Goal: Use online tool/utility: Utilize a website feature to perform a specific function

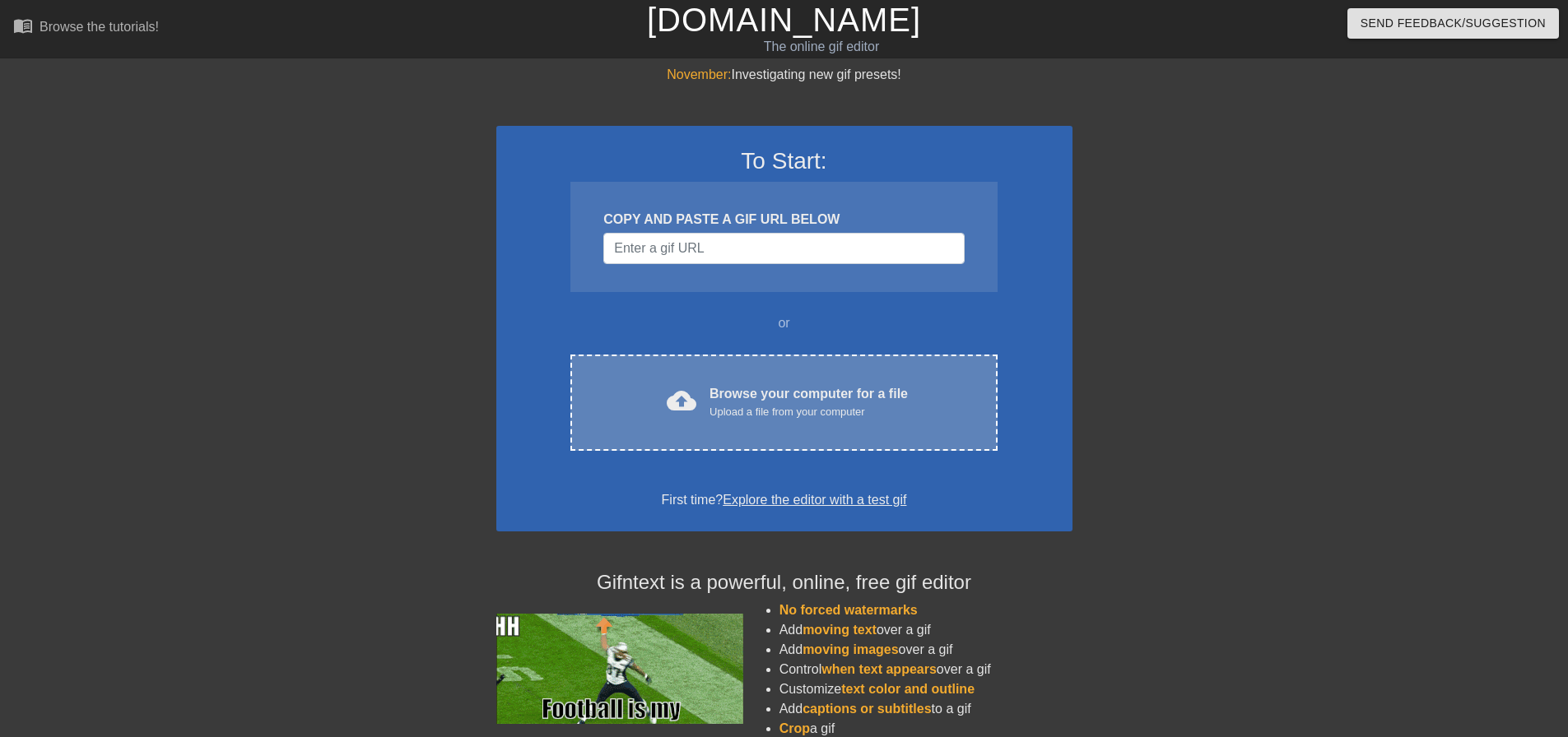
click at [831, 413] on div "Upload a file from your computer" at bounding box center [808, 411] width 198 height 16
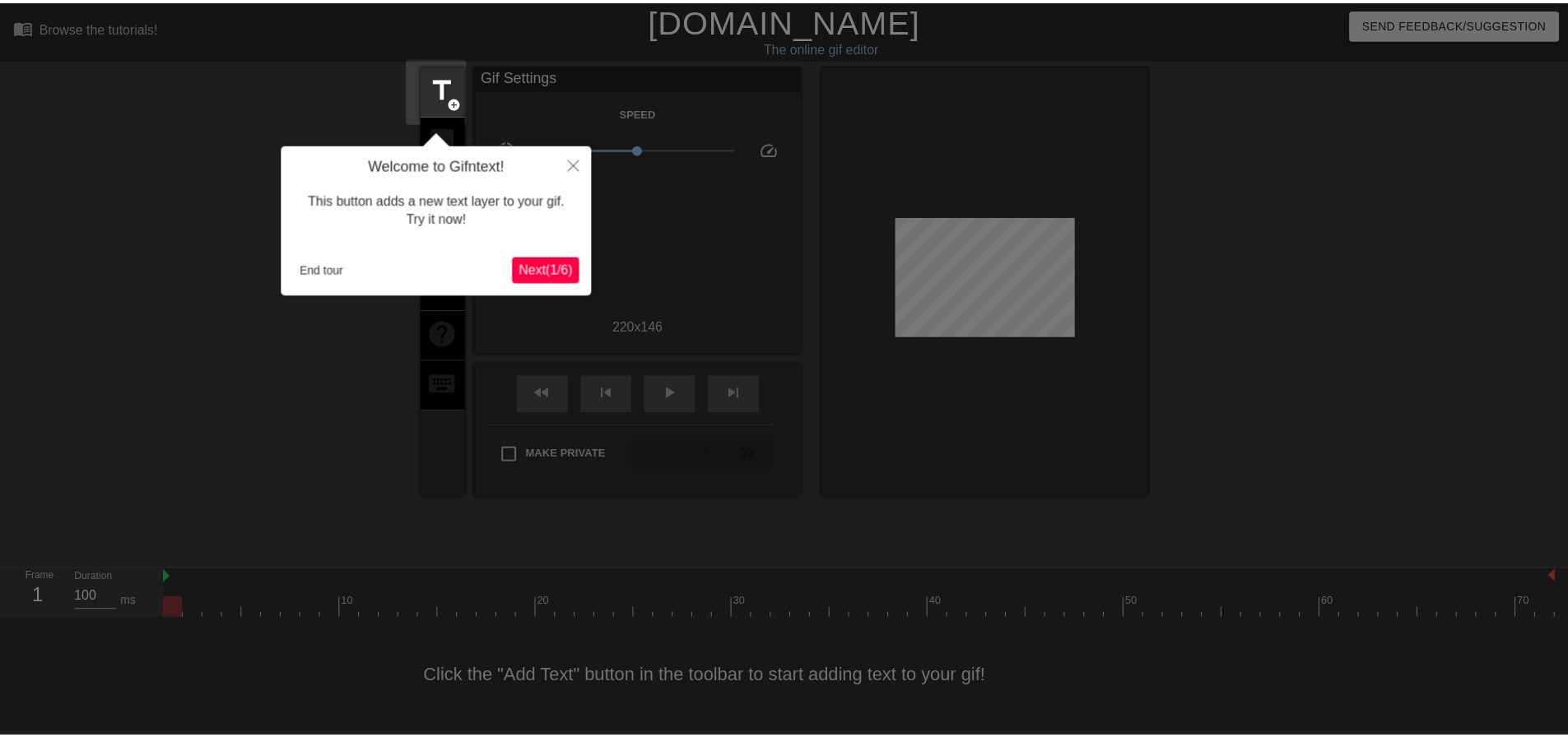
scroll to position [8, 0]
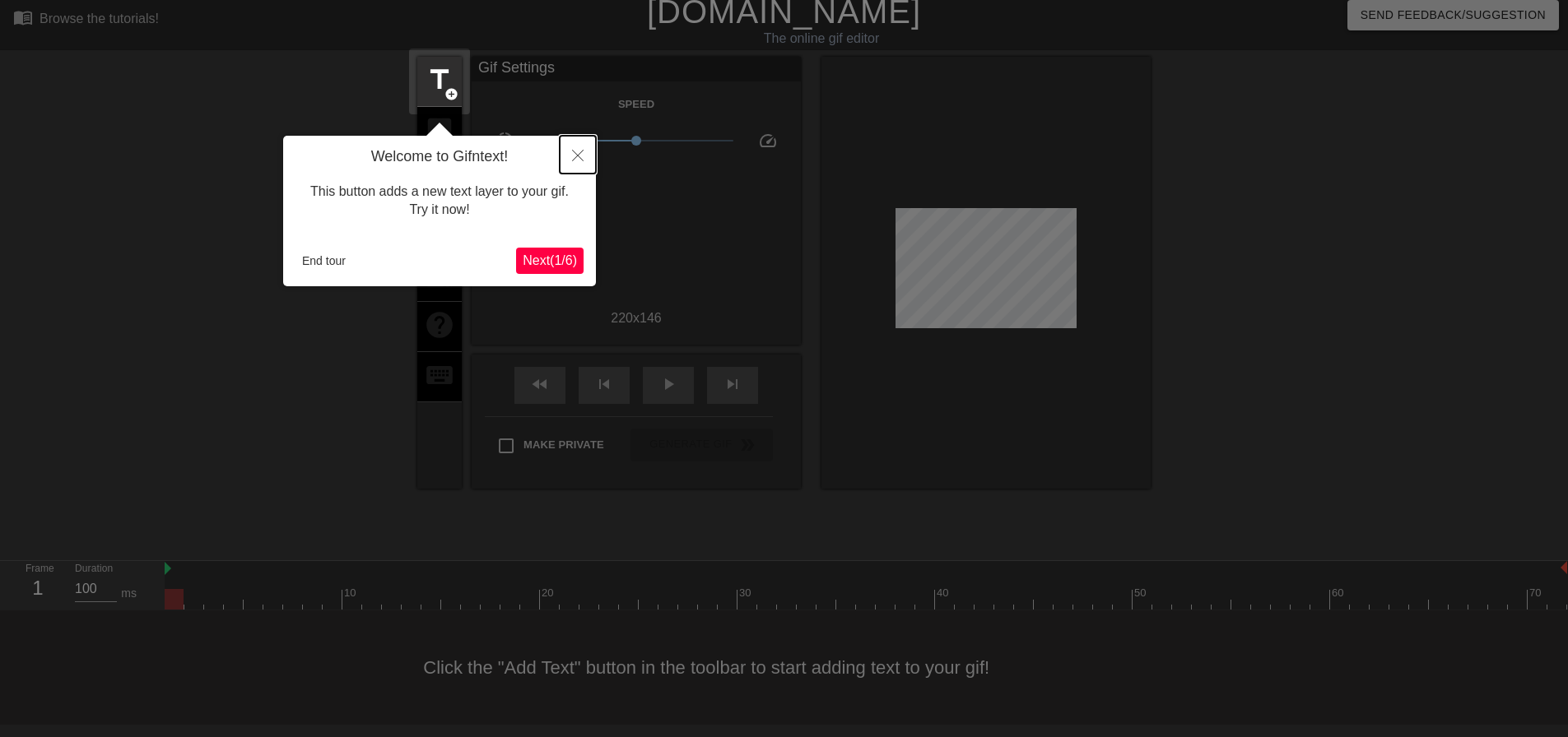
click at [582, 157] on icon "Close" at bounding box center [577, 155] width 12 height 12
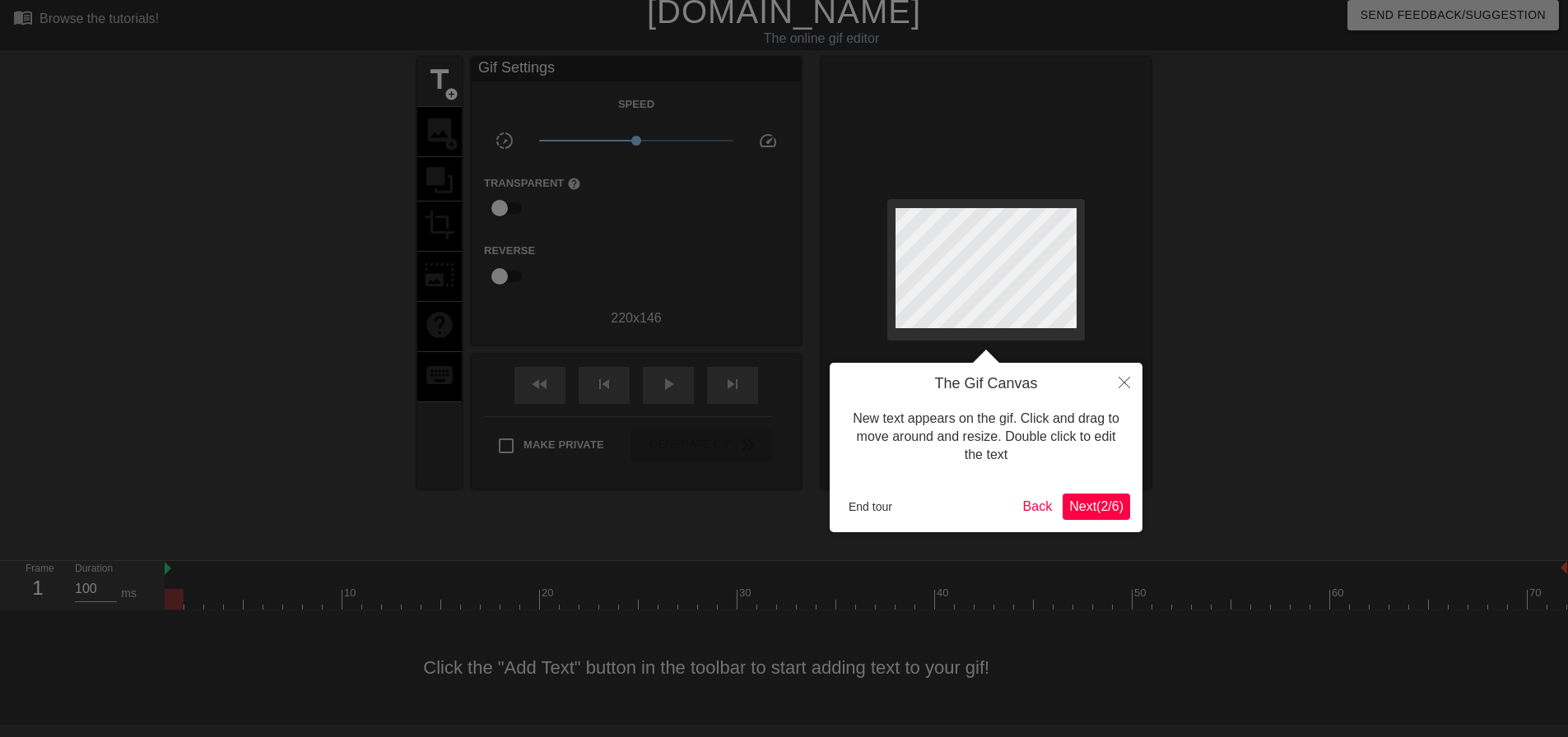
scroll to position [0, 0]
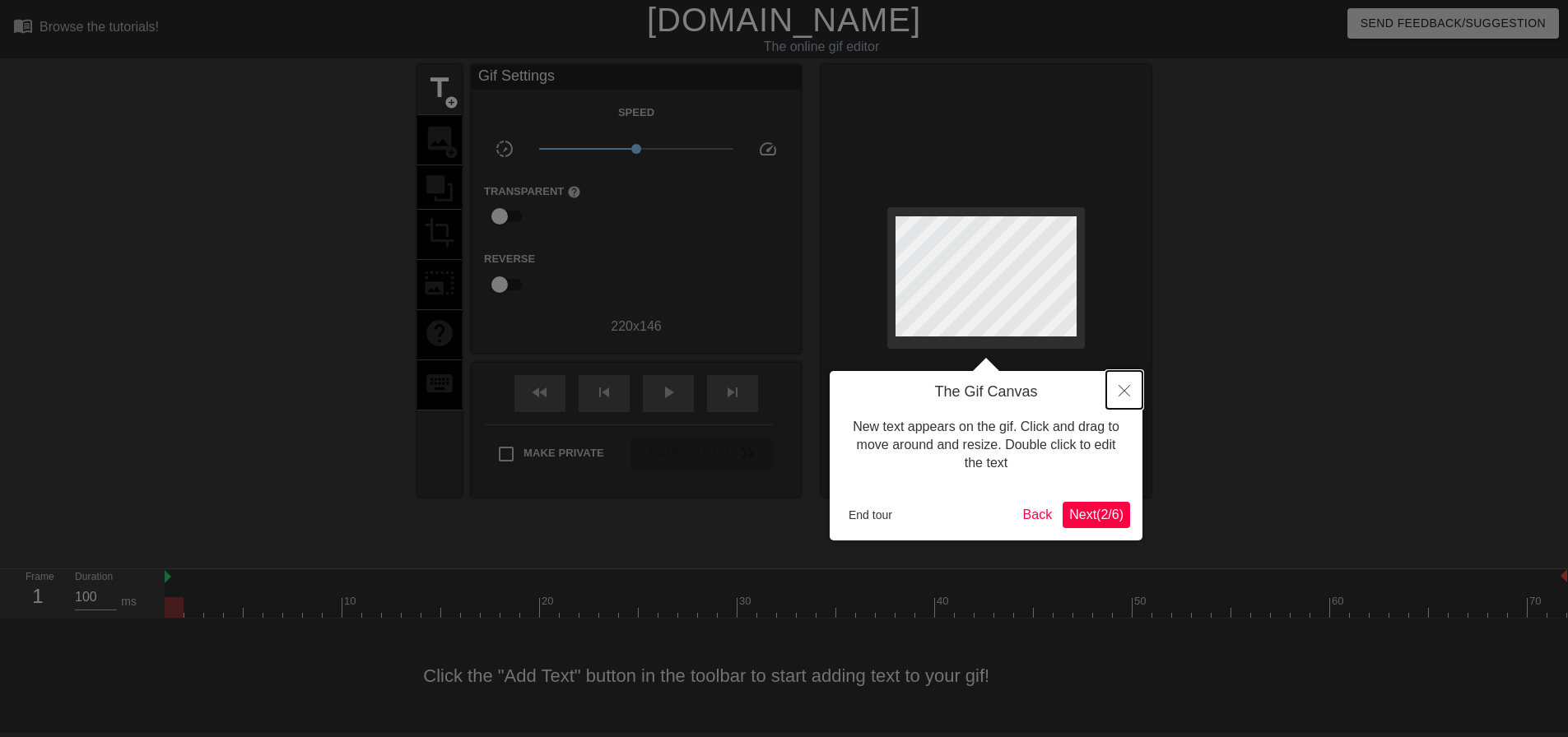
click at [1124, 390] on icon "Close" at bounding box center [1125, 391] width 12 height 12
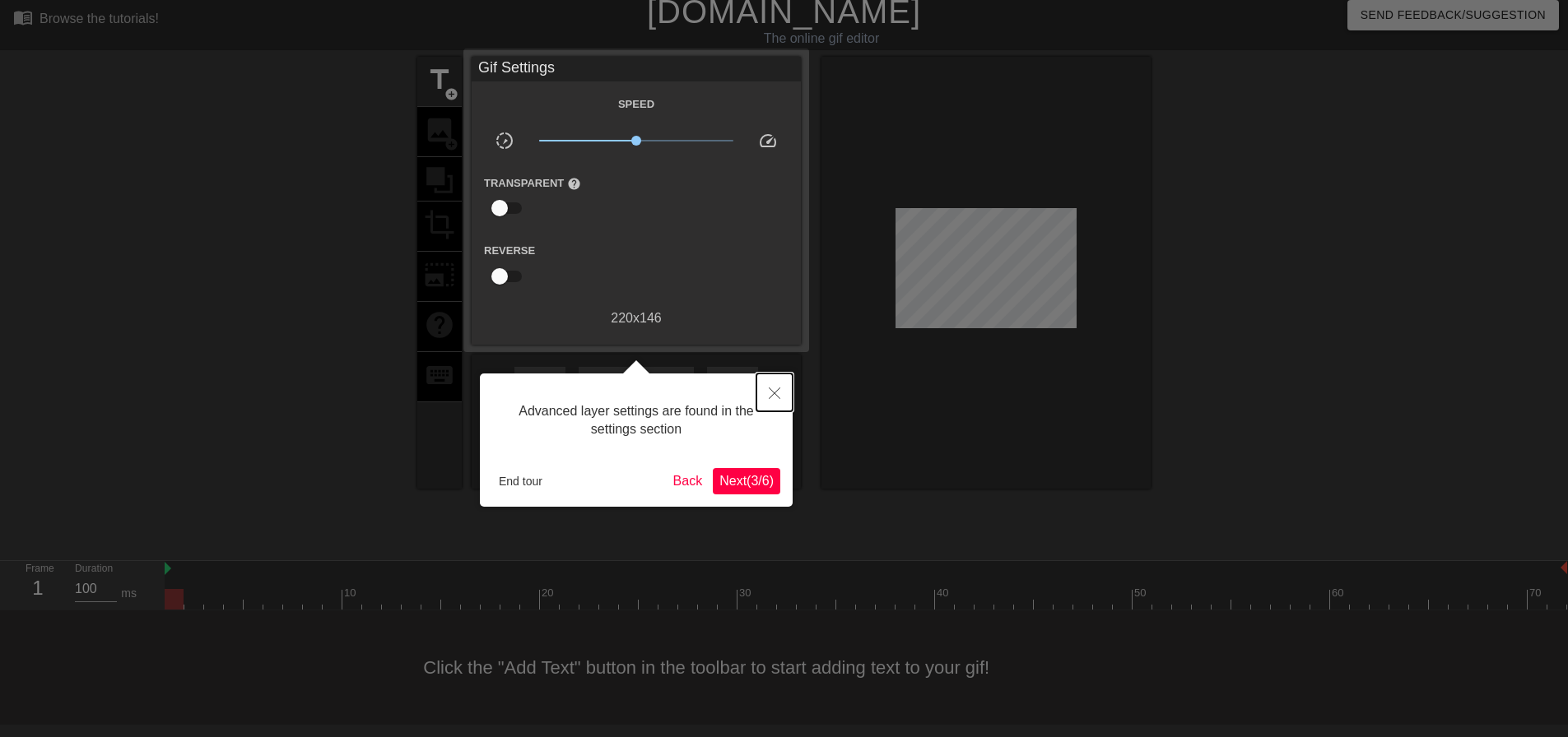
click at [783, 402] on button "Close" at bounding box center [773, 392] width 36 height 38
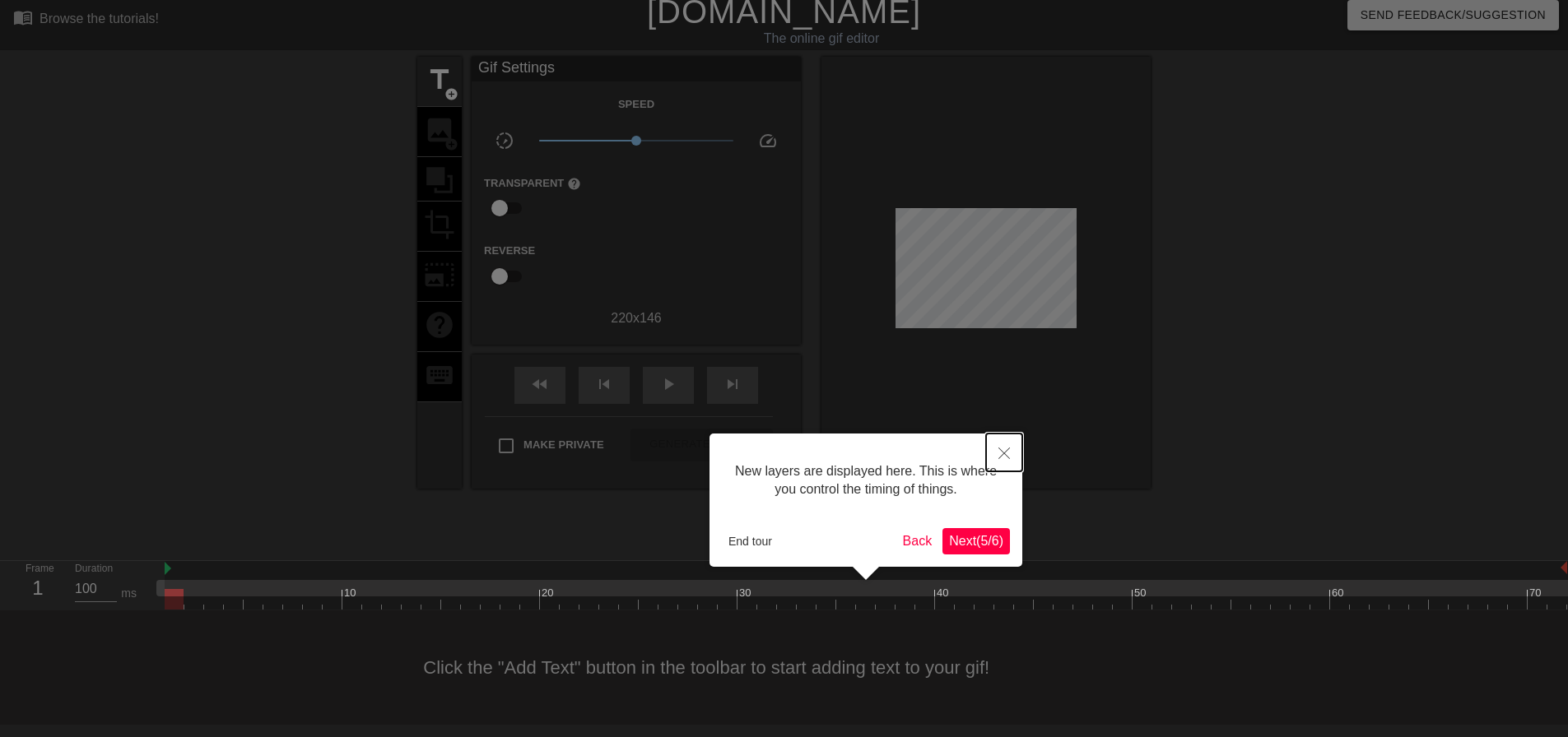
click at [1005, 457] on icon "Close" at bounding box center [1004, 453] width 12 height 12
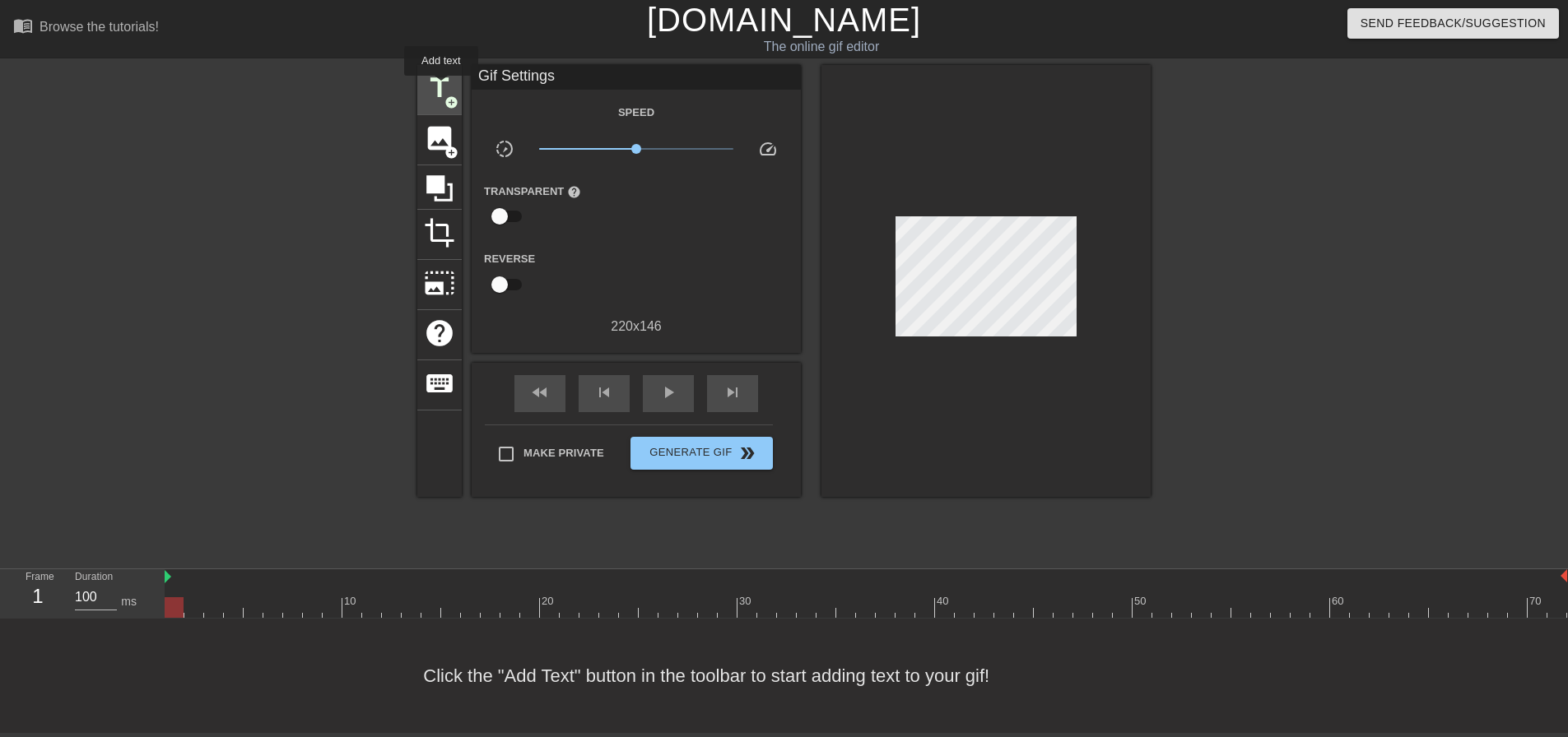
click at [441, 87] on span "title" at bounding box center [440, 88] width 31 height 31
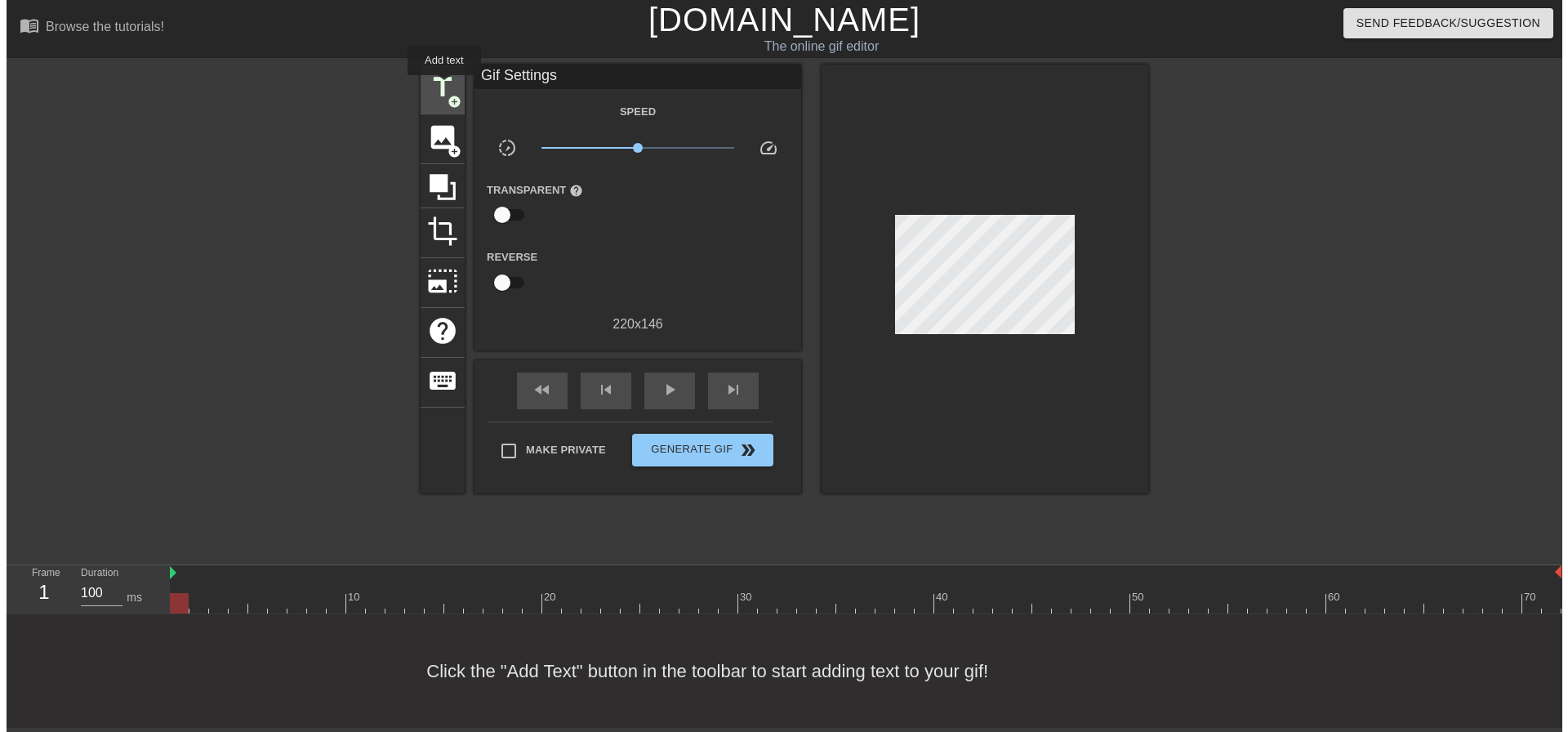
scroll to position [0, 0]
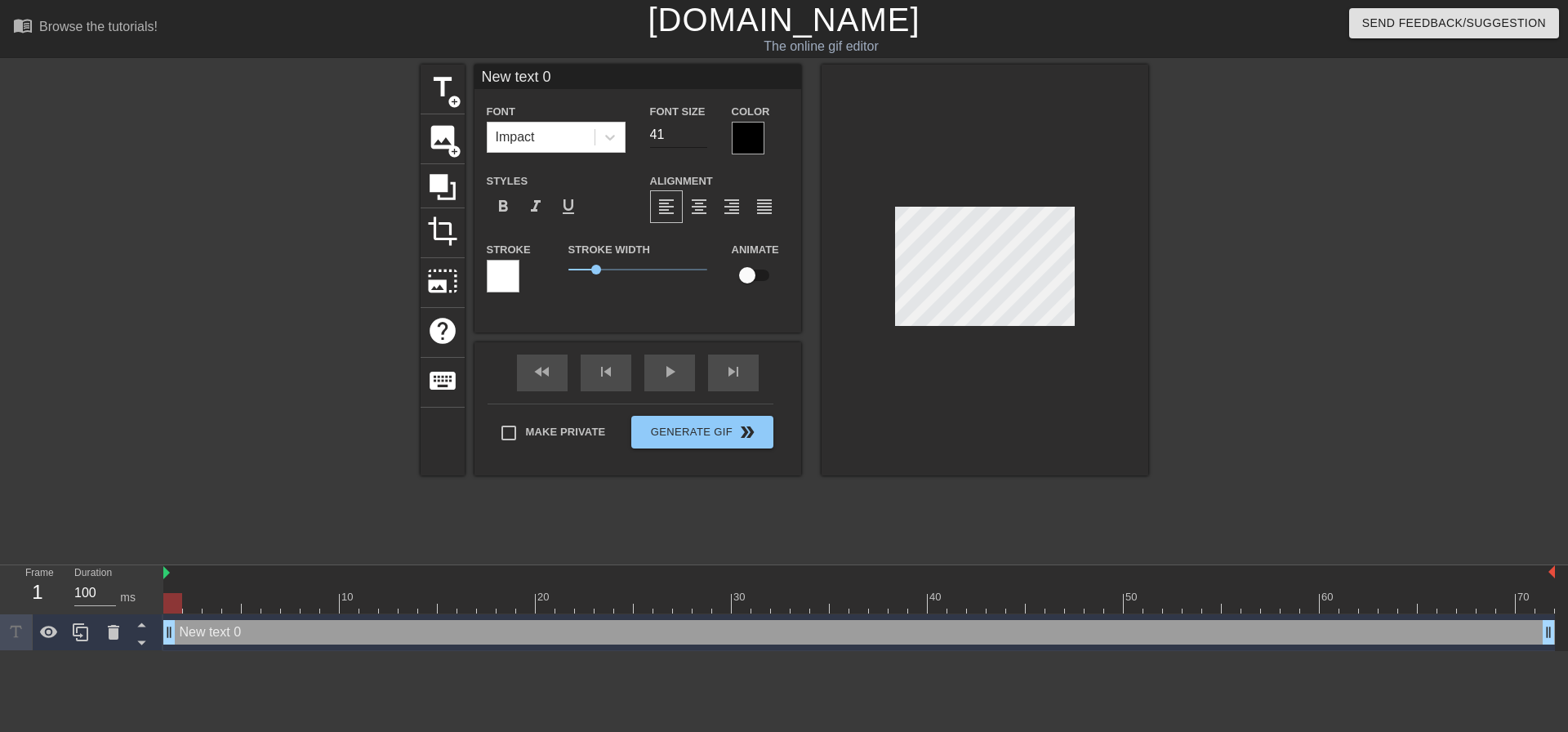
click at [698, 132] on input "41" at bounding box center [678, 134] width 57 height 26
click at [704, 138] on input "40" at bounding box center [678, 134] width 57 height 26
click at [704, 138] on input "39" at bounding box center [678, 134] width 57 height 26
click at [704, 138] on input "38" at bounding box center [678, 134] width 57 height 26
click at [704, 138] on input "14" at bounding box center [678, 134] width 57 height 26
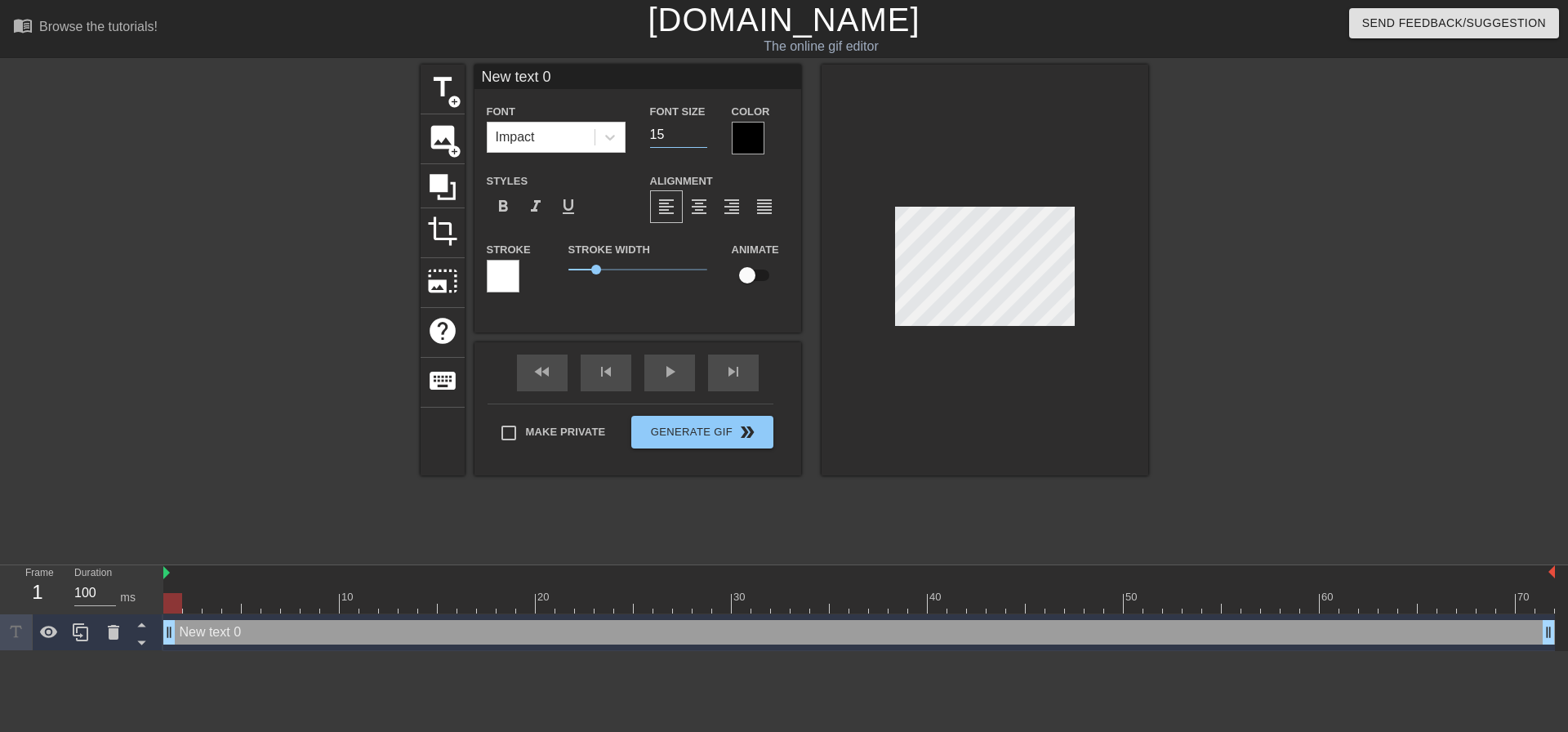
click at [701, 127] on input "15" at bounding box center [678, 134] width 57 height 26
click at [701, 127] on input "16" at bounding box center [678, 134] width 57 height 26
click at [701, 127] on input "17" at bounding box center [678, 134] width 57 height 26
click at [701, 127] on input "18" at bounding box center [678, 134] width 57 height 26
click at [701, 127] on input "19" at bounding box center [678, 134] width 57 height 26
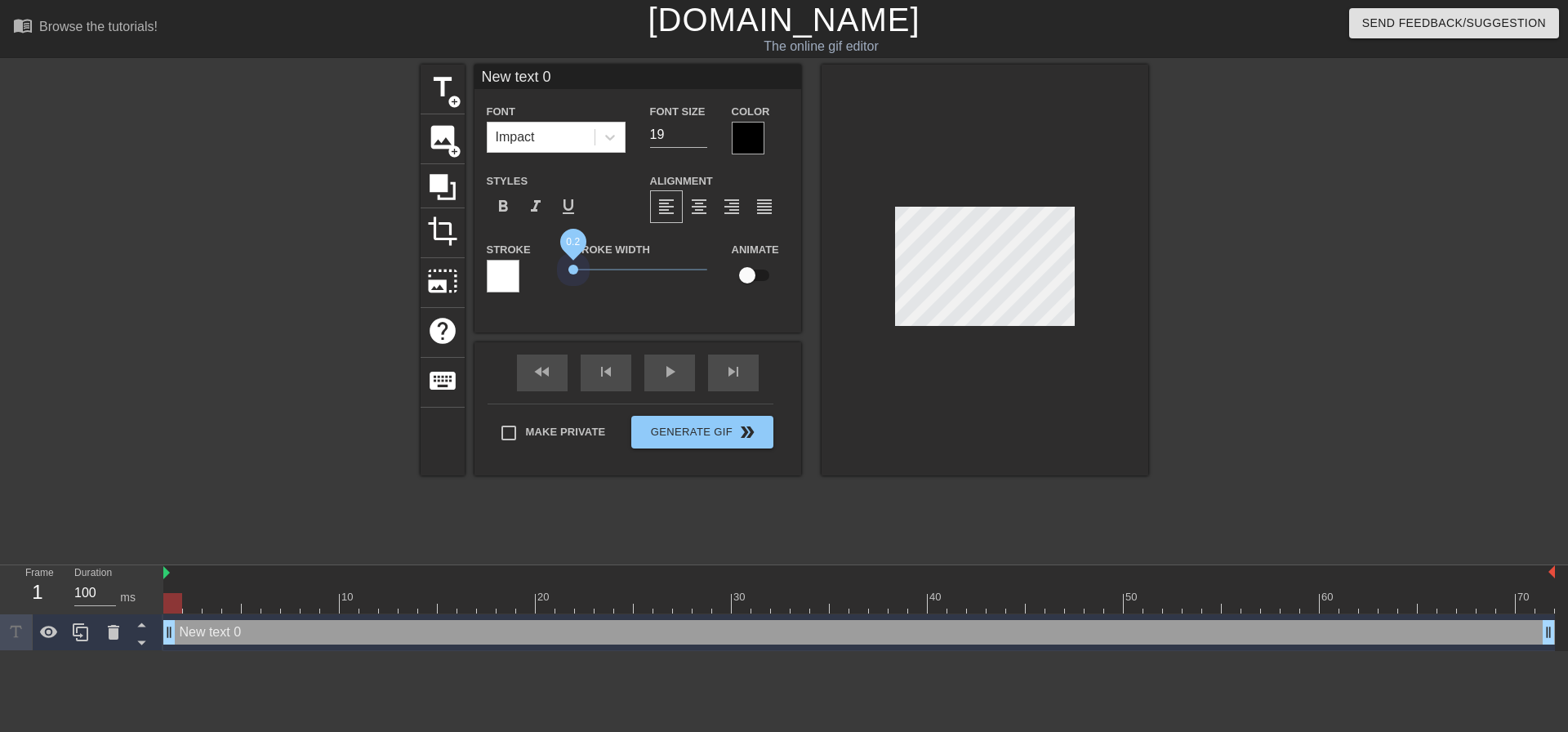
drag, startPoint x: 602, startPoint y: 271, endPoint x: 574, endPoint y: 274, distance: 28.2
click at [574, 274] on span "0.2" at bounding box center [638, 270] width 139 height 19
click at [663, 142] on input "19" at bounding box center [678, 134] width 57 height 26
click at [699, 137] on input "18" at bounding box center [678, 134] width 57 height 26
click at [701, 137] on input "17" at bounding box center [678, 134] width 57 height 26
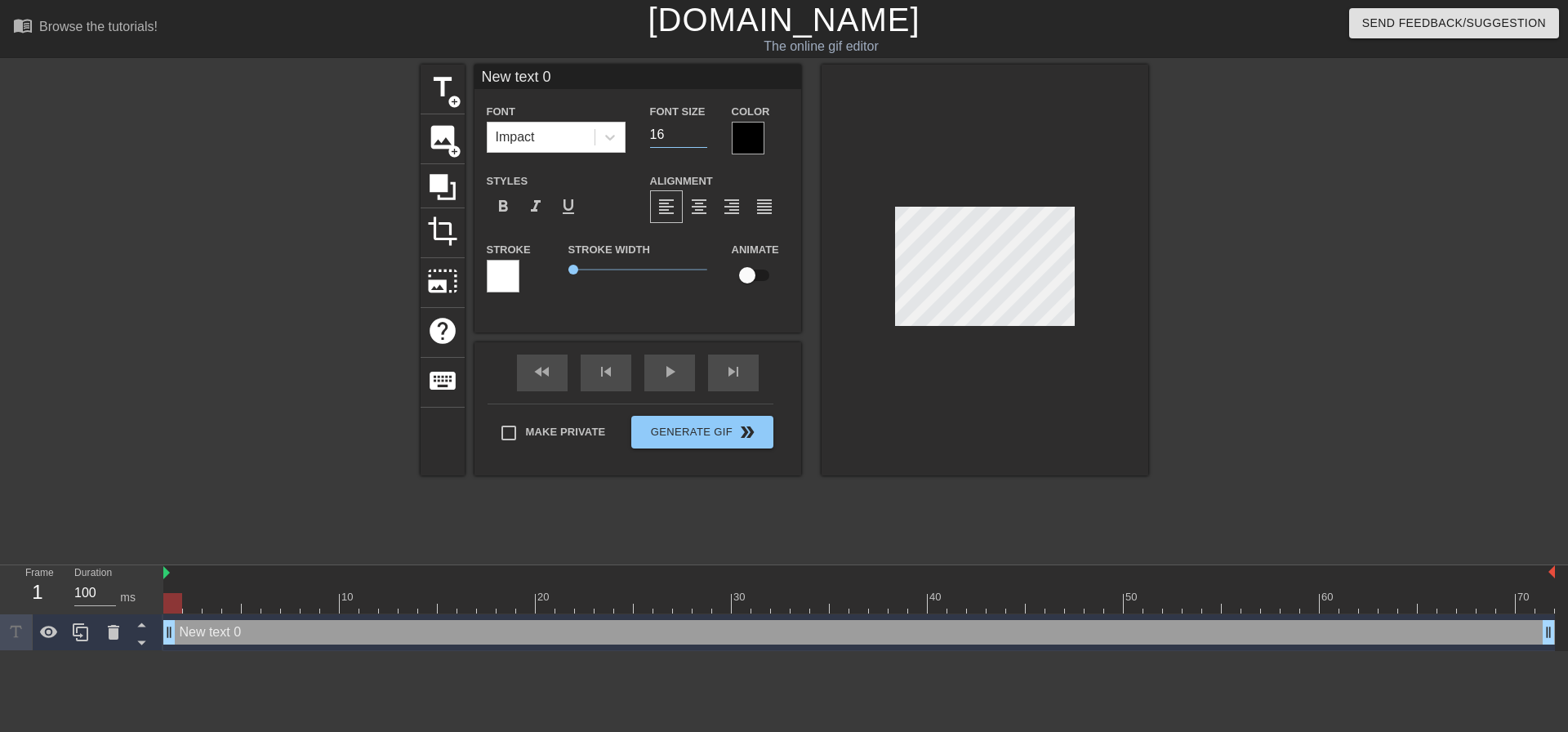
click at [701, 137] on input "16" at bounding box center [678, 134] width 57 height 26
click at [701, 137] on input "15" at bounding box center [678, 134] width 57 height 26
type input "14"
click at [701, 137] on input "14" at bounding box center [678, 134] width 57 height 26
click at [608, 129] on icon at bounding box center [610, 137] width 16 height 16
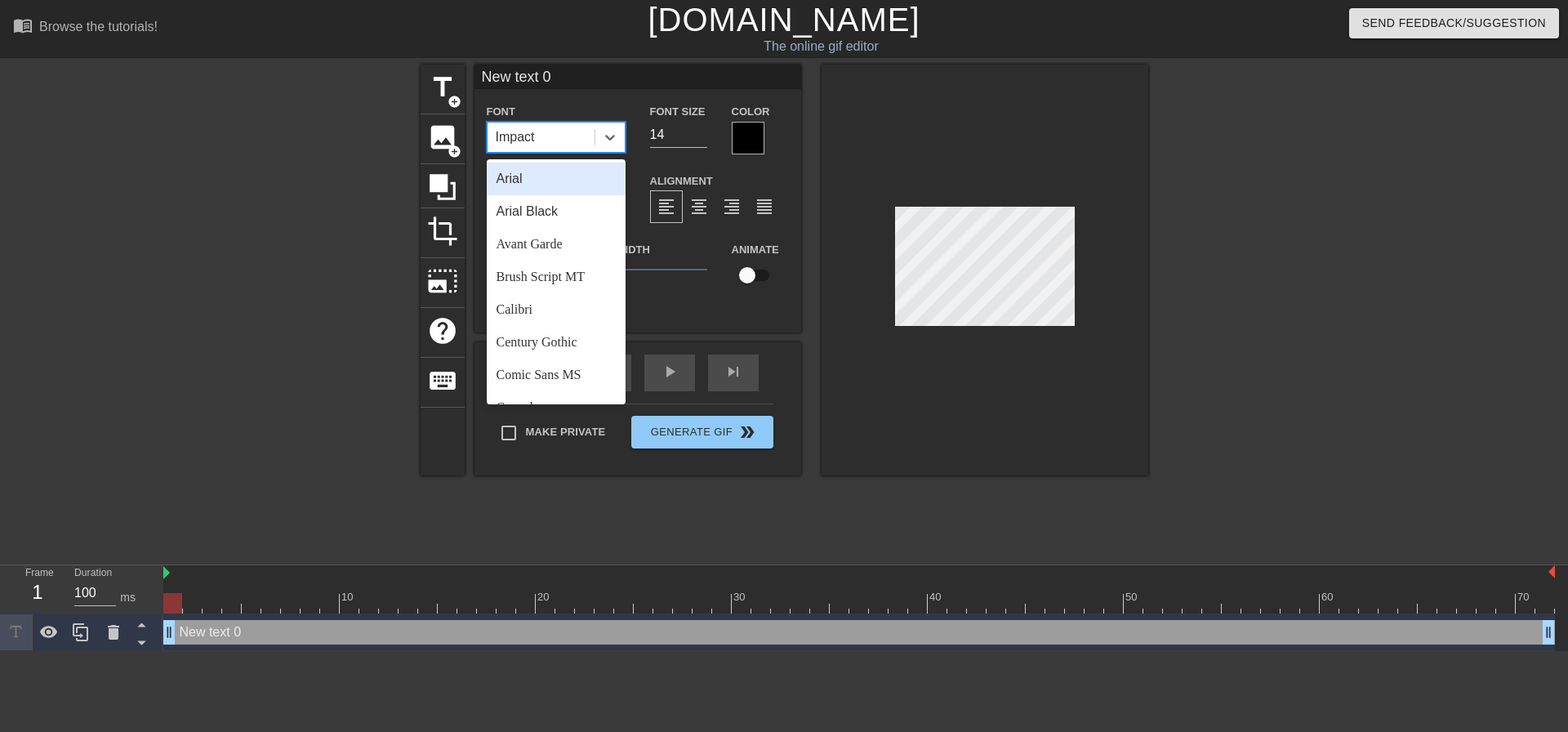
click at [566, 174] on div "Arial" at bounding box center [556, 179] width 139 height 33
click at [619, 131] on div at bounding box center [610, 137] width 30 height 30
click at [540, 207] on div "Arial Black" at bounding box center [556, 212] width 139 height 33
click at [603, 138] on icon at bounding box center [610, 137] width 16 height 16
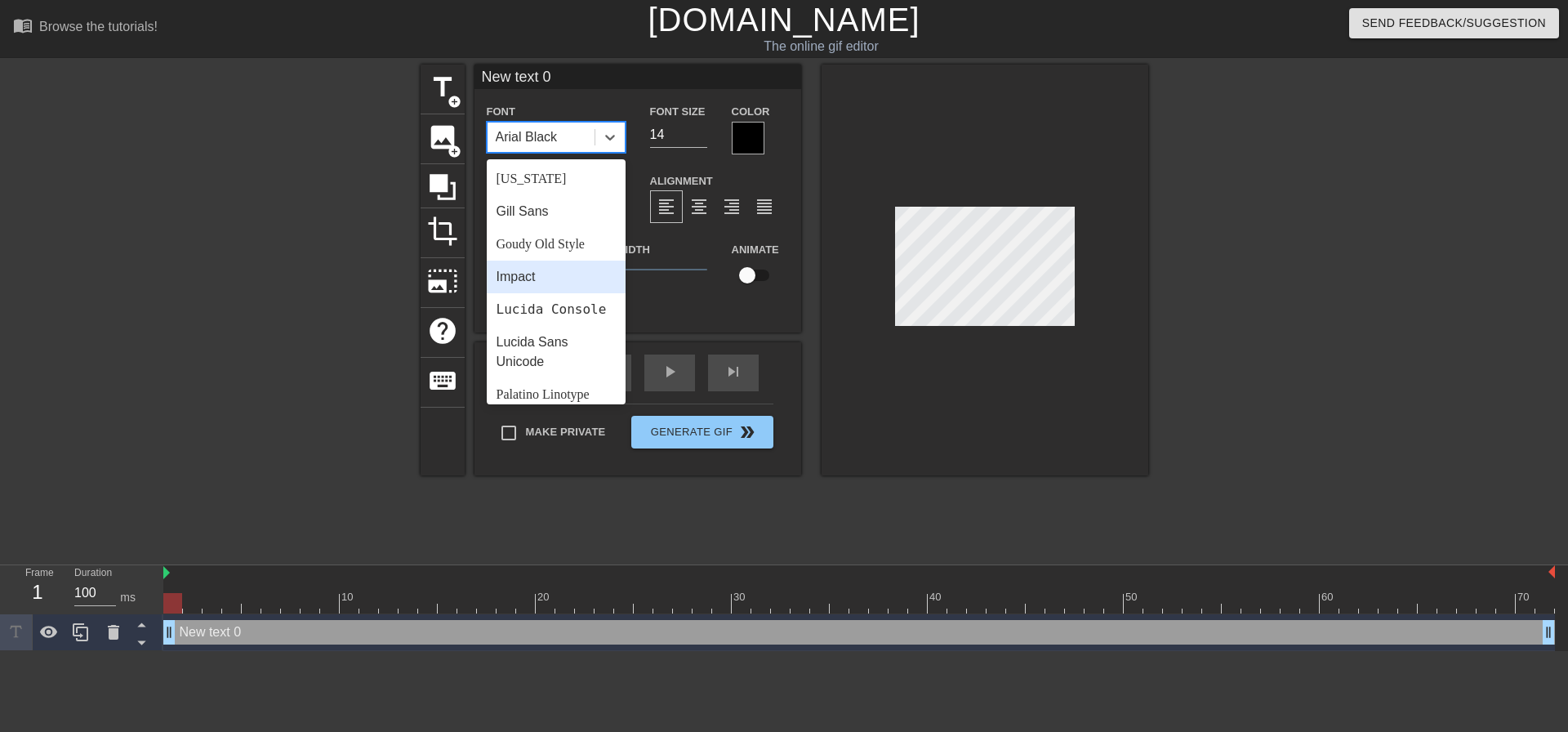
click at [557, 277] on div "Impact" at bounding box center [556, 277] width 139 height 33
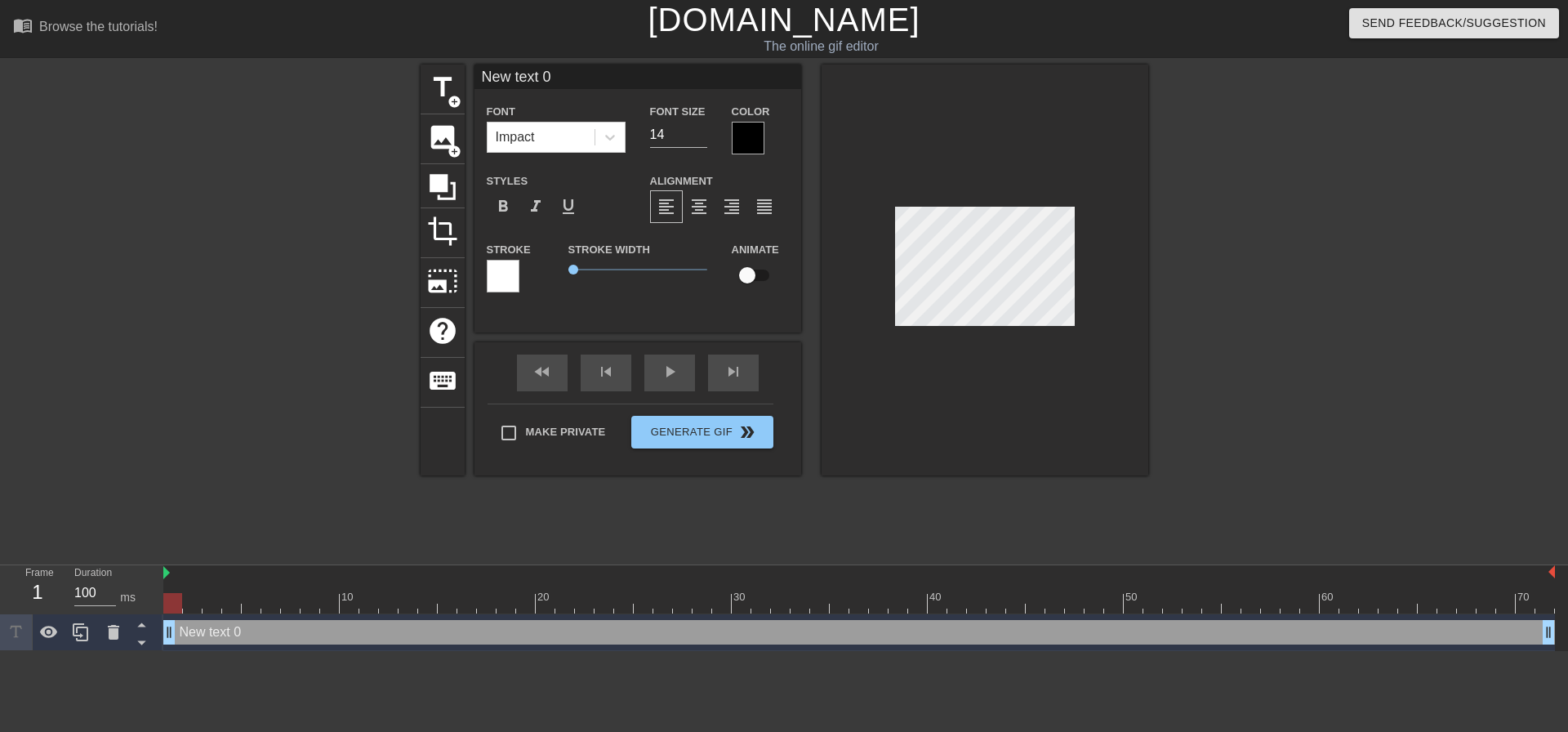
scroll to position [3, 4]
type input "T"
type textarea "[PERSON_NAME]"
type input "Tyl"
type textarea "Tyl"
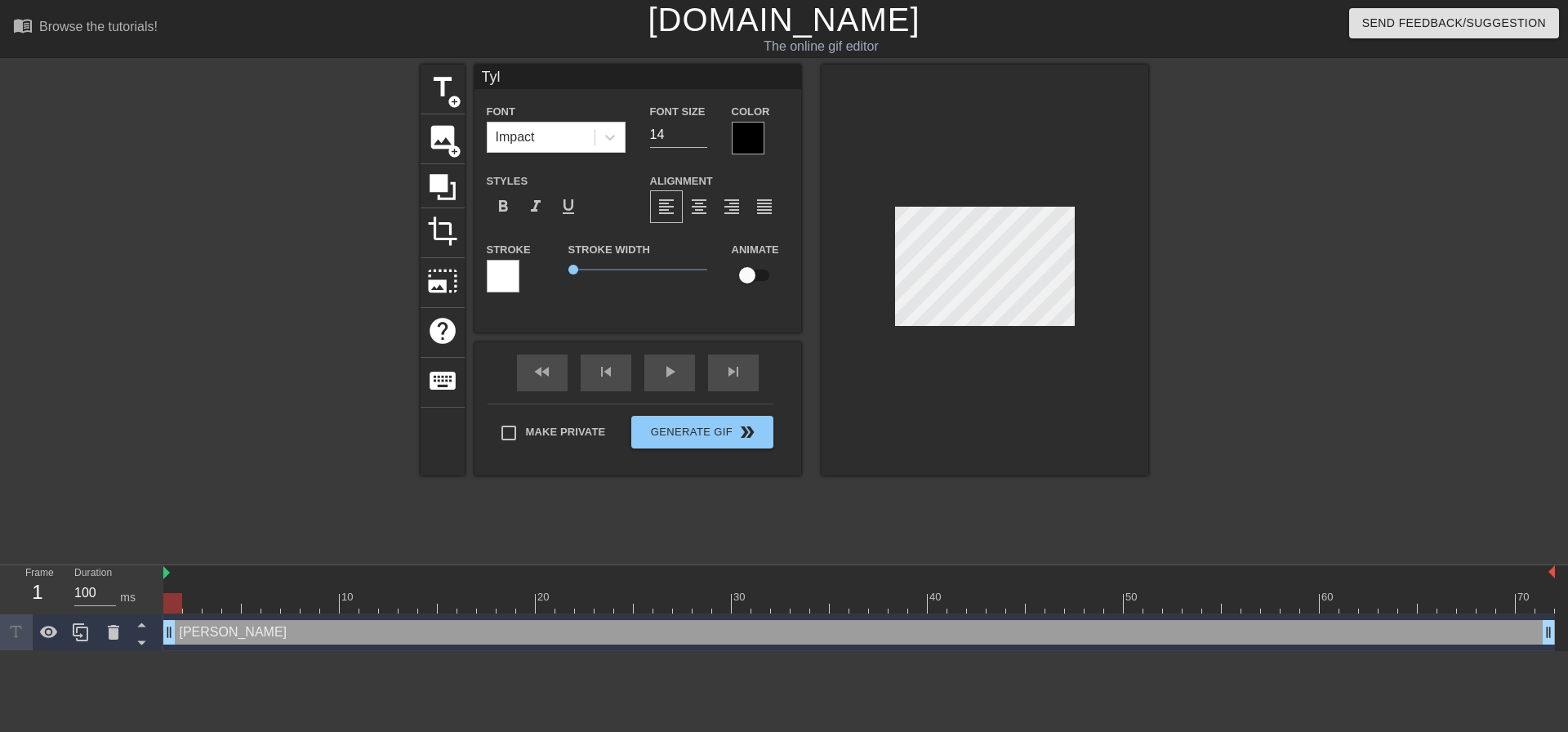
type input "Tyle"
type textarea "Tyle"
type input "[PERSON_NAME]"
type textarea "[PERSON_NAME]"
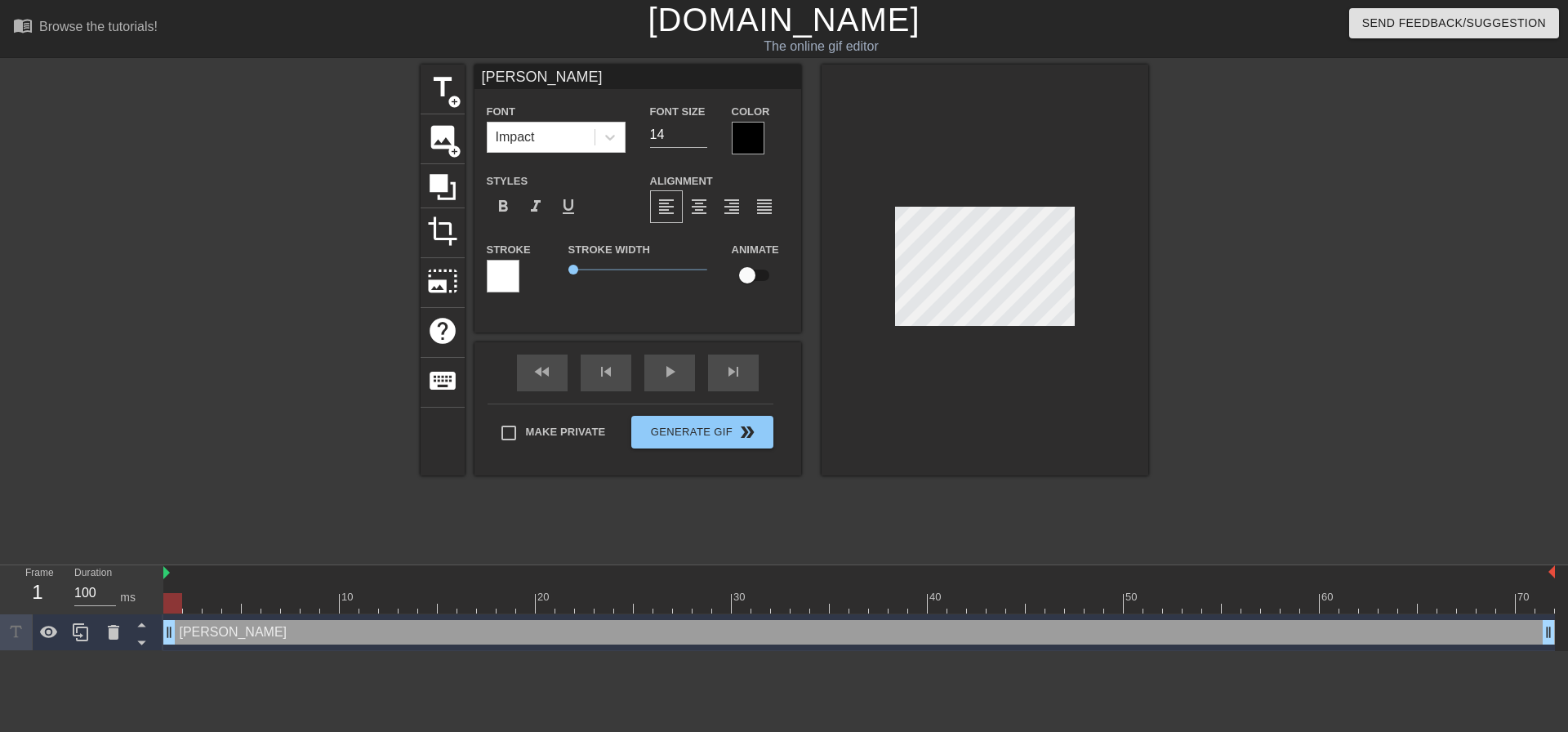
type input "[PERSON_NAME]'"
type textarea "[PERSON_NAME]'"
type input "[PERSON_NAME]"
type textarea "[PERSON_NAME]"
type input "[PERSON_NAME]"
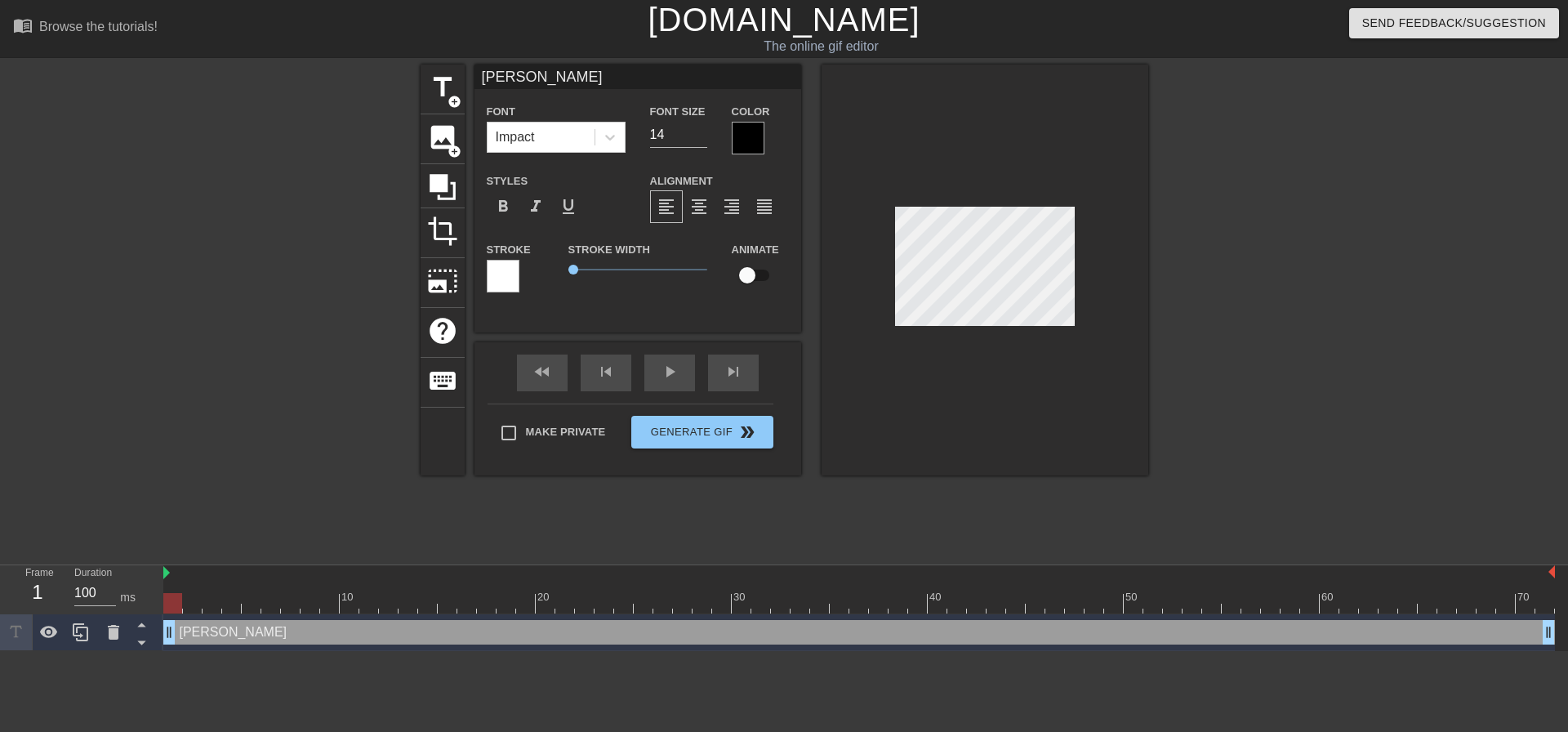
type textarea "[PERSON_NAME]"
type input "[PERSON_NAME]"
type textarea "[PERSON_NAME]"
type input "[PERSON_NAME] $"
type textarea "[PERSON_NAME] $"
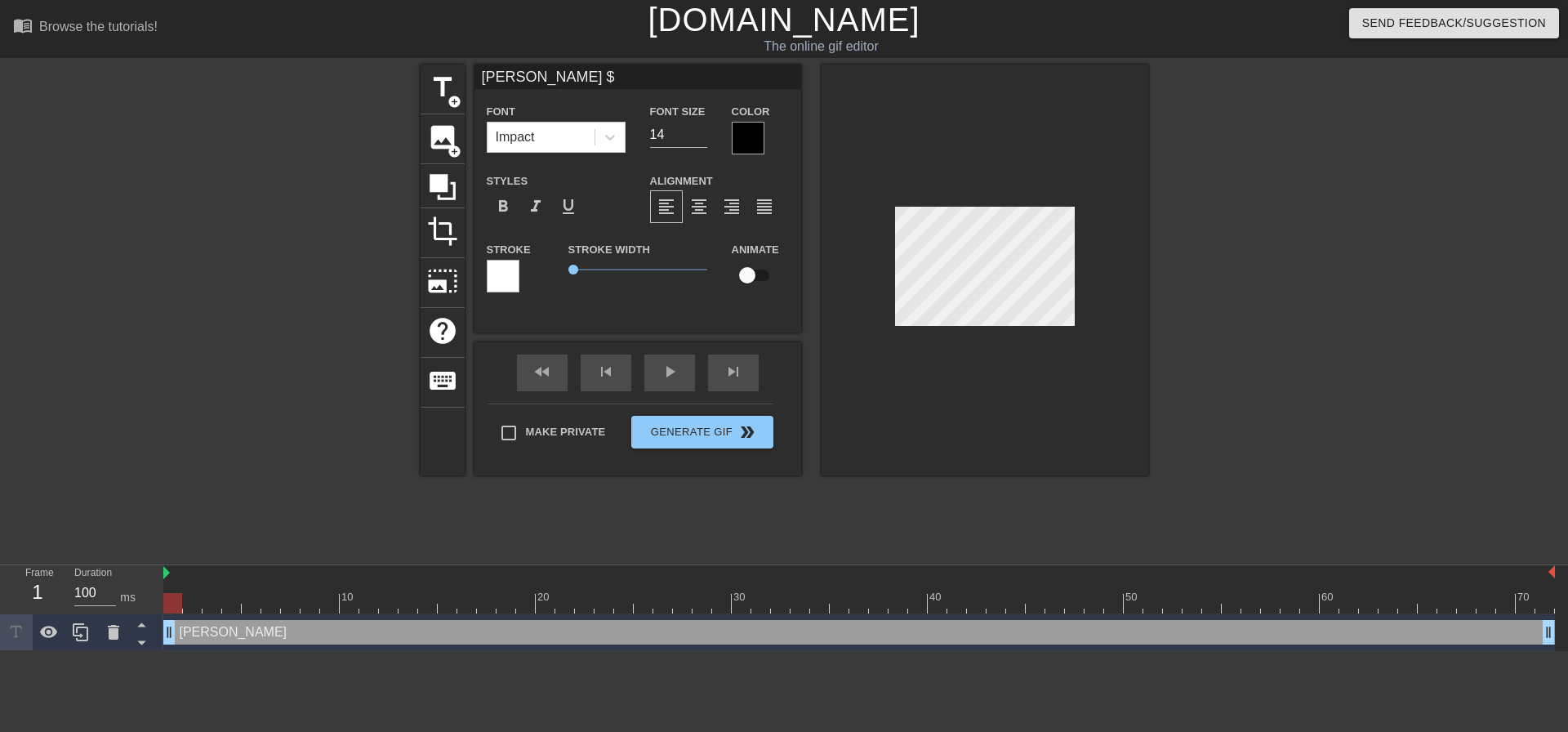
scroll to position [3, 2]
type input "[PERSON_NAME] $1"
type textarea "[PERSON_NAME] $1"
type input "[PERSON_NAME] $19"
type textarea "[PERSON_NAME] $19"
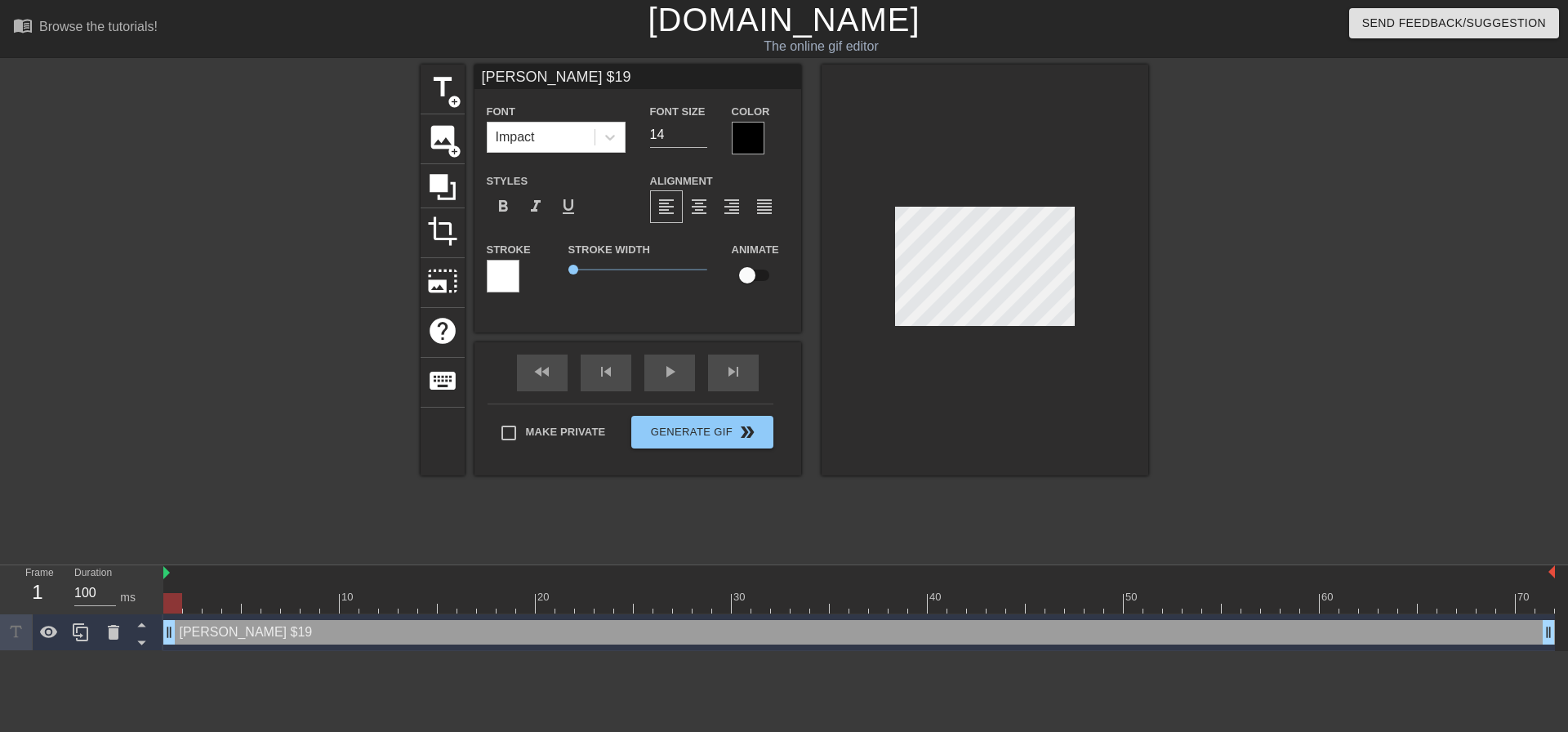
scroll to position [3, 3]
click at [711, 203] on div "format_align_center" at bounding box center [699, 207] width 33 height 33
click at [449, 85] on span "title" at bounding box center [443, 88] width 31 height 31
type input "New text 1"
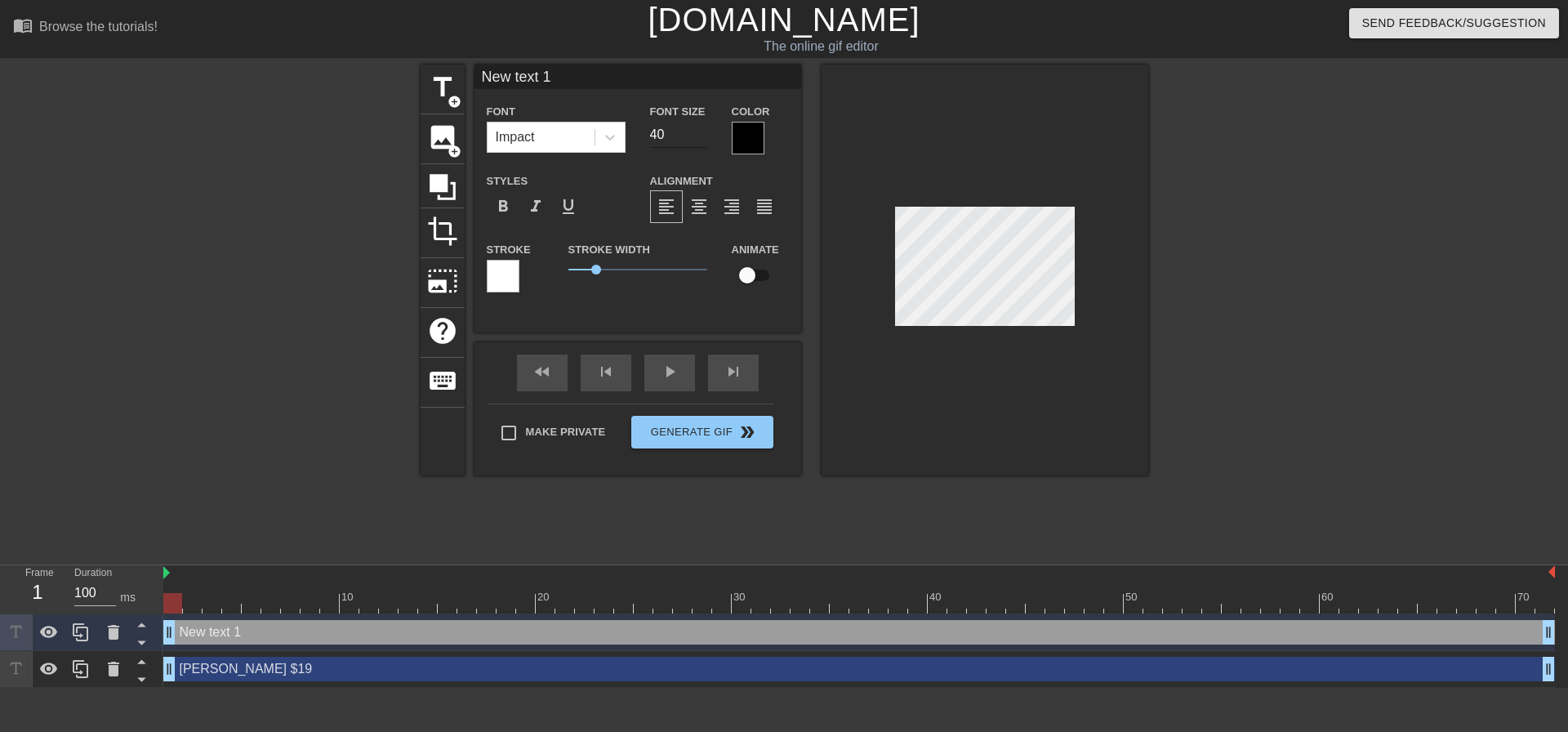
click at [669, 143] on input "40" at bounding box center [678, 134] width 57 height 26
type input "19"
drag, startPoint x: 591, startPoint y: 263, endPoint x: 574, endPoint y: 266, distance: 17.3
click at [574, 266] on span "0.2" at bounding box center [638, 270] width 139 height 19
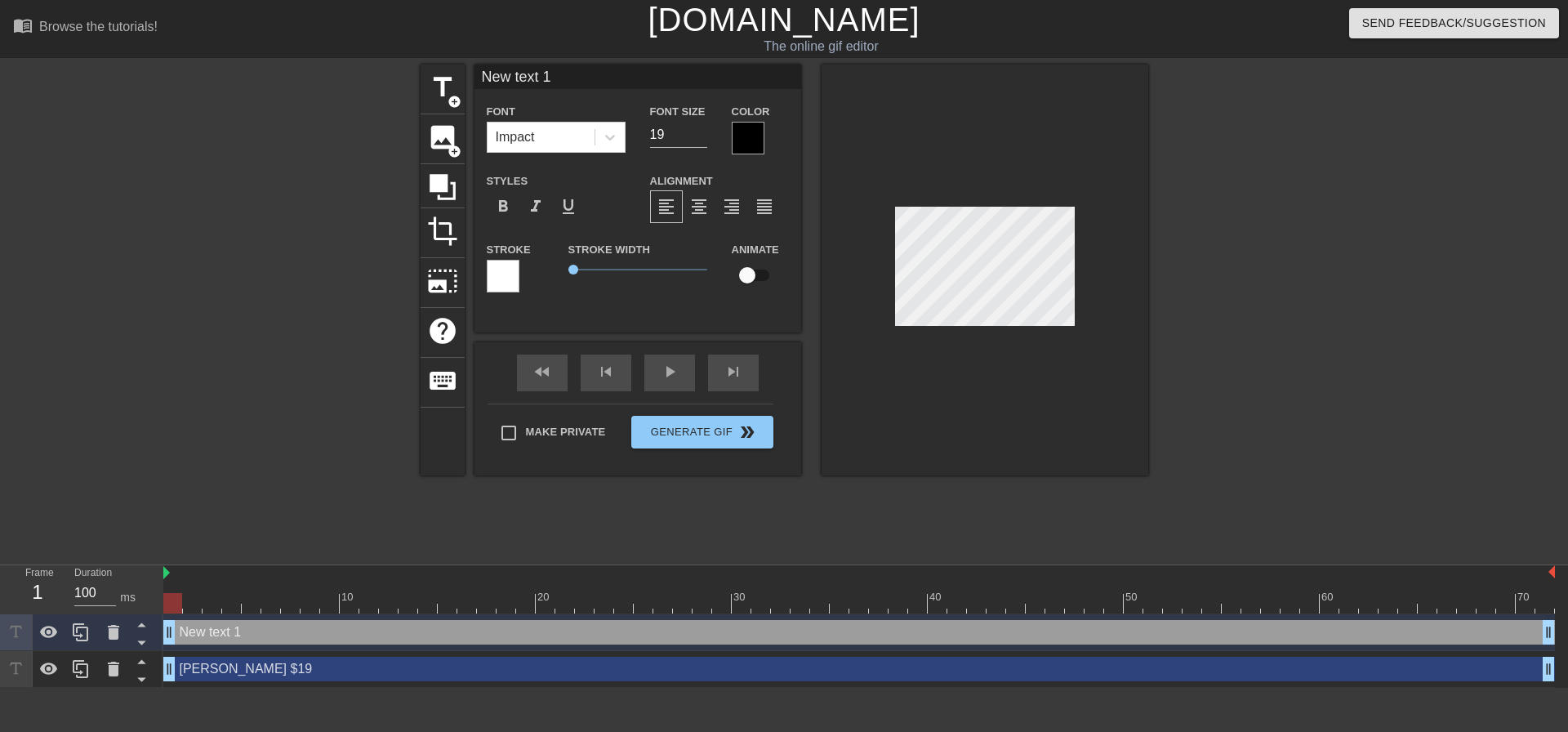
scroll to position [3, 4]
type input "J"
type textarea "J"
type input "Jo"
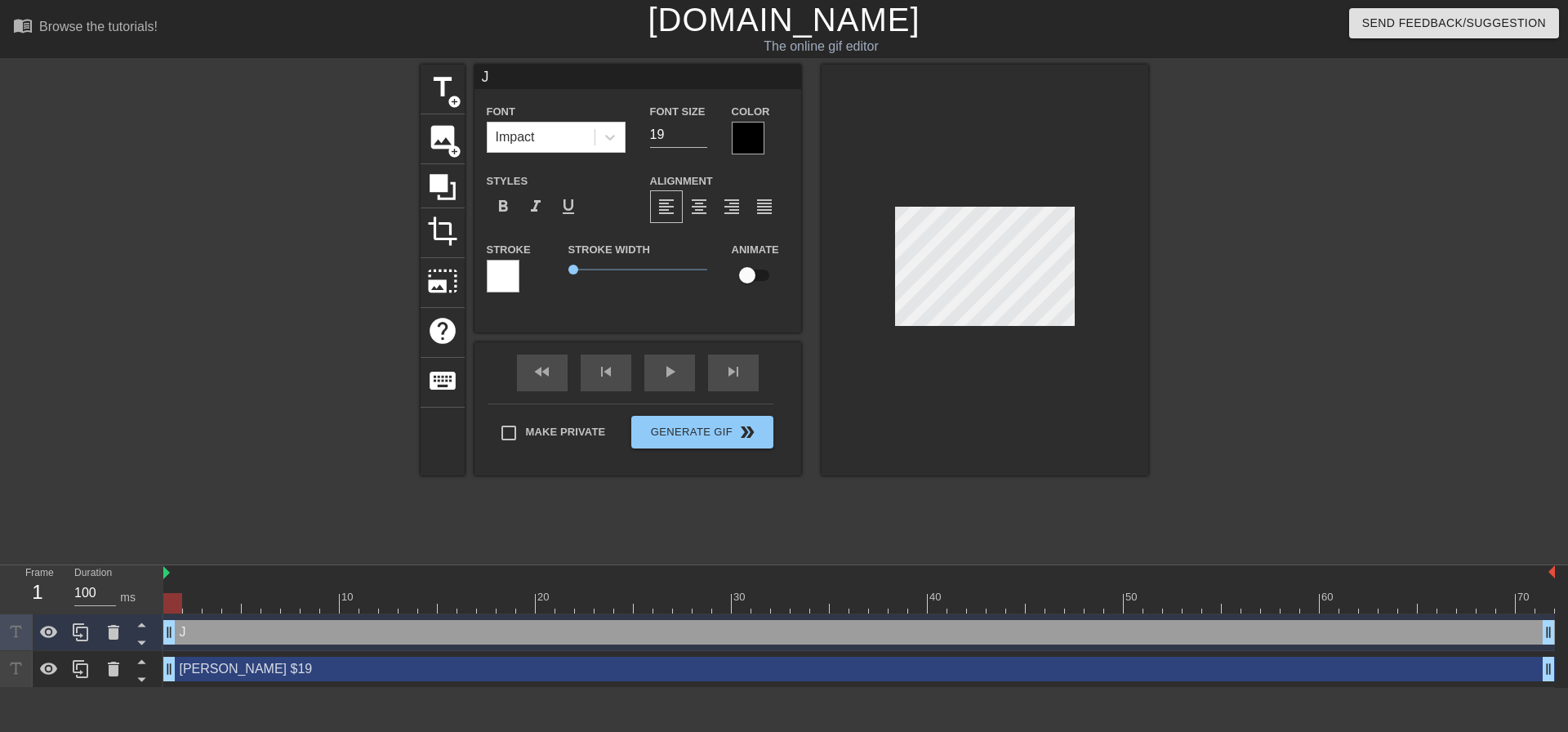
type textarea "Jo"
type input "[PERSON_NAME]"
type textarea "[PERSON_NAME]"
type input "[PERSON_NAME]"
type textarea "[PERSON_NAME]"
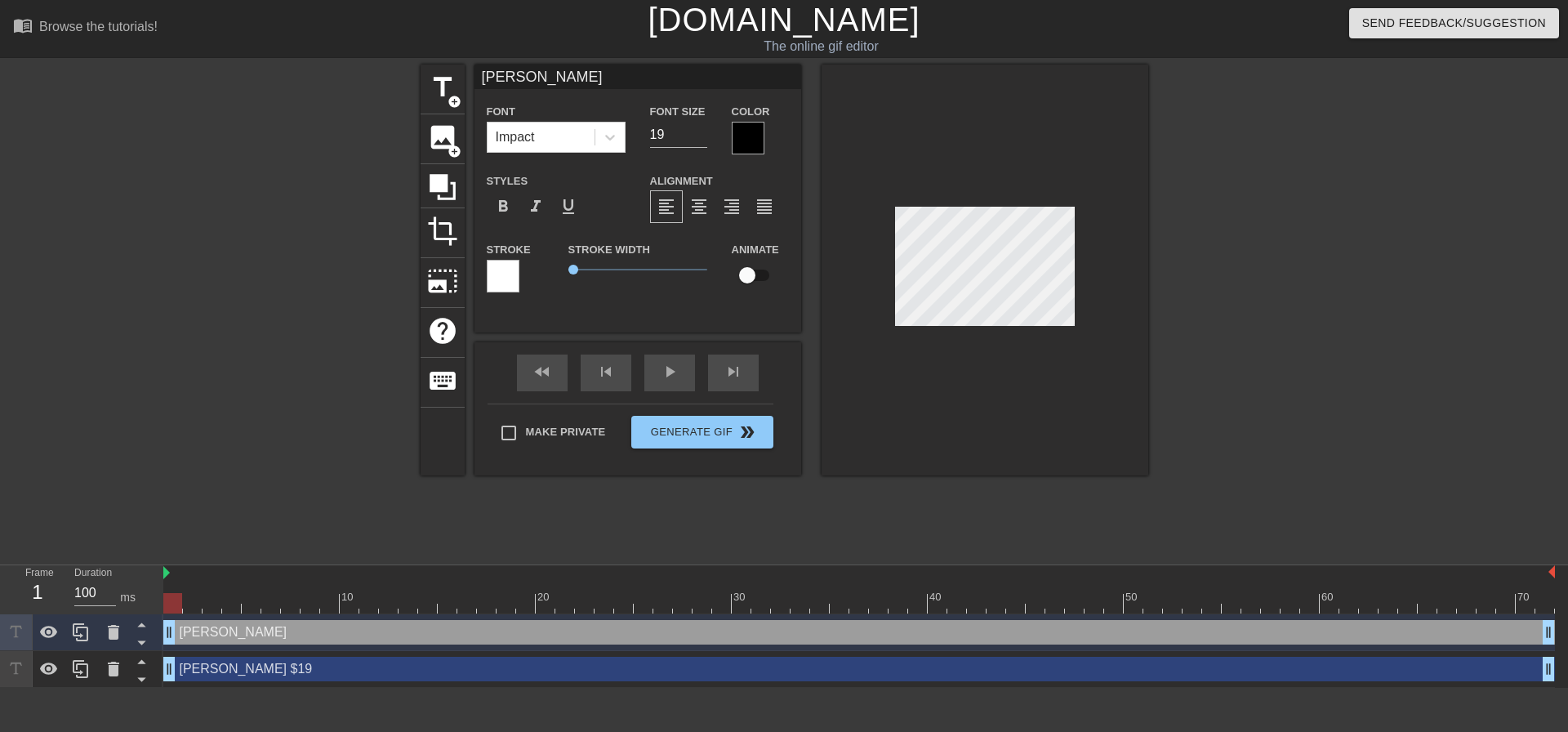
type input "[PERSON_NAME]"
type textarea "[PERSON_NAME]"
type input "[PERSON_NAME]"
type textarea "[PERSON_NAME]"
type input "[PERSON_NAME]"
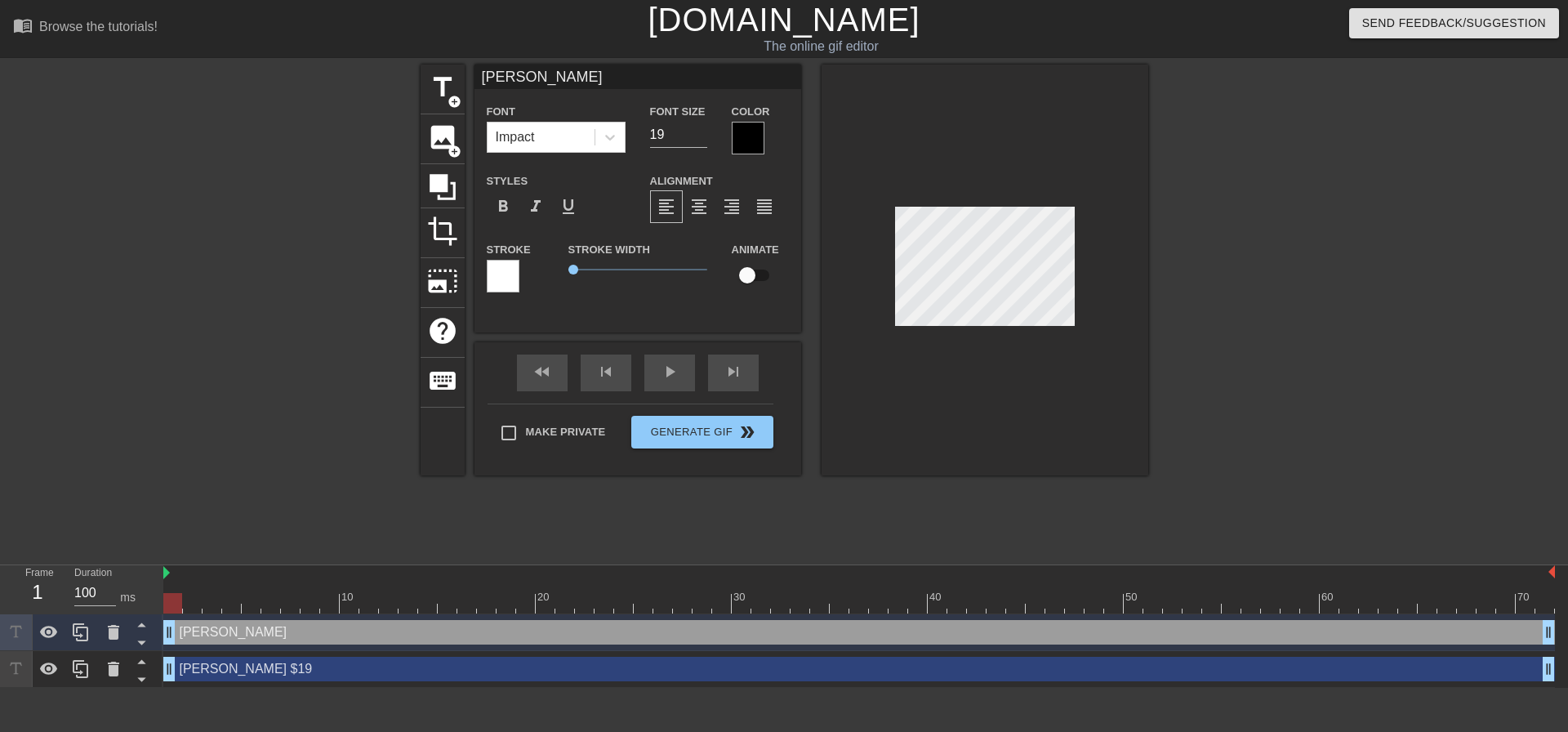
type textarea "[PERSON_NAME]"
type input "[PERSON_NAME]"
type textarea "[PERSON_NAME]"
type input "Joey Ti9"
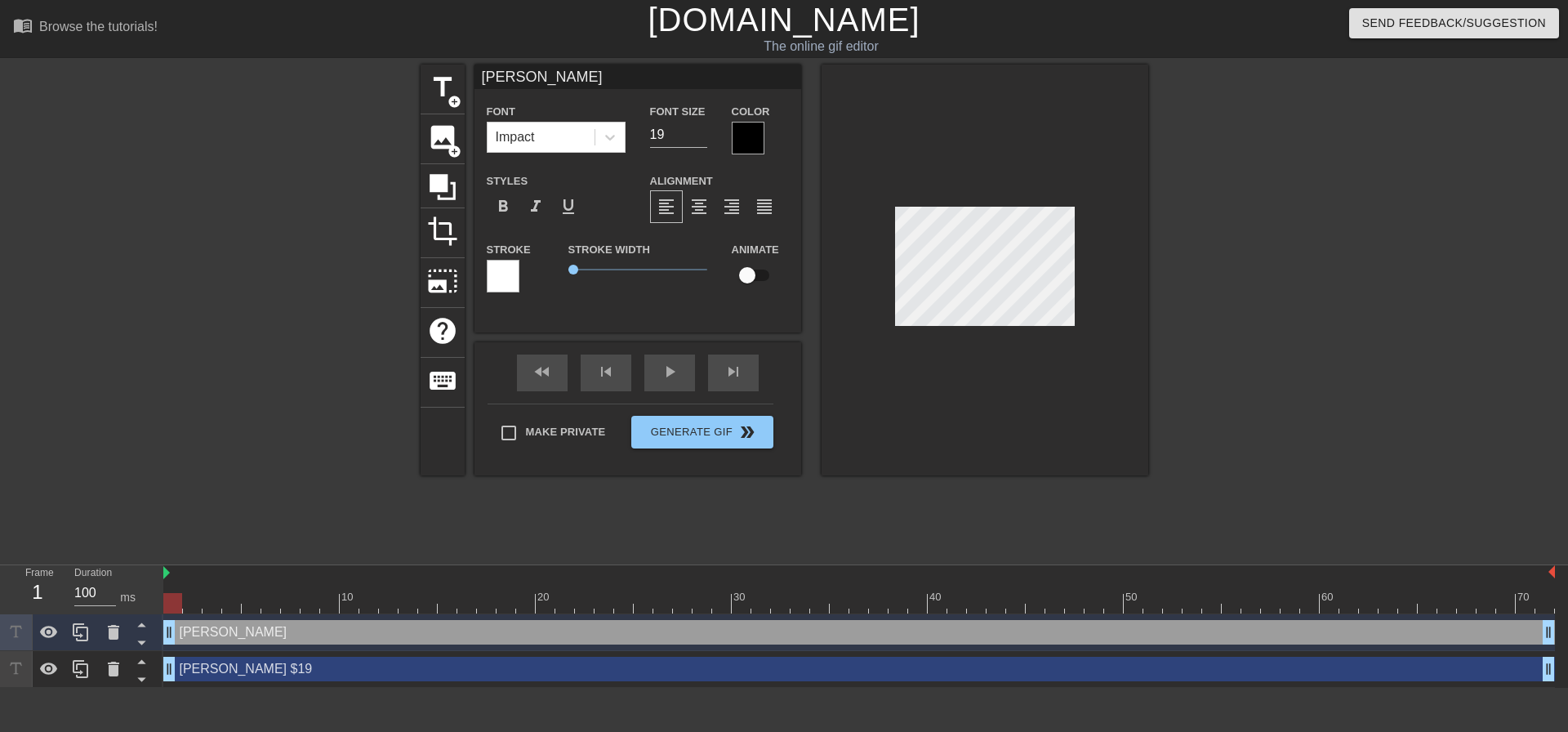
type textarea "Joey Ti9"
type input "[PERSON_NAME]"
type textarea "[PERSON_NAME]"
type input "[PERSON_NAME]"
type textarea "[PERSON_NAME]"
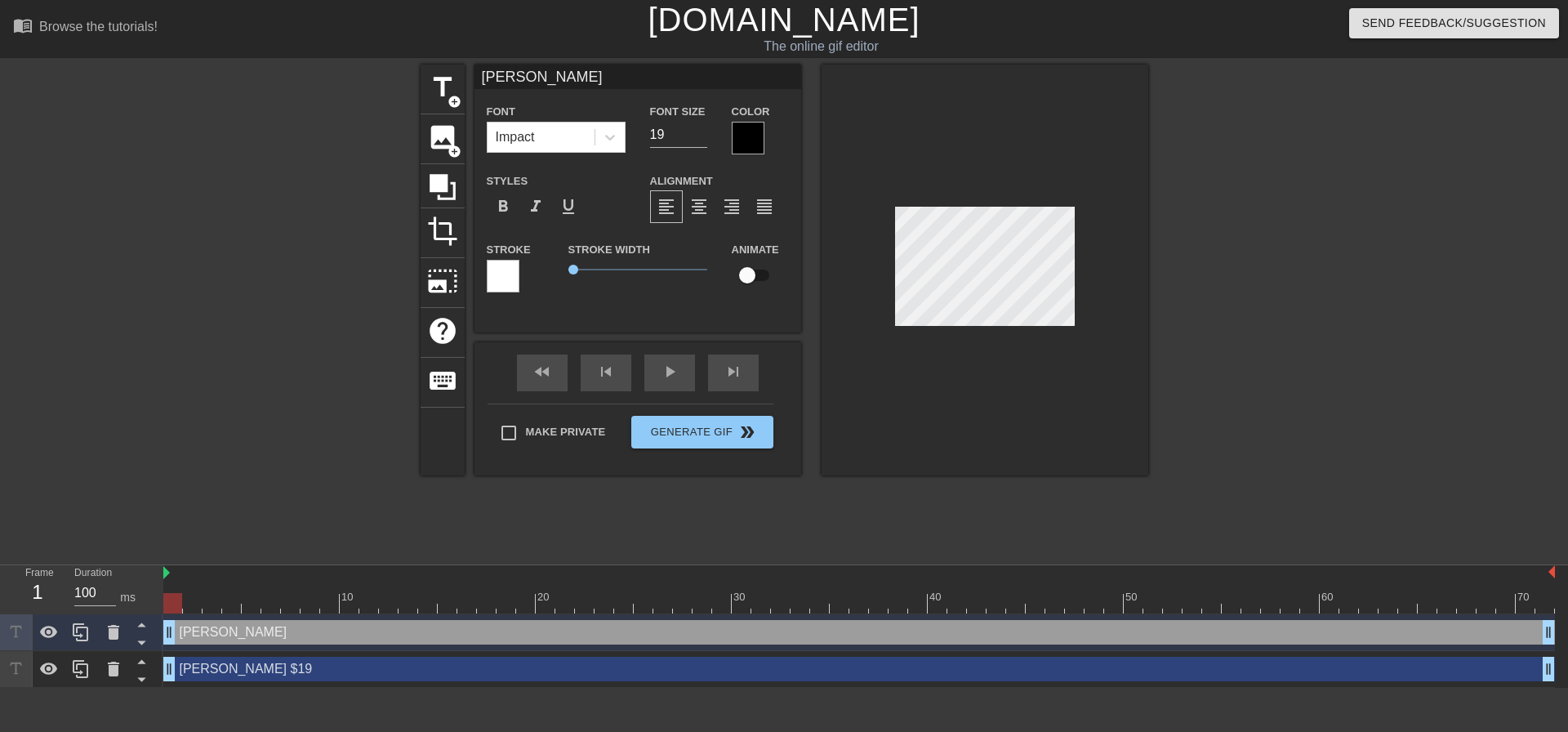
type input "[PERSON_NAME]'"
type textarea "[PERSON_NAME]'"
type input "[PERSON_NAME]'s"
type textarea "[PERSON_NAME]'s"
type input "[PERSON_NAME]'s"
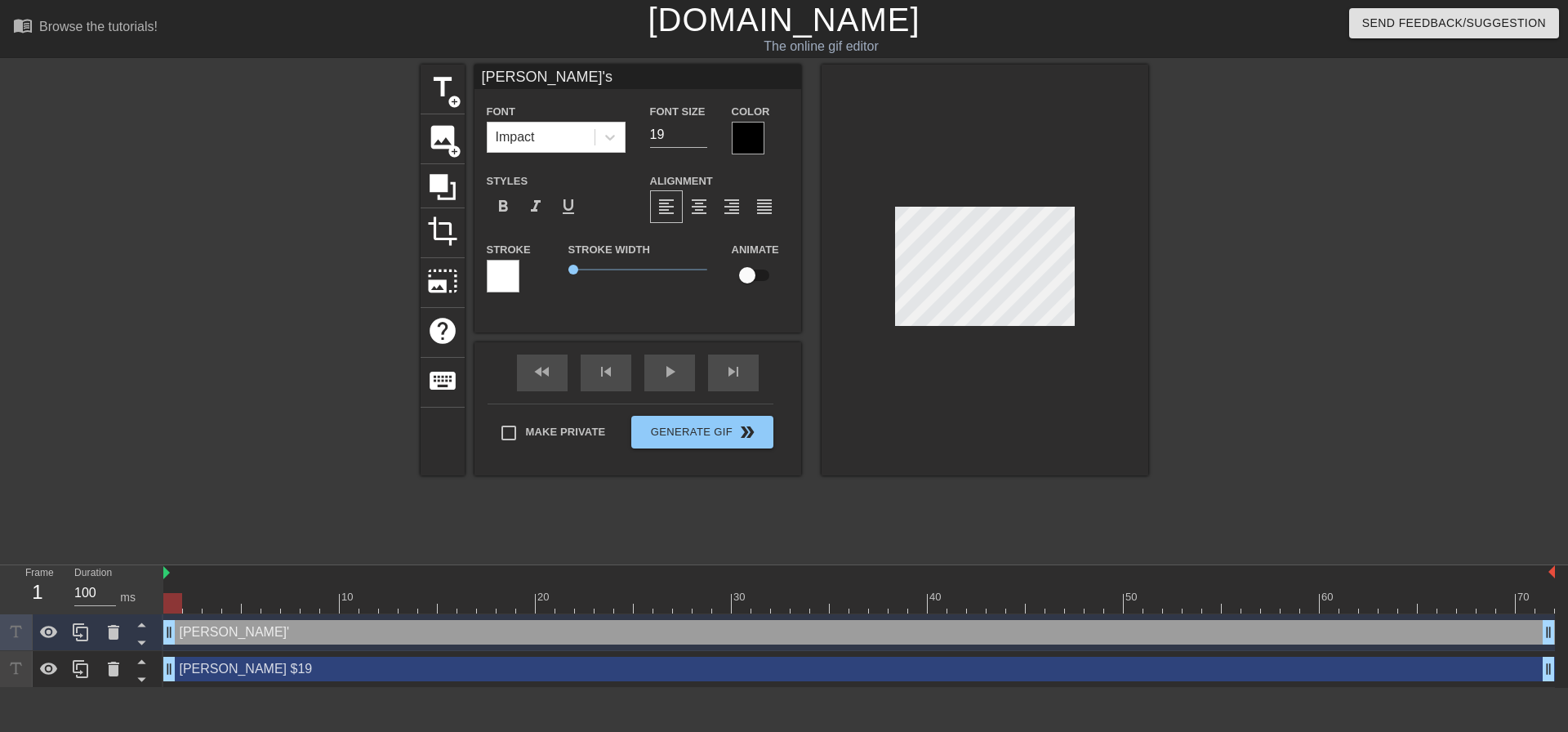
type textarea "[PERSON_NAME]'s"
type input "[PERSON_NAME]'s"
type textarea "[PERSON_NAME]'s"
type input "[PERSON_NAME]'s"
type textarea "[PERSON_NAME]'s"
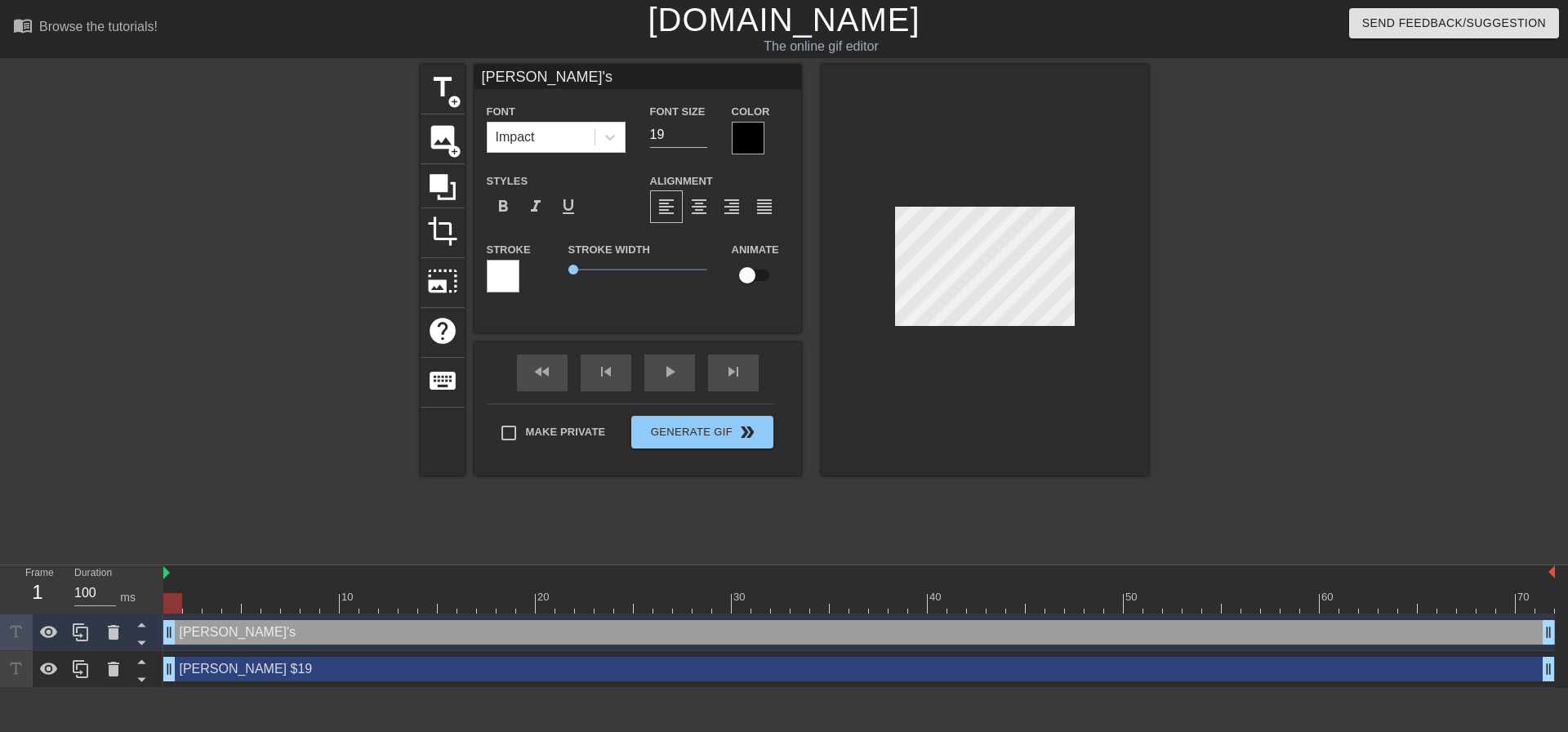
scroll to position [3, 2]
type input "[PERSON_NAME]'s$"
type textarea "[PERSON_NAME]'s $"
type input "[PERSON_NAME]'s$1"
type textarea "[PERSON_NAME]'s $1"
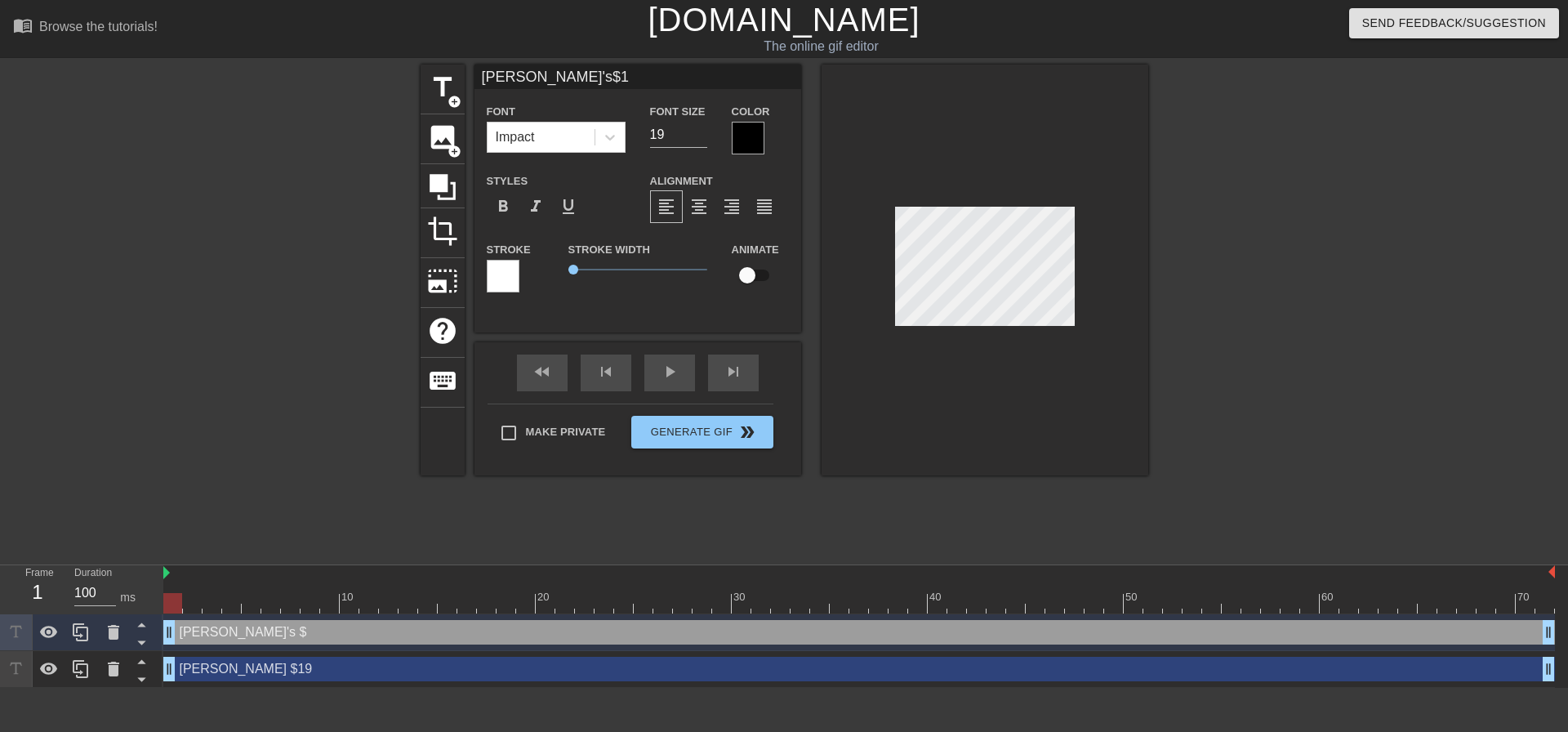
type input "[PERSON_NAME]'s$19"
type textarea "[PERSON_NAME]'s $19"
click at [709, 207] on div "format_align_center" at bounding box center [699, 207] width 33 height 33
click at [671, 130] on input "19" at bounding box center [678, 134] width 57 height 26
type input "[PERSON_NAME]'s$19"
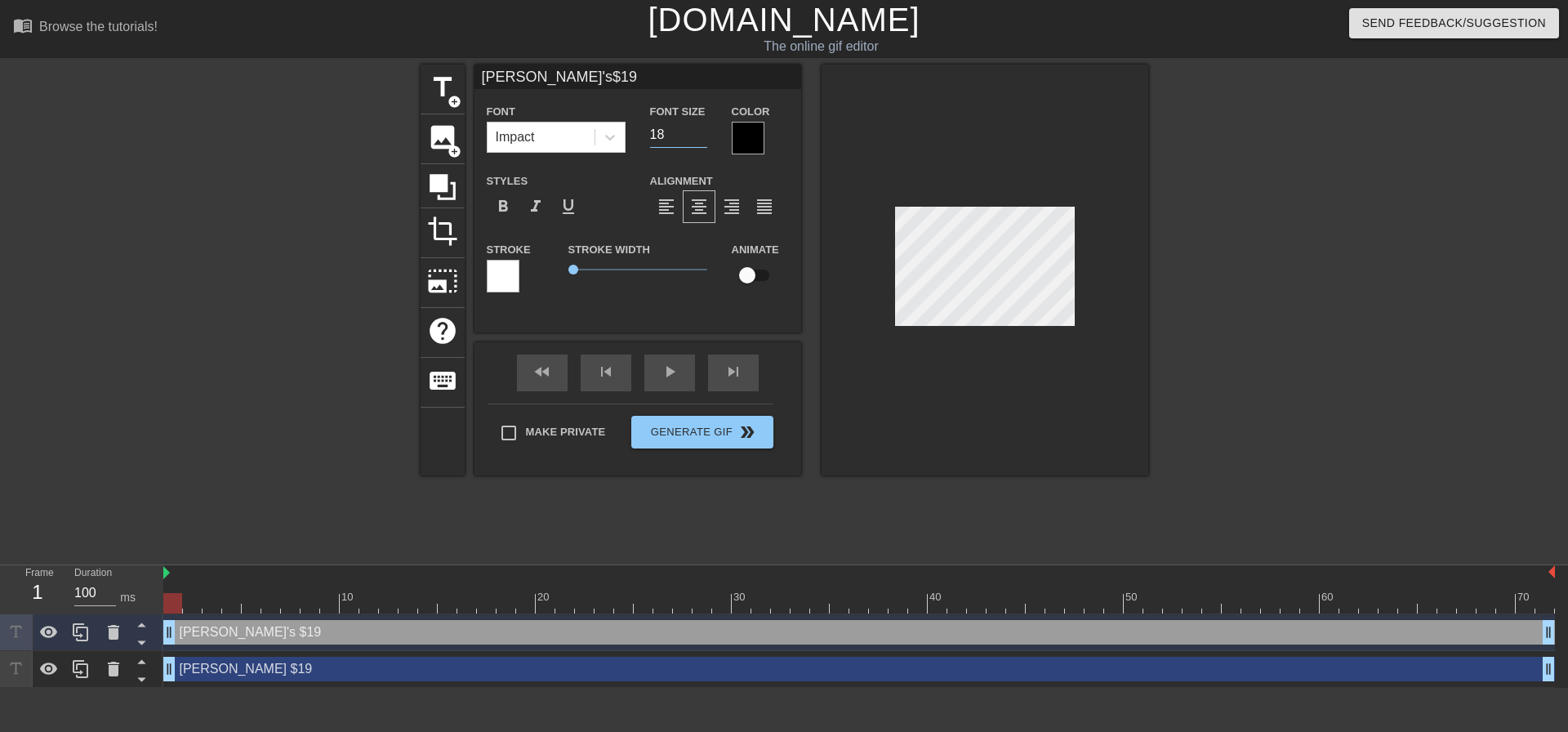
type input "18"
click at [699, 137] on input "18" at bounding box center [678, 134] width 57 height 26
type input "[PERSON_NAME]'s$19"
type input "17"
click at [699, 137] on input "17" at bounding box center [678, 134] width 57 height 26
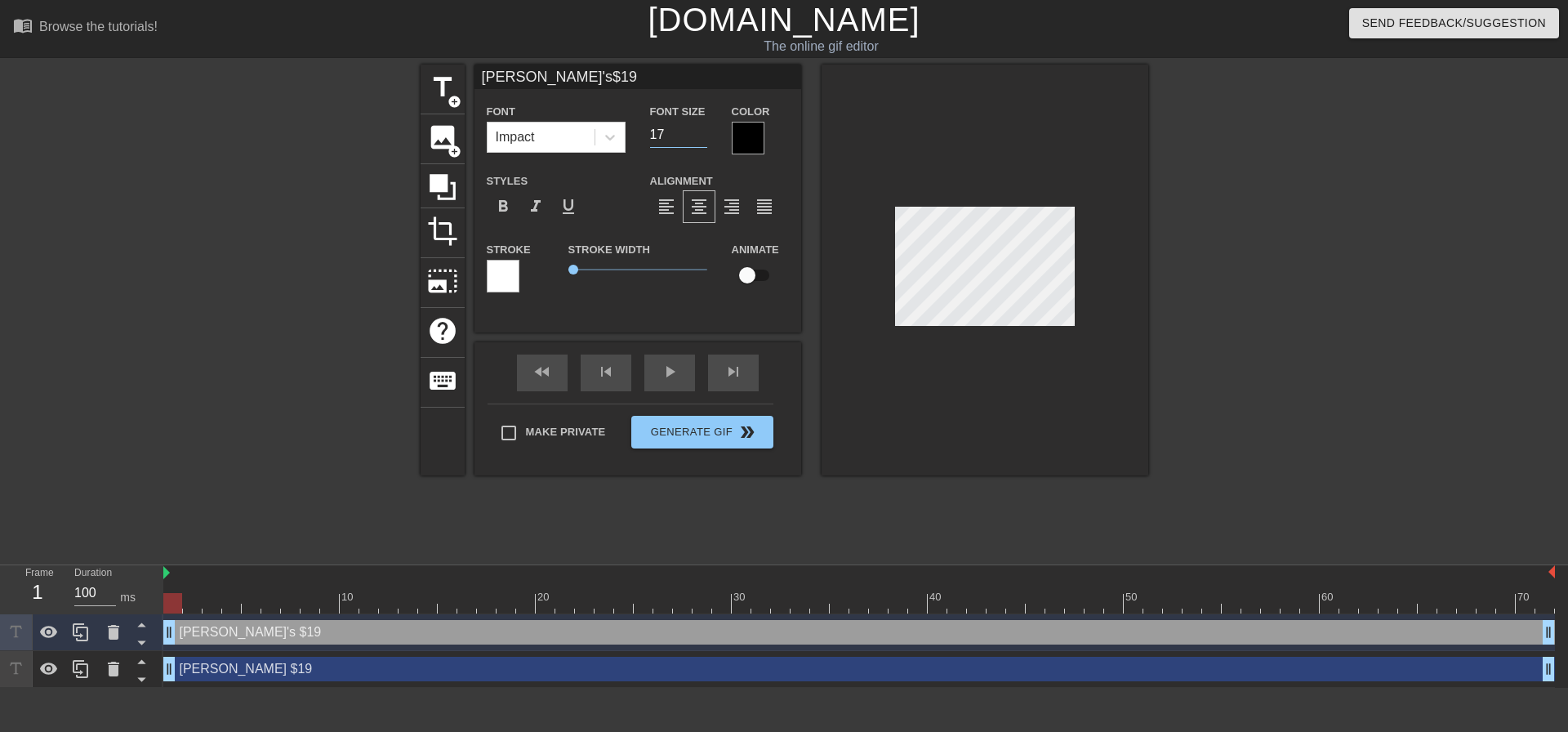
type input "[PERSON_NAME]'s$19"
type input "16"
click at [699, 137] on input "16" at bounding box center [678, 134] width 57 height 26
type input "[PERSON_NAME]'s$19"
type input "15"
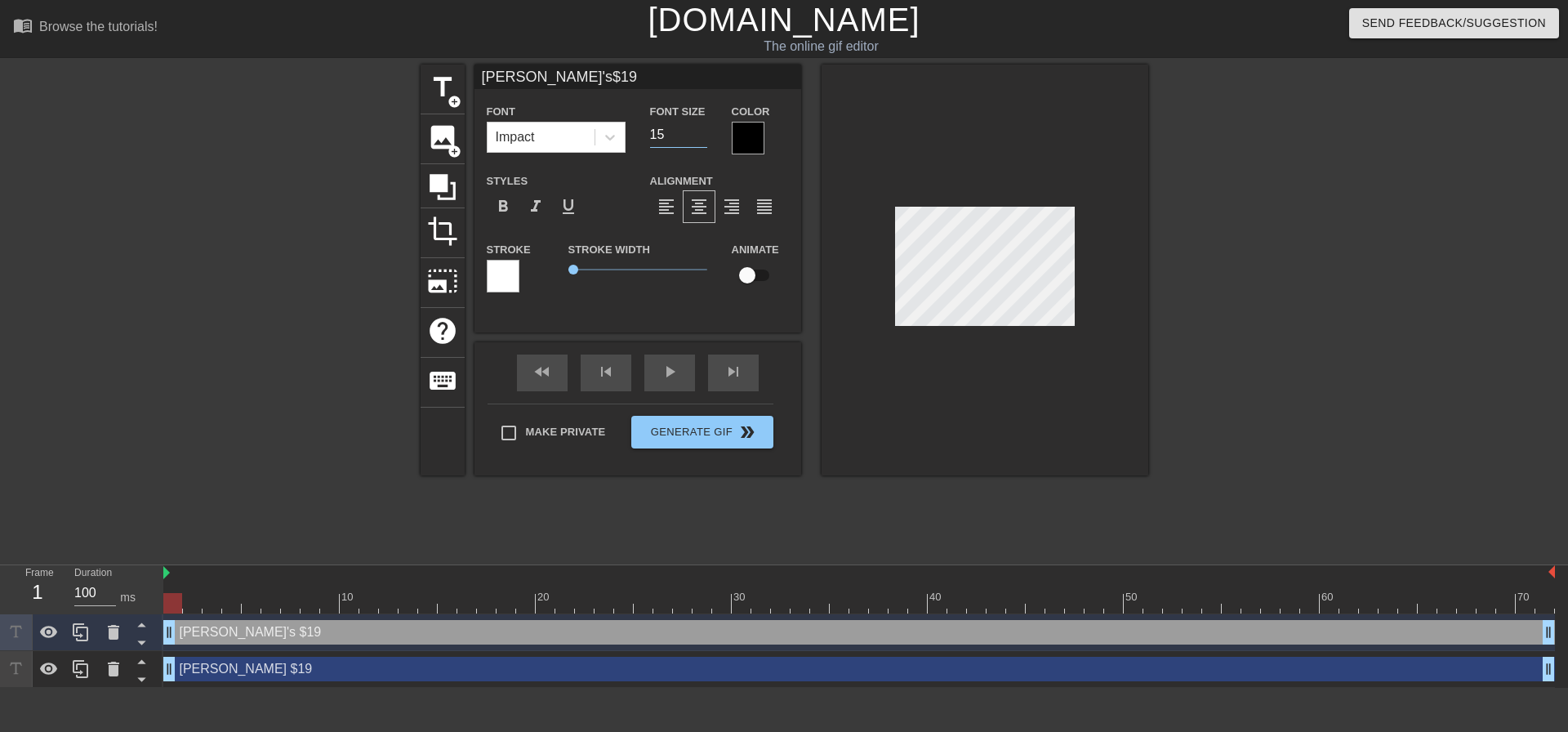
click at [699, 137] on input "15" at bounding box center [678, 134] width 57 height 26
type input "[PERSON_NAME]'s$19"
type input "14"
click at [699, 137] on input "14" at bounding box center [678, 134] width 57 height 26
type input "[PERSON_NAME]'s$19"
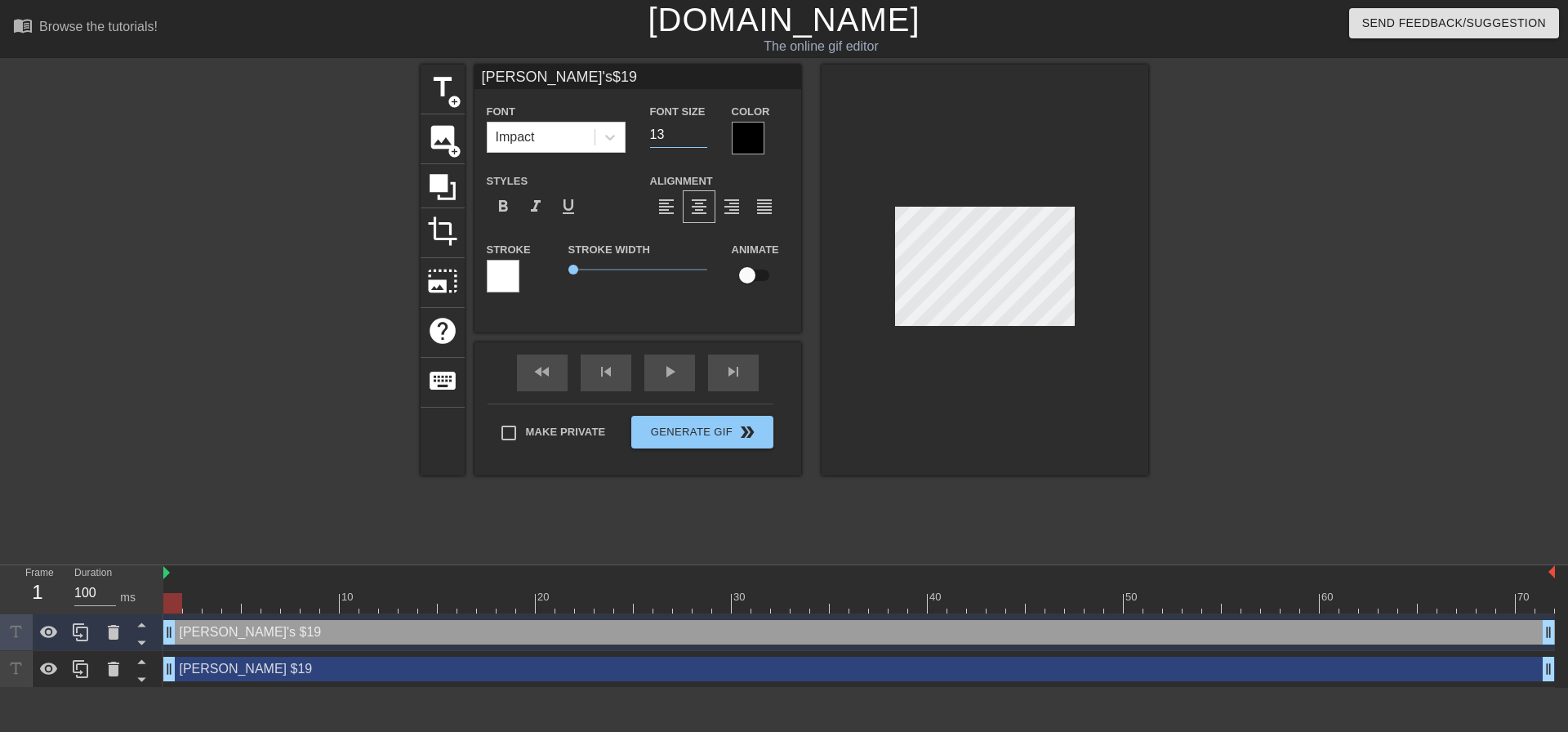
type input "13"
click at [699, 137] on input "13" at bounding box center [678, 134] width 57 height 26
type input "[PERSON_NAME]'s$19"
type input "12"
click at [699, 137] on input "12" at bounding box center [678, 134] width 57 height 26
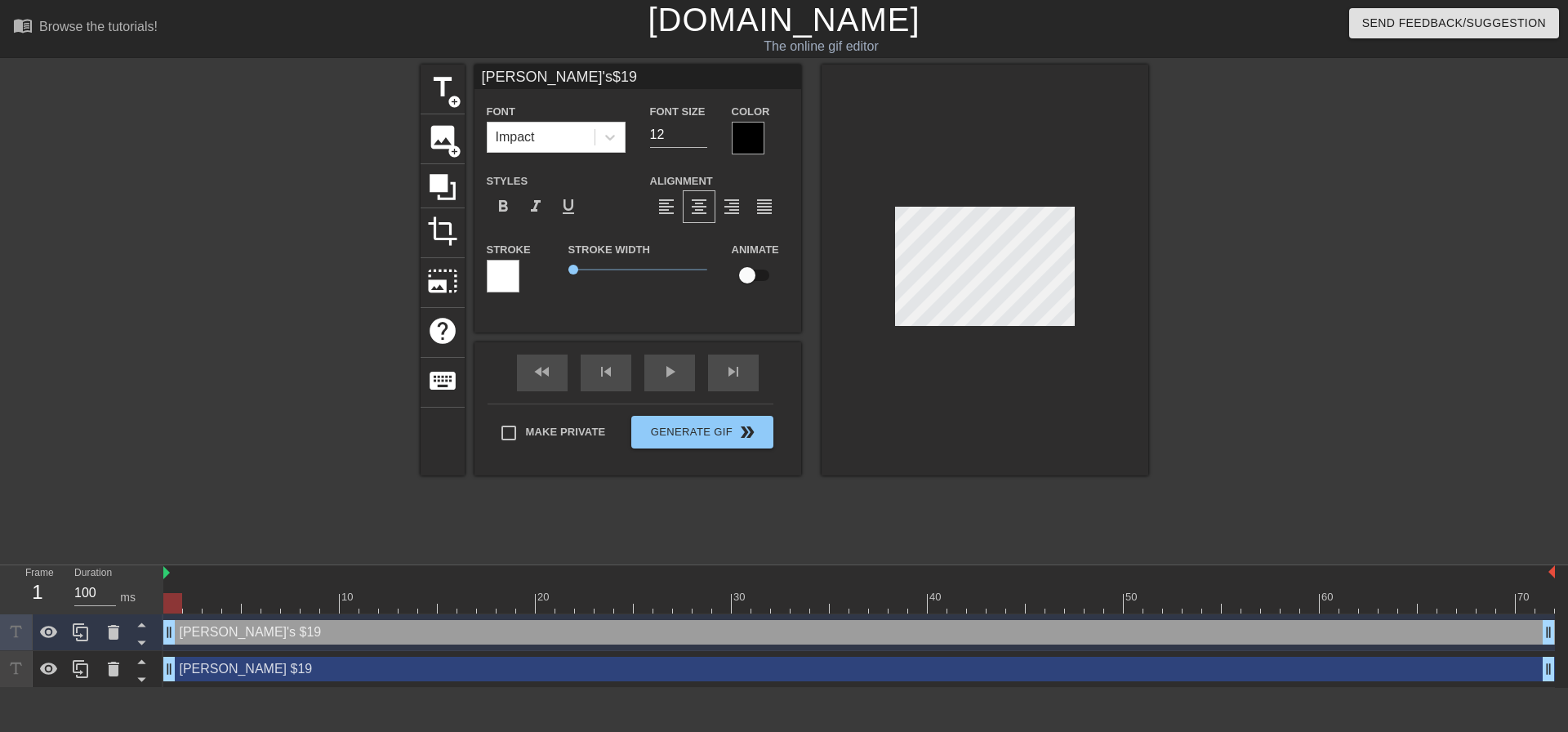
click at [767, 280] on input "checkbox" at bounding box center [747, 275] width 93 height 31
checkbox input "true"
type input "[PERSON_NAME]'s$19"
click at [685, 374] on div "play_arrow" at bounding box center [669, 373] width 51 height 37
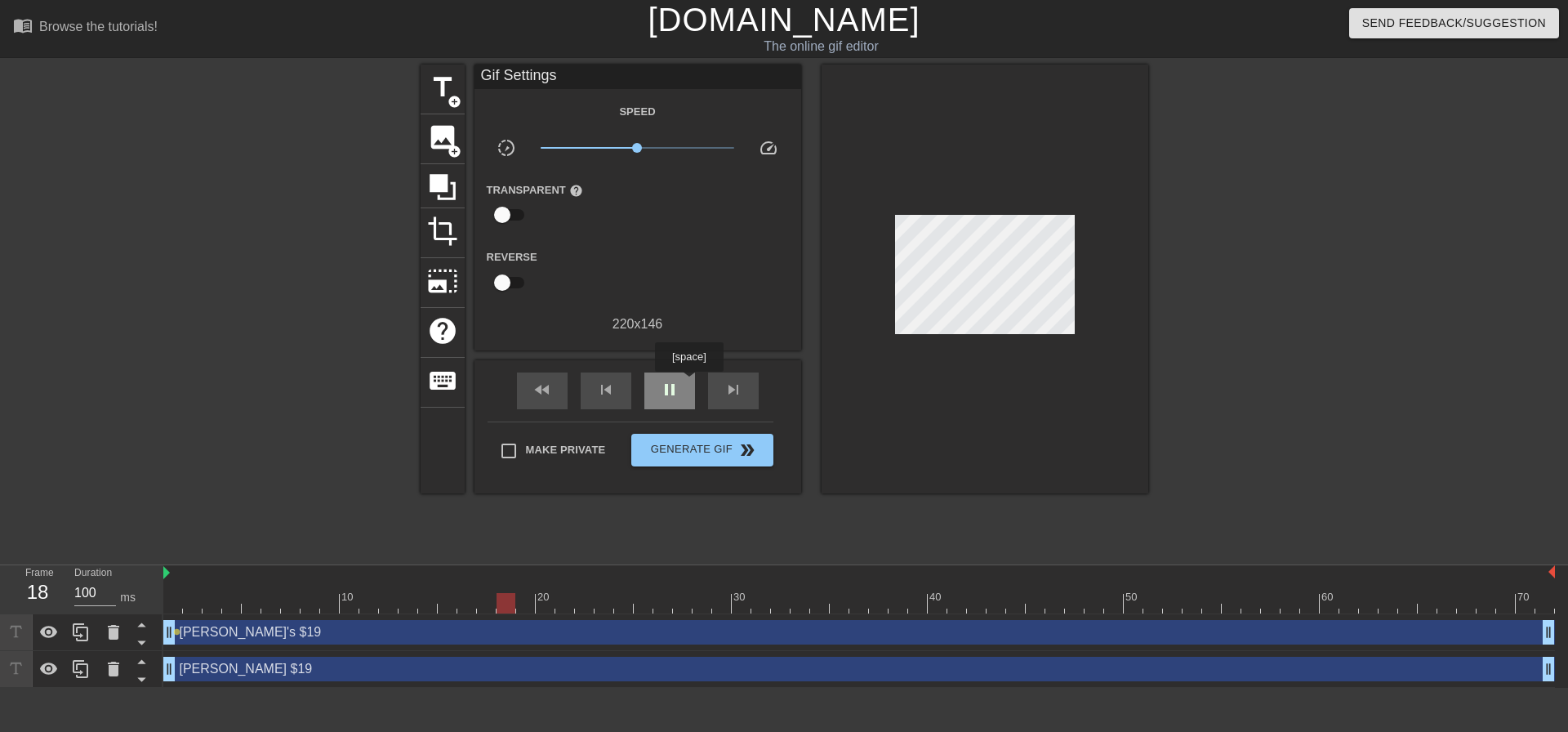
click at [689, 383] on div "pause" at bounding box center [669, 391] width 51 height 37
click at [673, 392] on span "play_arrow" at bounding box center [669, 389] width 19 height 19
click at [675, 391] on span "pause" at bounding box center [669, 389] width 19 height 19
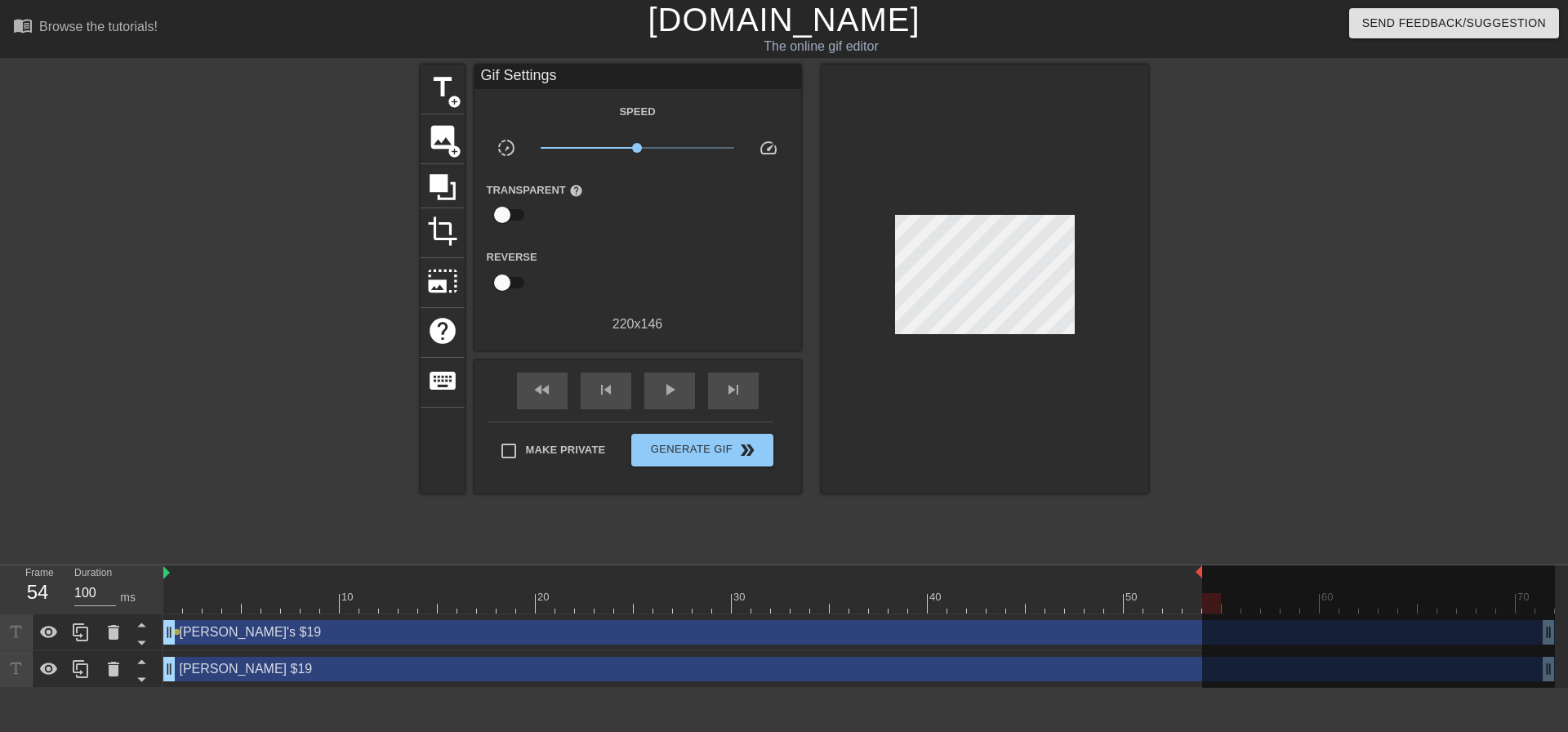
drag, startPoint x: 1553, startPoint y: 570, endPoint x: 1199, endPoint y: 573, distance: 354.0
click at [903, 580] on div at bounding box center [683, 573] width 1039 height 16
click at [659, 383] on div "play_arrow" at bounding box center [669, 391] width 51 height 37
drag, startPoint x: 1200, startPoint y: 573, endPoint x: 1151, endPoint y: 577, distance: 49.2
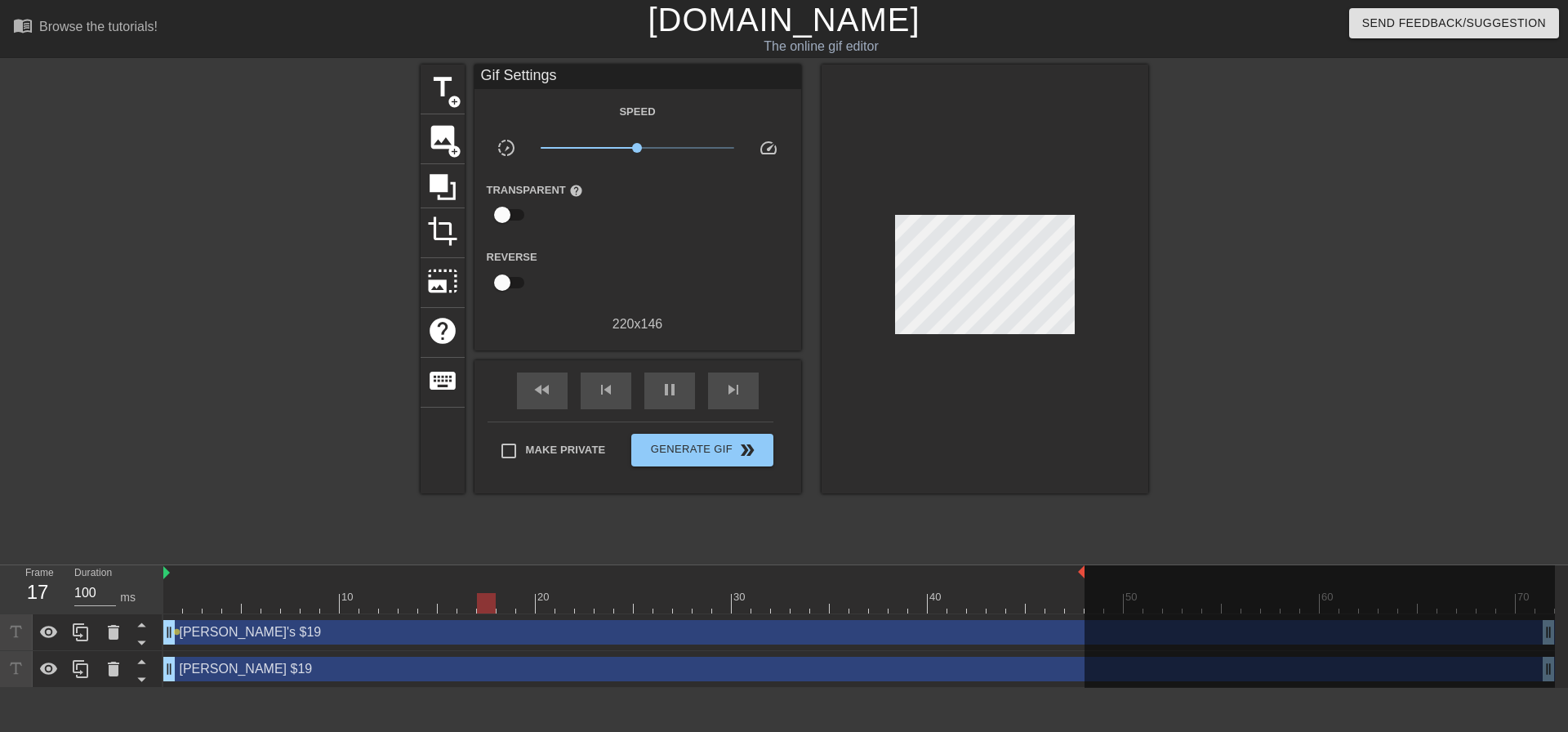
drag, startPoint x: 1161, startPoint y: 573, endPoint x: 1090, endPoint y: 578, distance: 71.2
click at [1090, 578] on div "10 20 30 40 50 60 70" at bounding box center [859, 589] width 1392 height 48
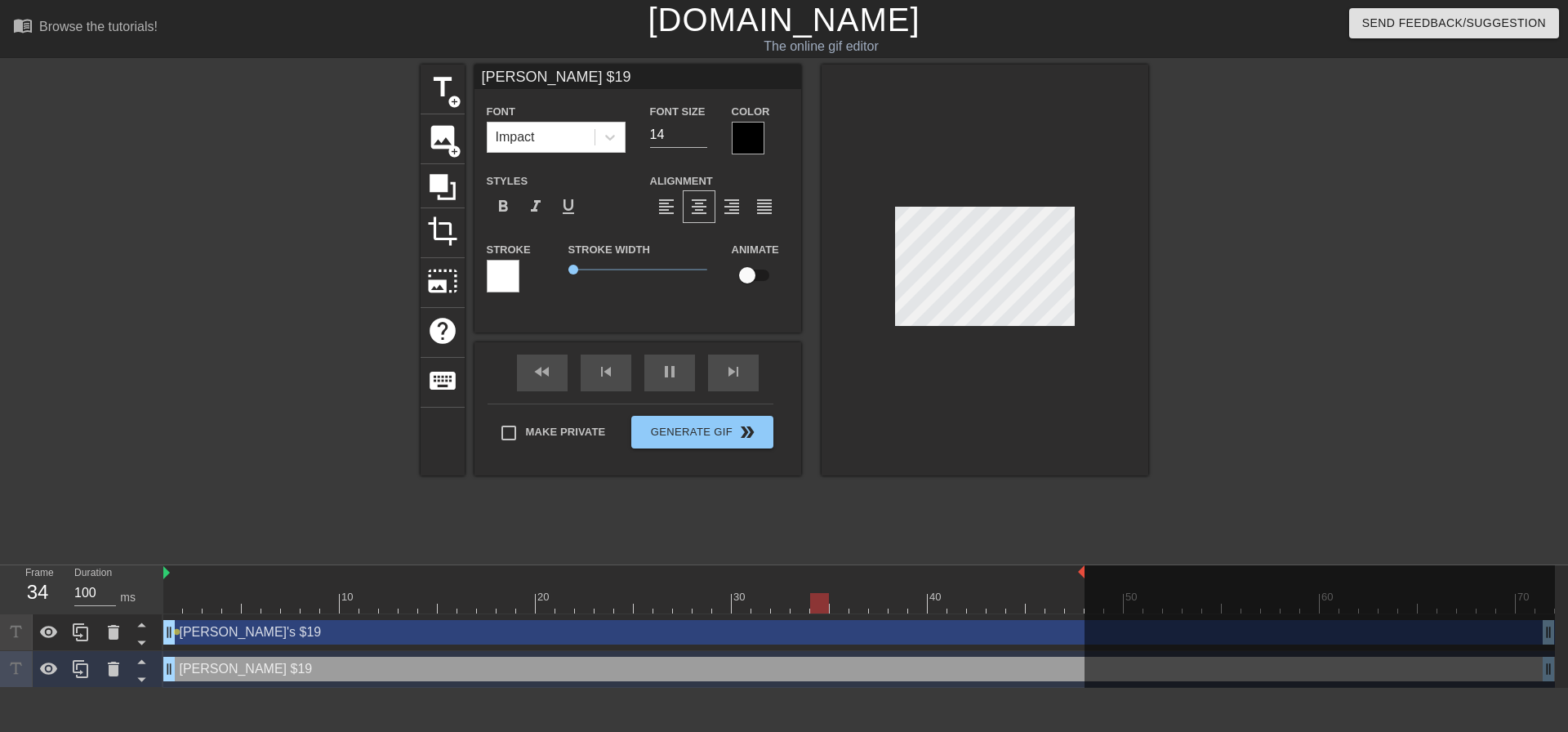
click at [753, 272] on input "checkbox" at bounding box center [747, 275] width 93 height 31
checkbox input "true"
type input "[PERSON_NAME] $19"
click at [666, 374] on div "pause" at bounding box center [669, 373] width 51 height 37
click at [978, 604] on div at bounding box center [977, 603] width 19 height 20
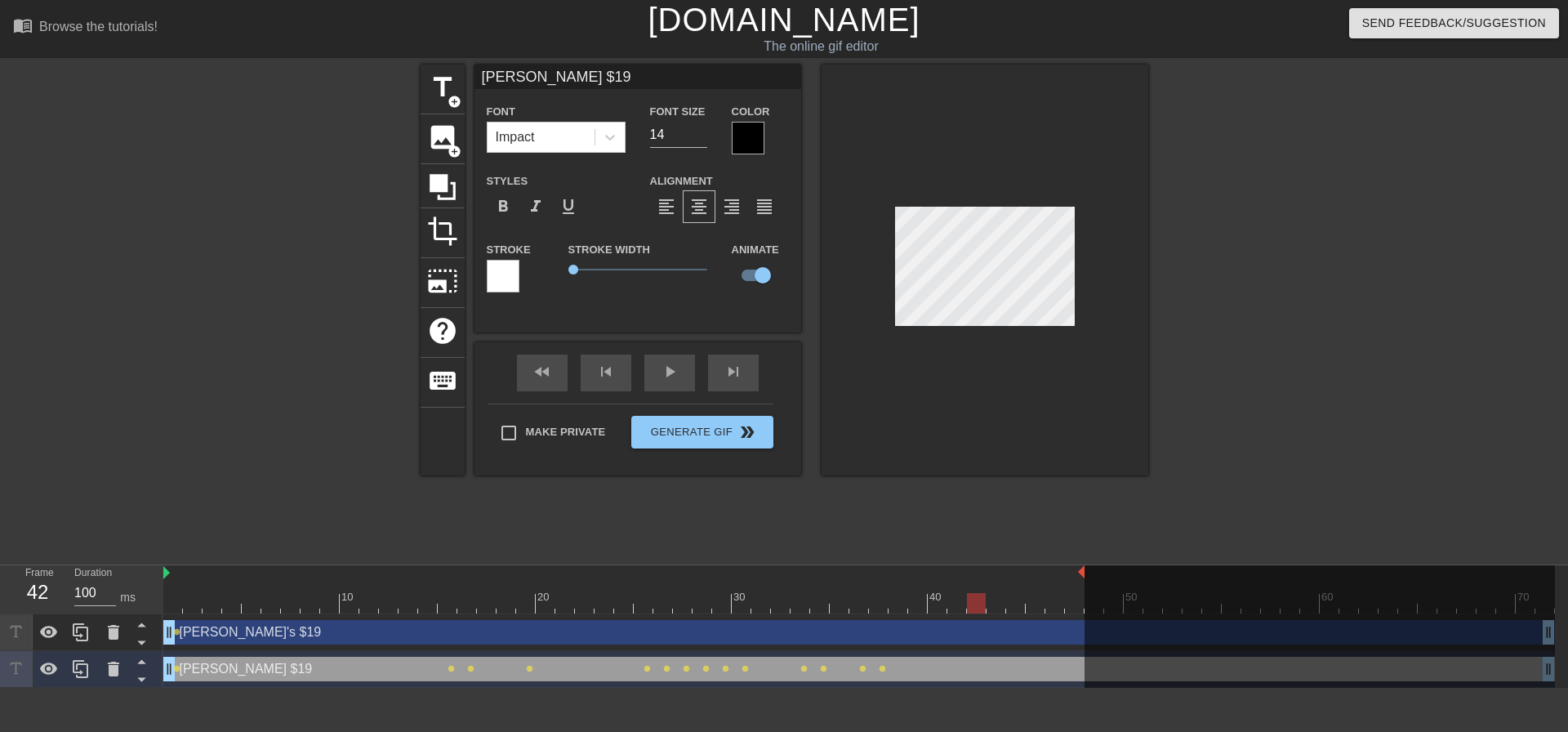
click at [964, 604] on div at bounding box center [859, 603] width 1392 height 20
drag, startPoint x: 956, startPoint y: 607, endPoint x: 266, endPoint y: 614, distance: 690.0
click at [266, 614] on div "10 20 30 40 50 60 70" at bounding box center [859, 589] width 1392 height 49
drag, startPoint x: 272, startPoint y: 605, endPoint x: 618, endPoint y: 622, distance: 346.4
click at [618, 622] on div "10 20 30 40 50 60 70 [PERSON_NAME]'s $19 drag_handle drag_handle lens [PERSON_N…" at bounding box center [866, 626] width 1405 height 122
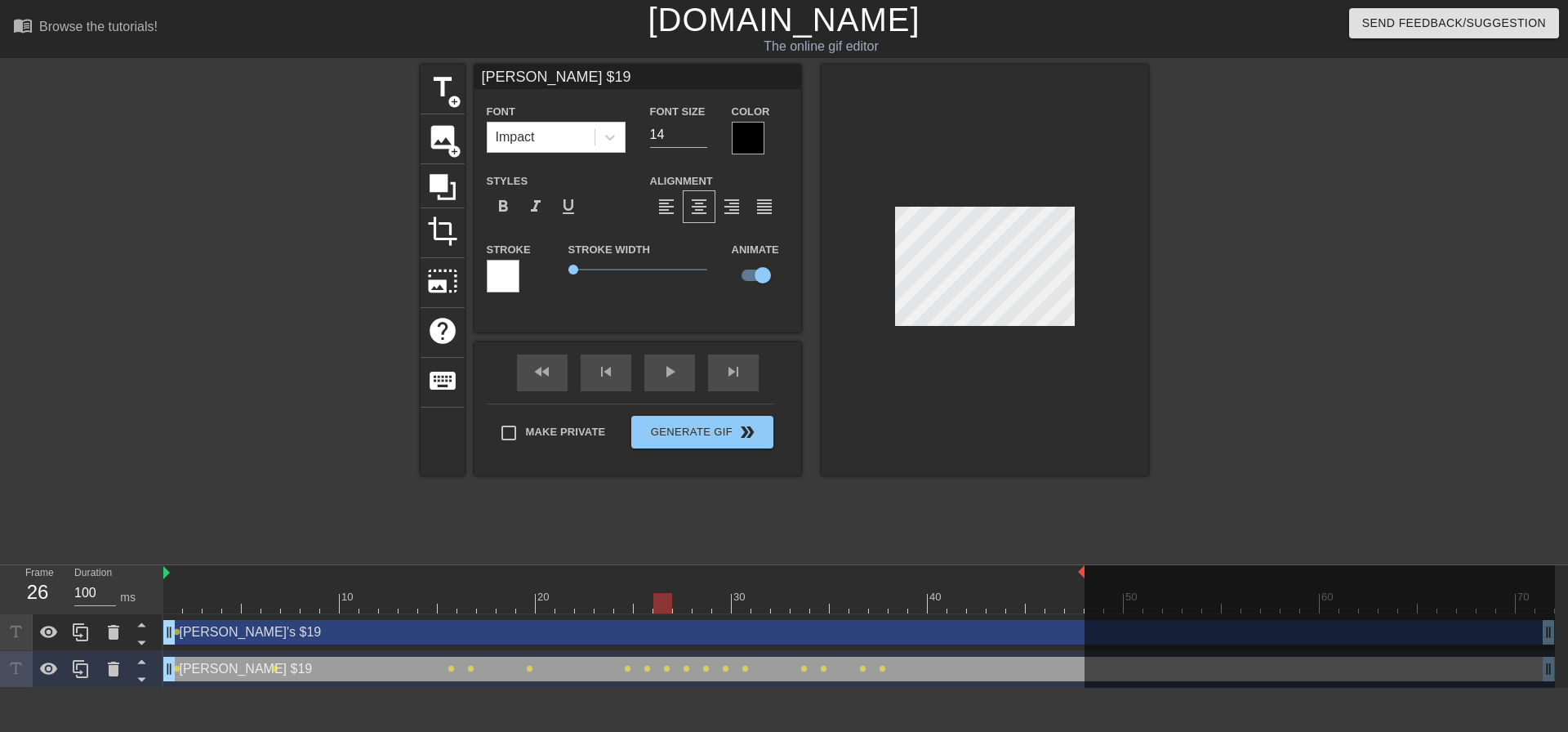
drag, startPoint x: 625, startPoint y: 600, endPoint x: 668, endPoint y: 626, distance: 50.2
click at [670, 600] on div at bounding box center [664, 603] width 19 height 20
click at [669, 670] on span "lens" at bounding box center [667, 668] width 8 height 8
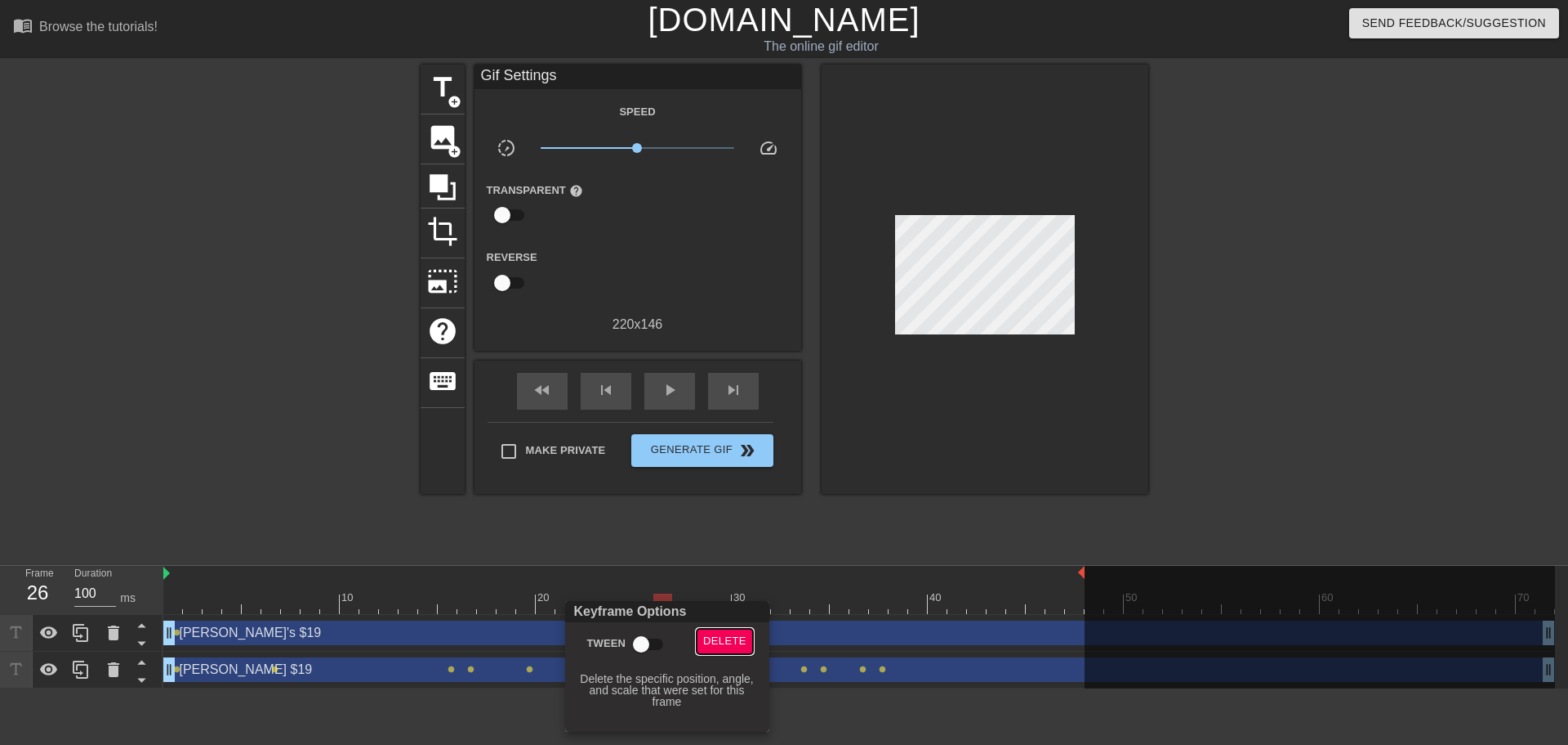
click at [734, 642] on span "Delete" at bounding box center [724, 642] width 43 height 19
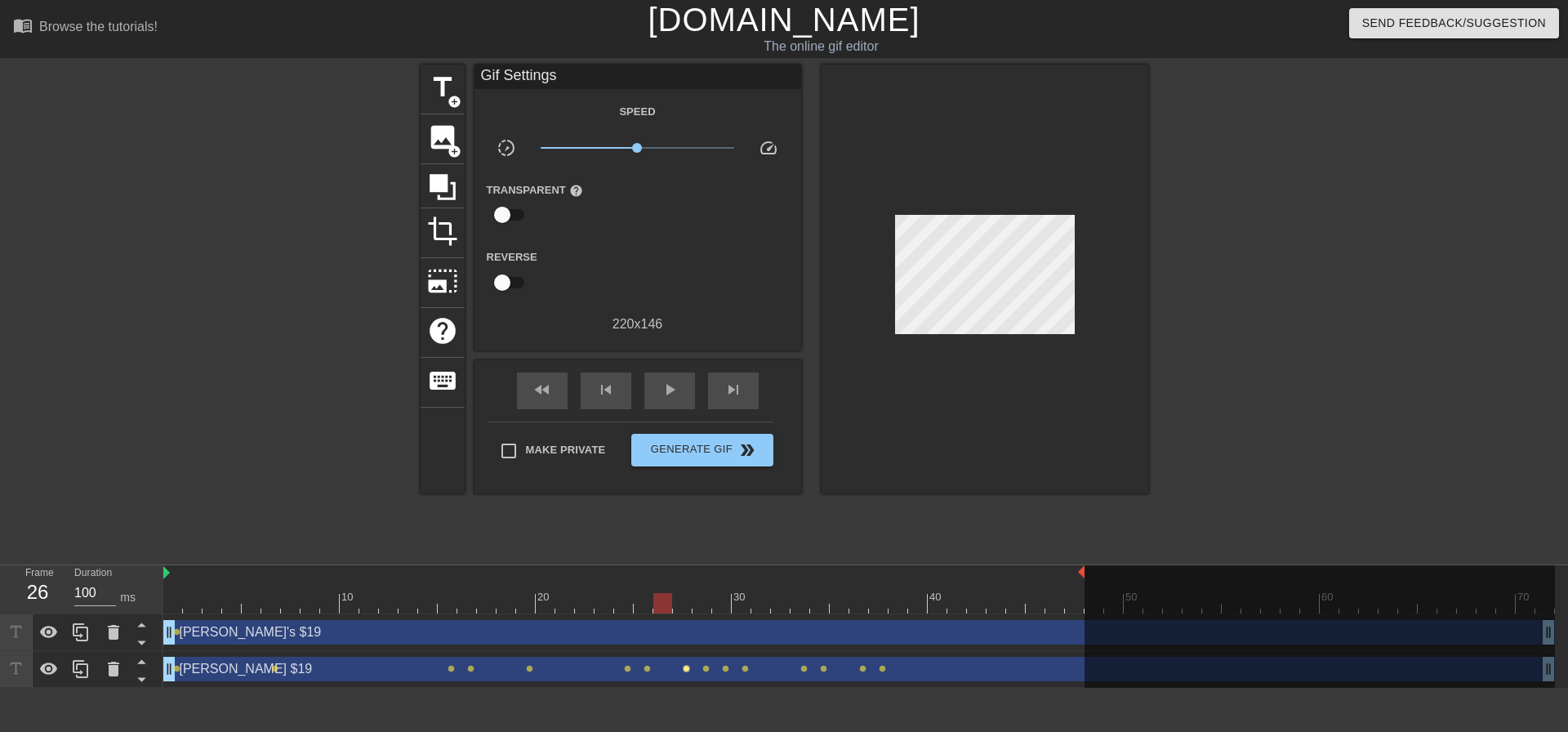
click at [685, 667] on span "lens" at bounding box center [687, 668] width 8 height 8
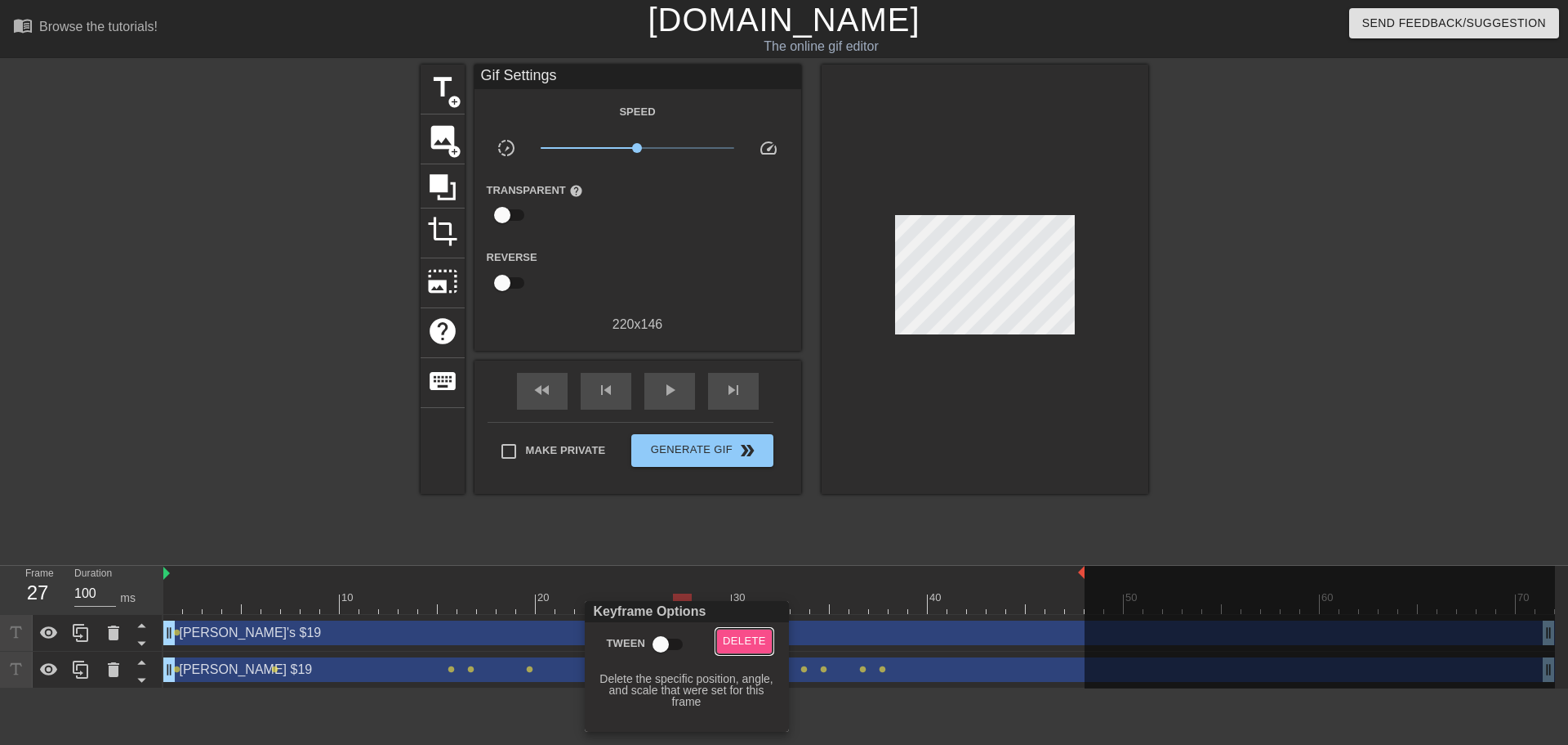
click at [739, 639] on span "Delete" at bounding box center [745, 642] width 43 height 19
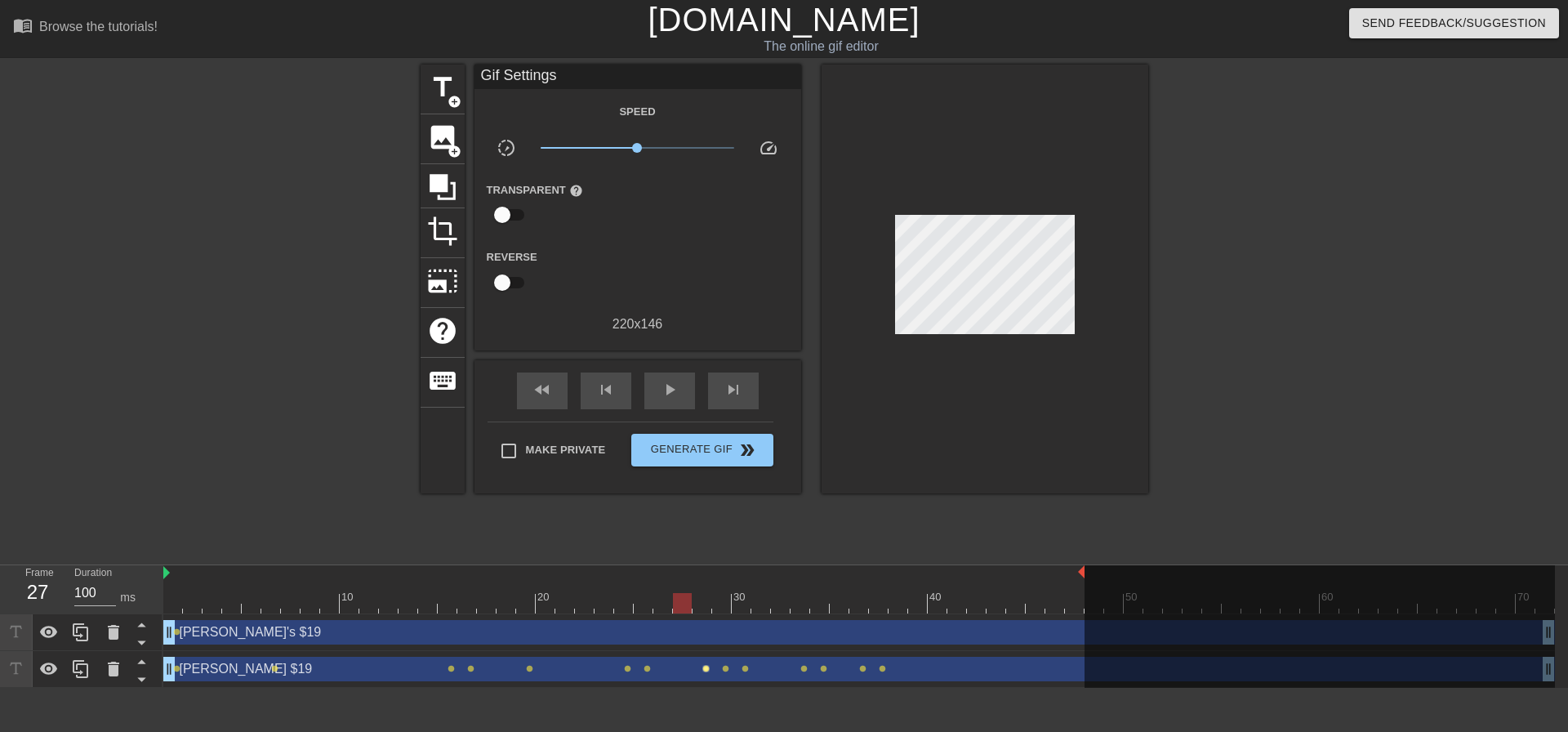
click at [709, 671] on span "lens" at bounding box center [706, 668] width 8 height 8
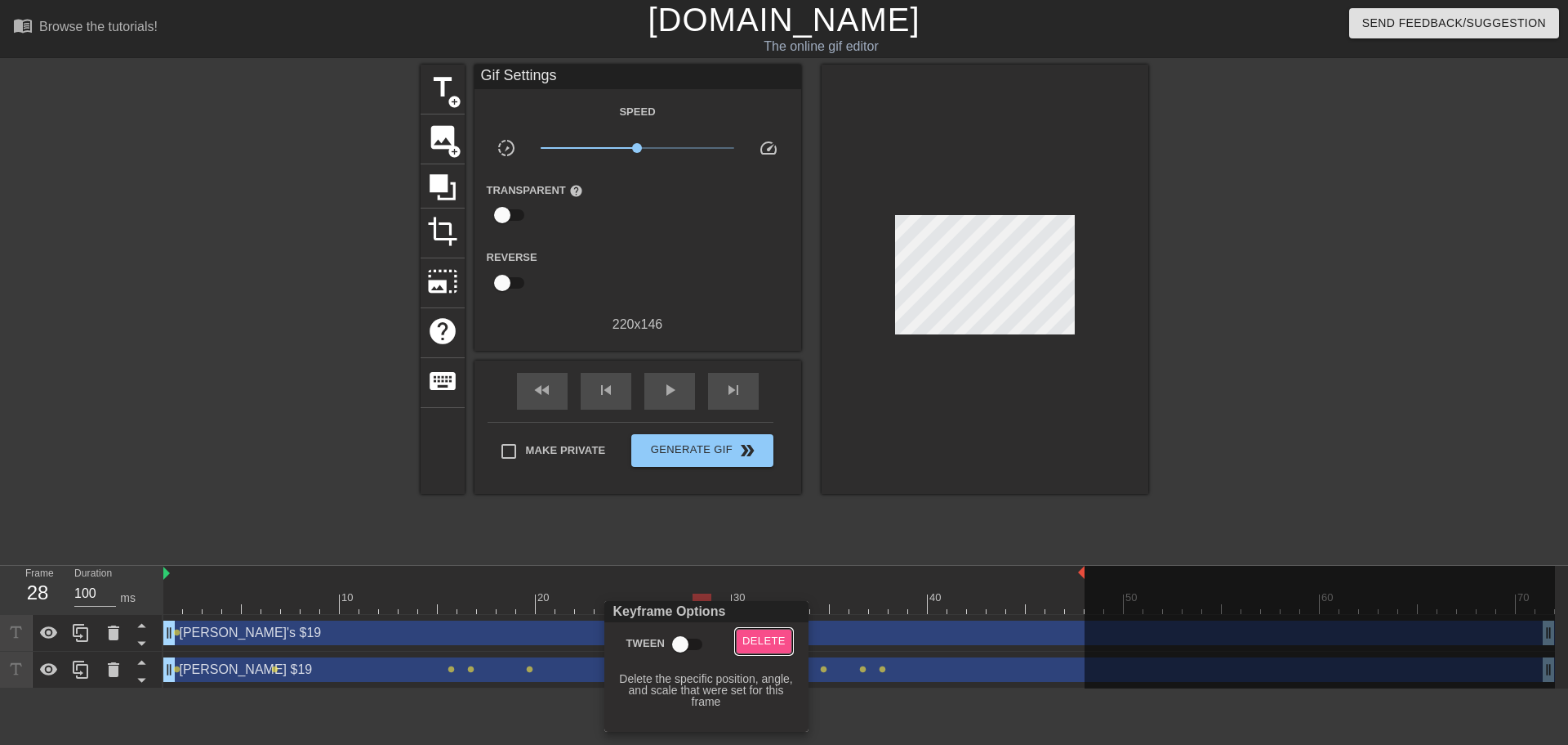
click at [747, 636] on span "Delete" at bounding box center [764, 642] width 43 height 19
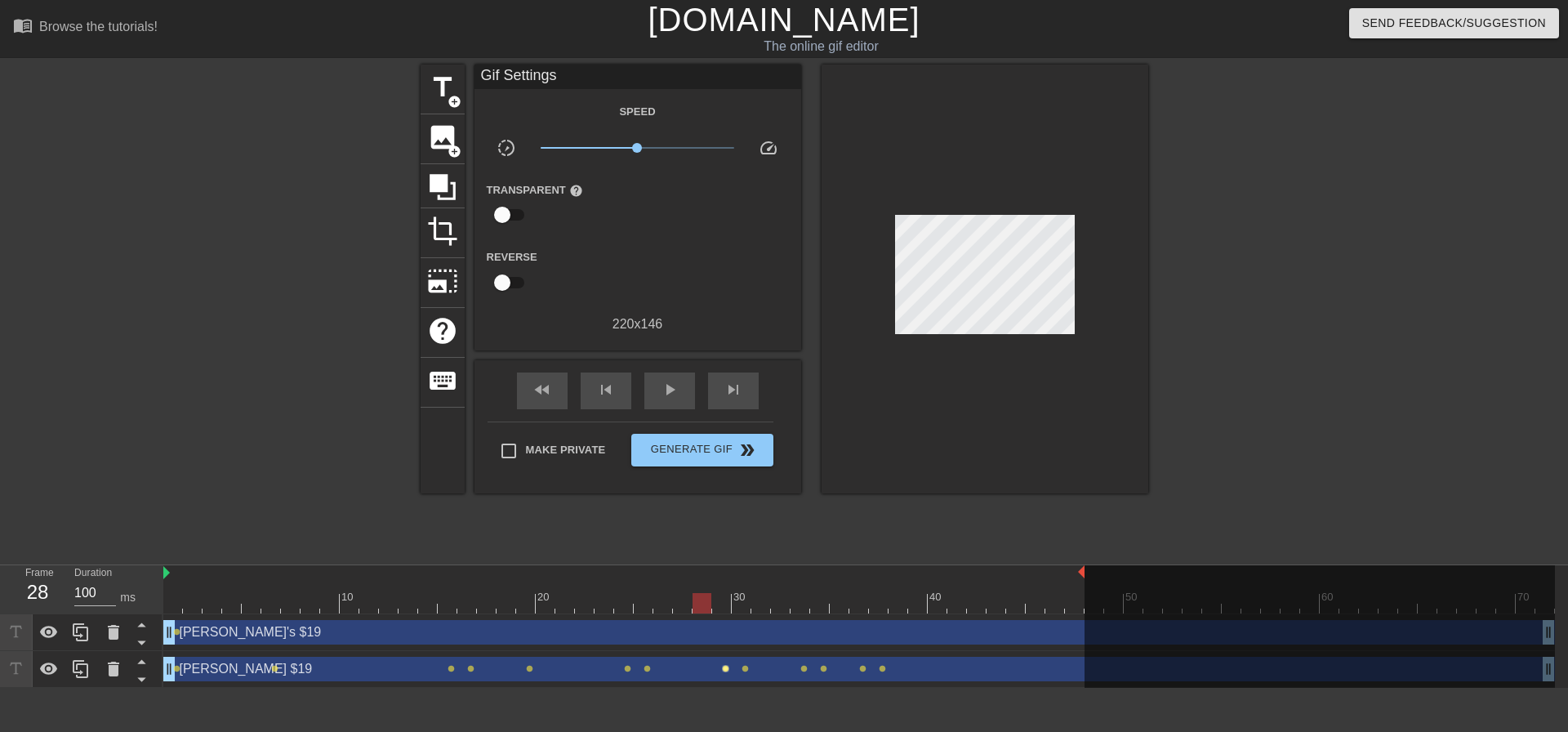
click at [727, 670] on span "lens" at bounding box center [726, 668] width 8 height 8
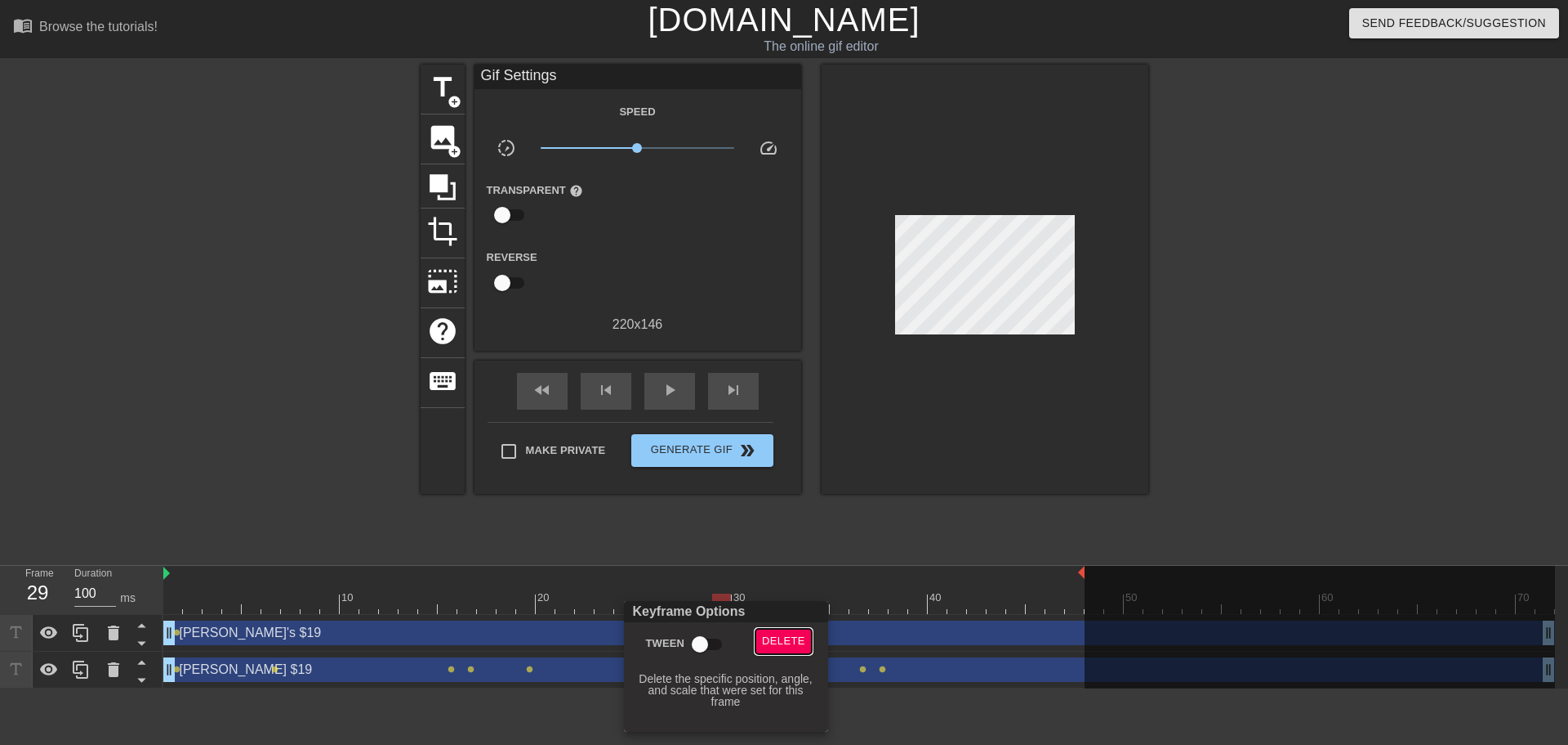
click at [771, 640] on span "Delete" at bounding box center [783, 642] width 43 height 19
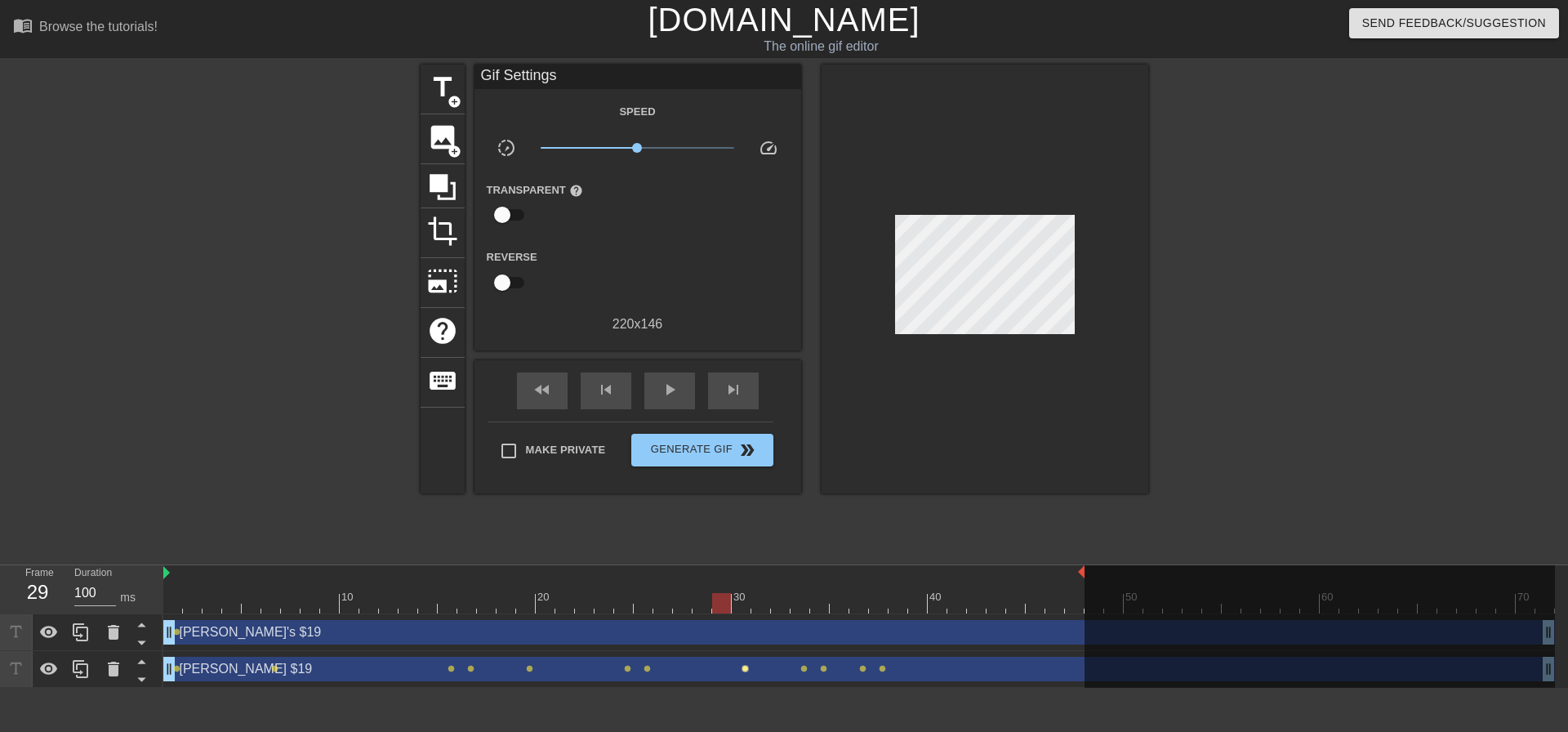
click at [744, 669] on span "lens" at bounding box center [745, 668] width 8 height 8
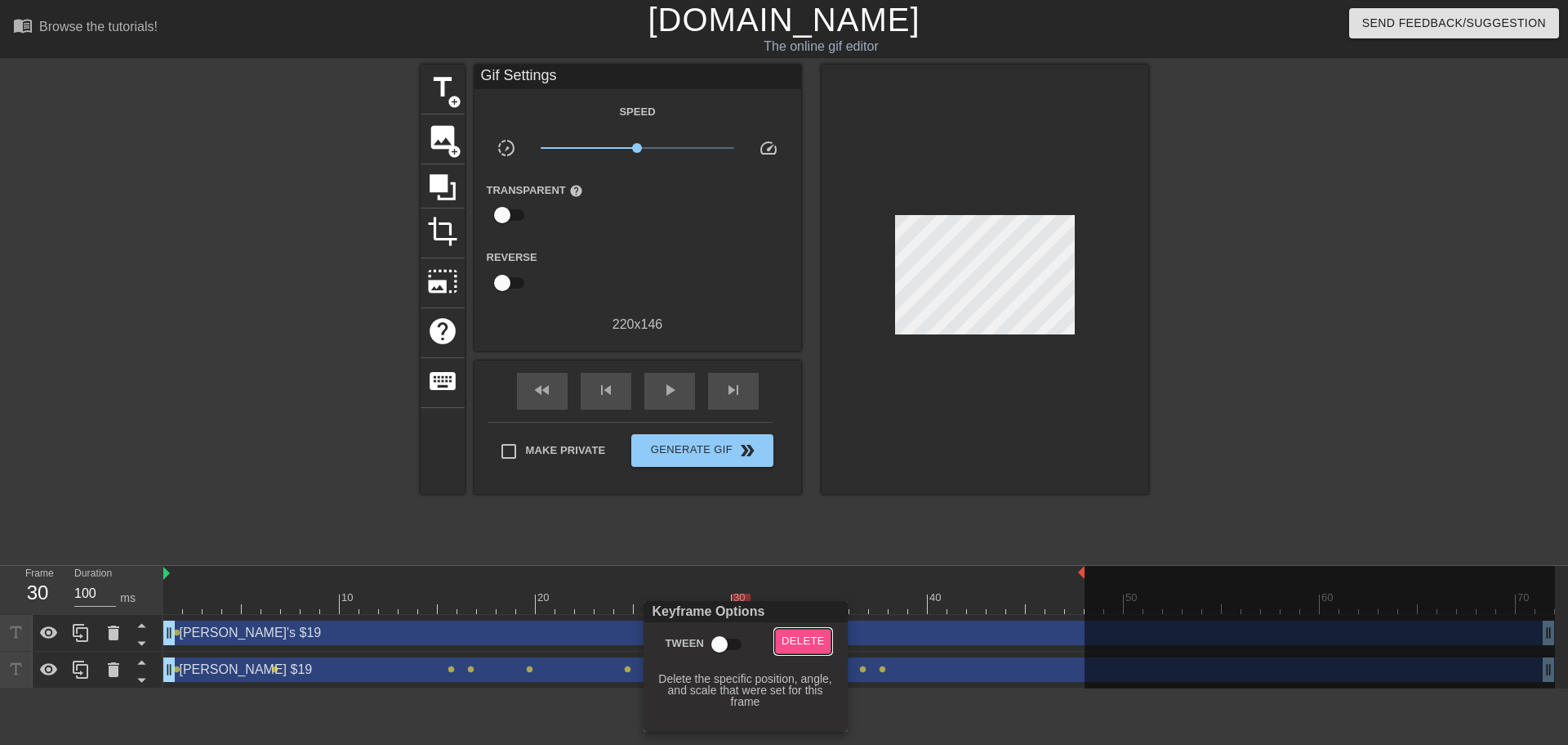
click at [788, 638] on span "Delete" at bounding box center [803, 642] width 43 height 19
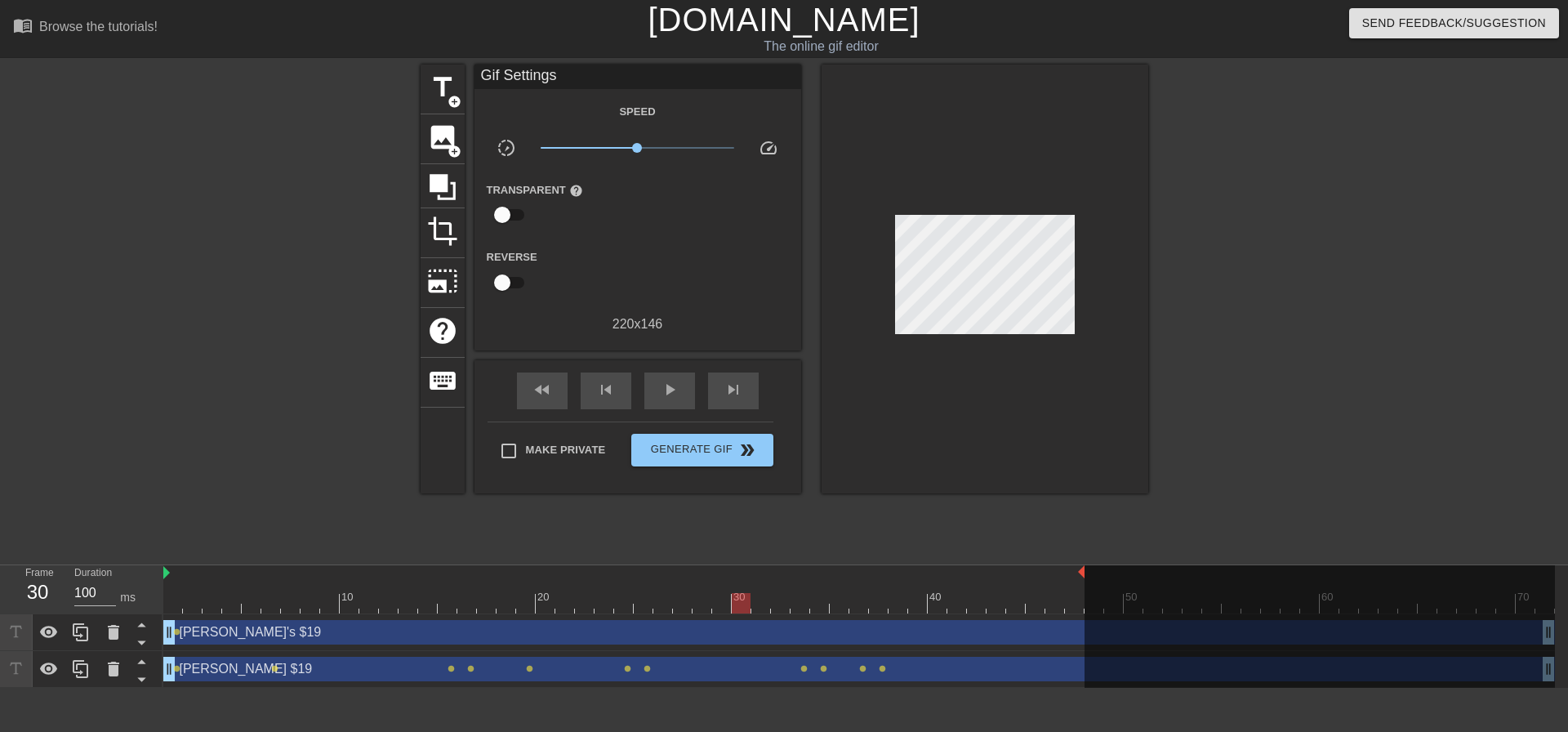
click at [808, 669] on div "[PERSON_NAME] $19 drag_handle drag_handle" at bounding box center [859, 668] width 1392 height 24
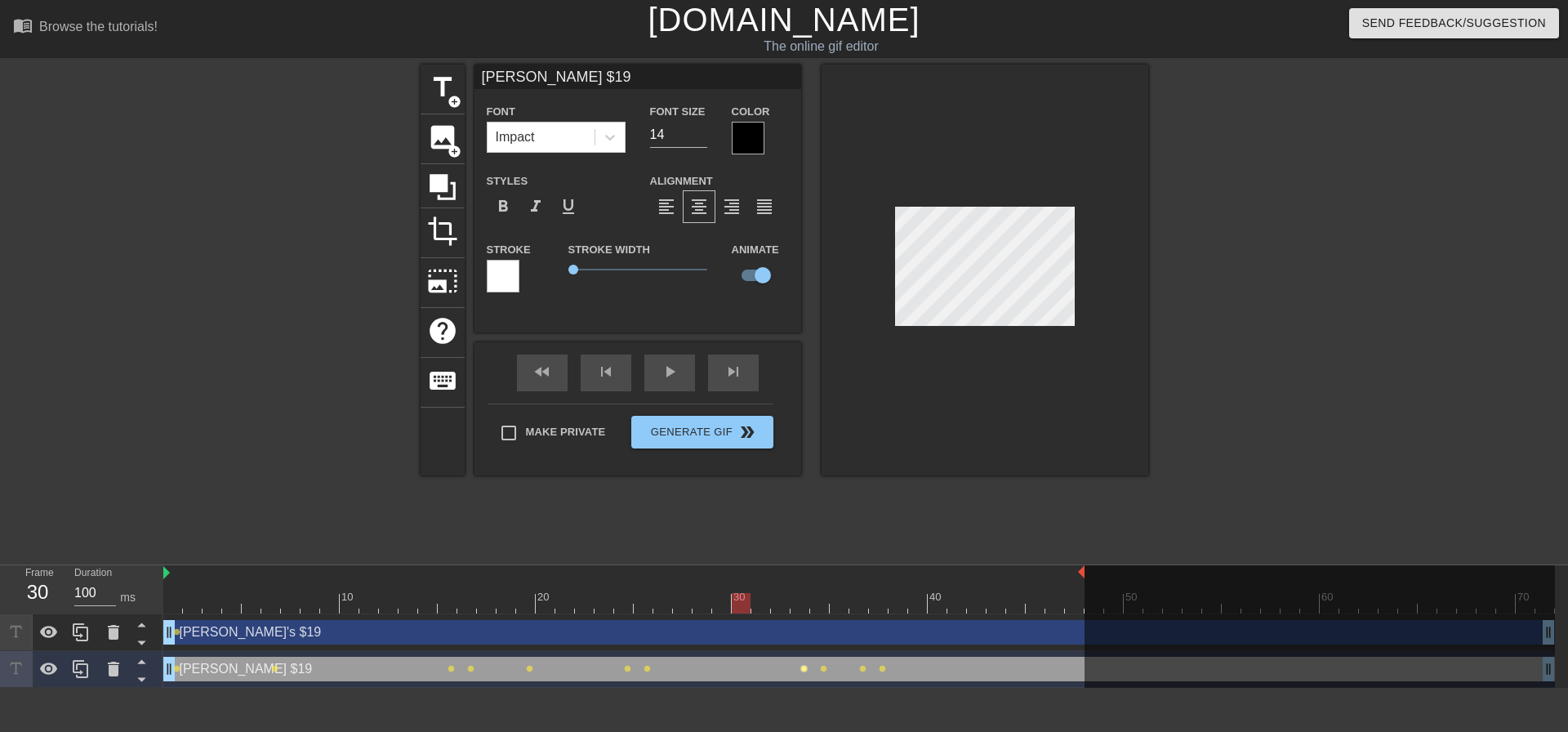
click at [806, 669] on span "lens" at bounding box center [804, 668] width 8 height 8
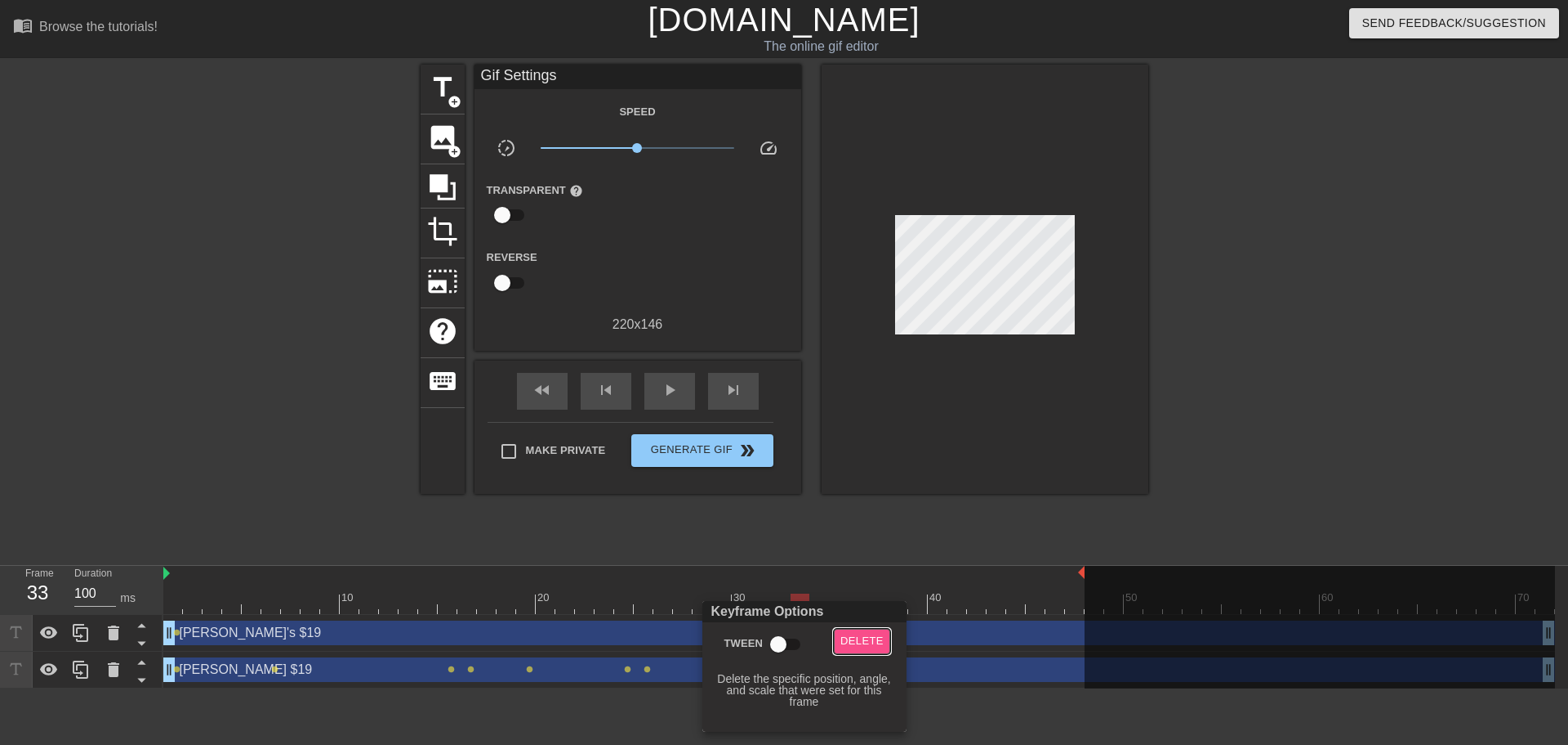
click at [856, 648] on span "Delete" at bounding box center [862, 642] width 43 height 19
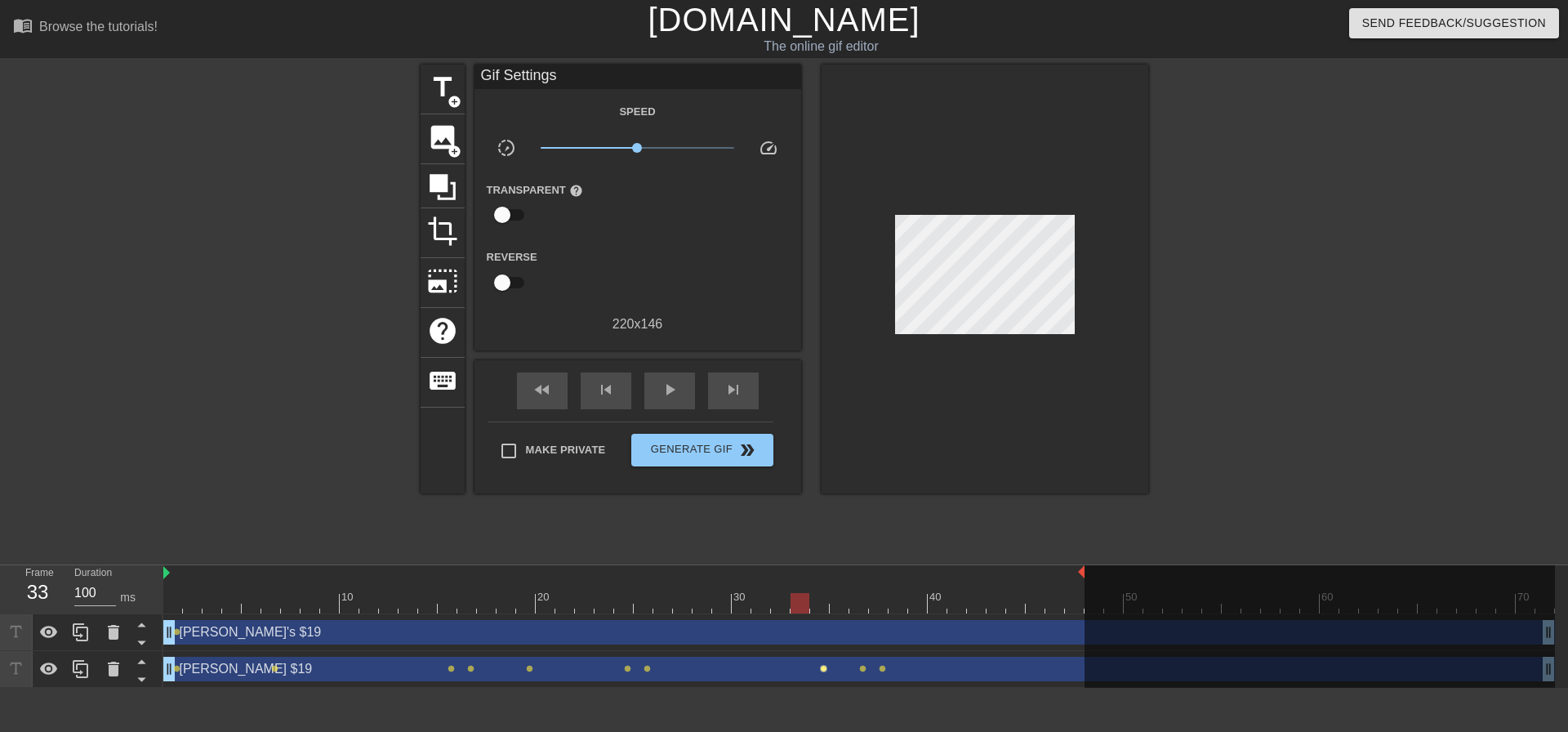
click at [824, 670] on span "lens" at bounding box center [824, 668] width 8 height 8
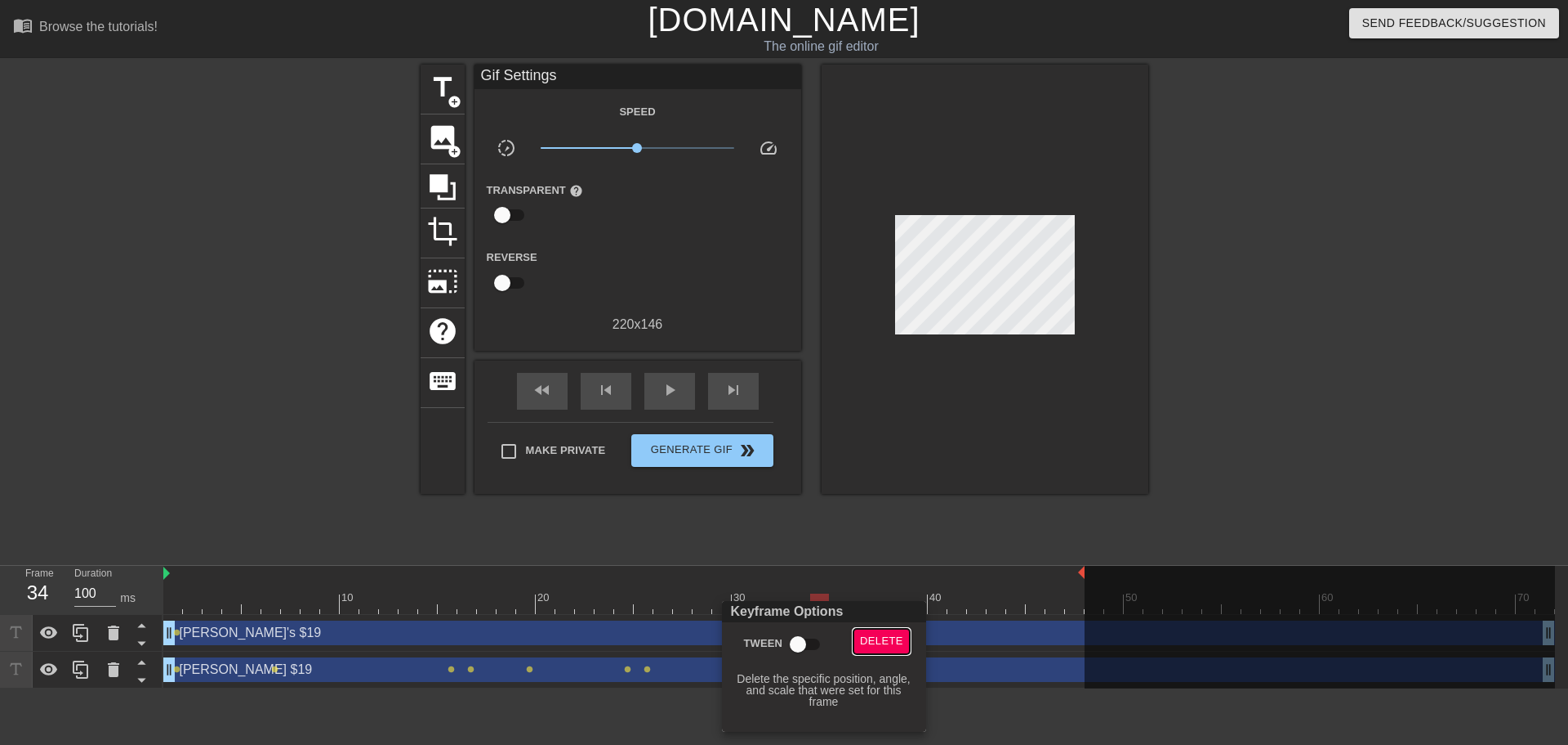
click at [868, 642] on span "Delete" at bounding box center [881, 642] width 43 height 19
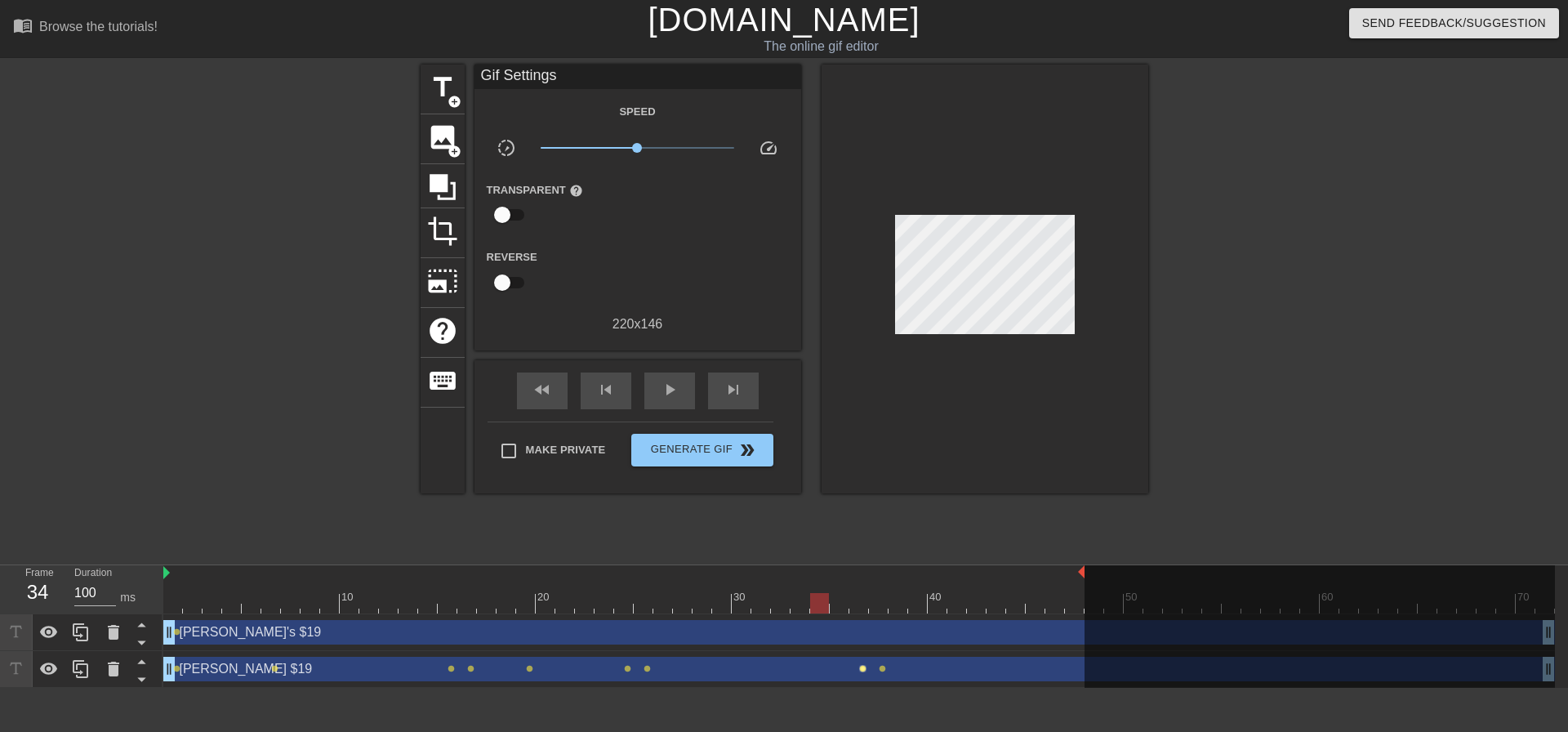
click at [864, 668] on span "lens" at bounding box center [863, 668] width 8 height 8
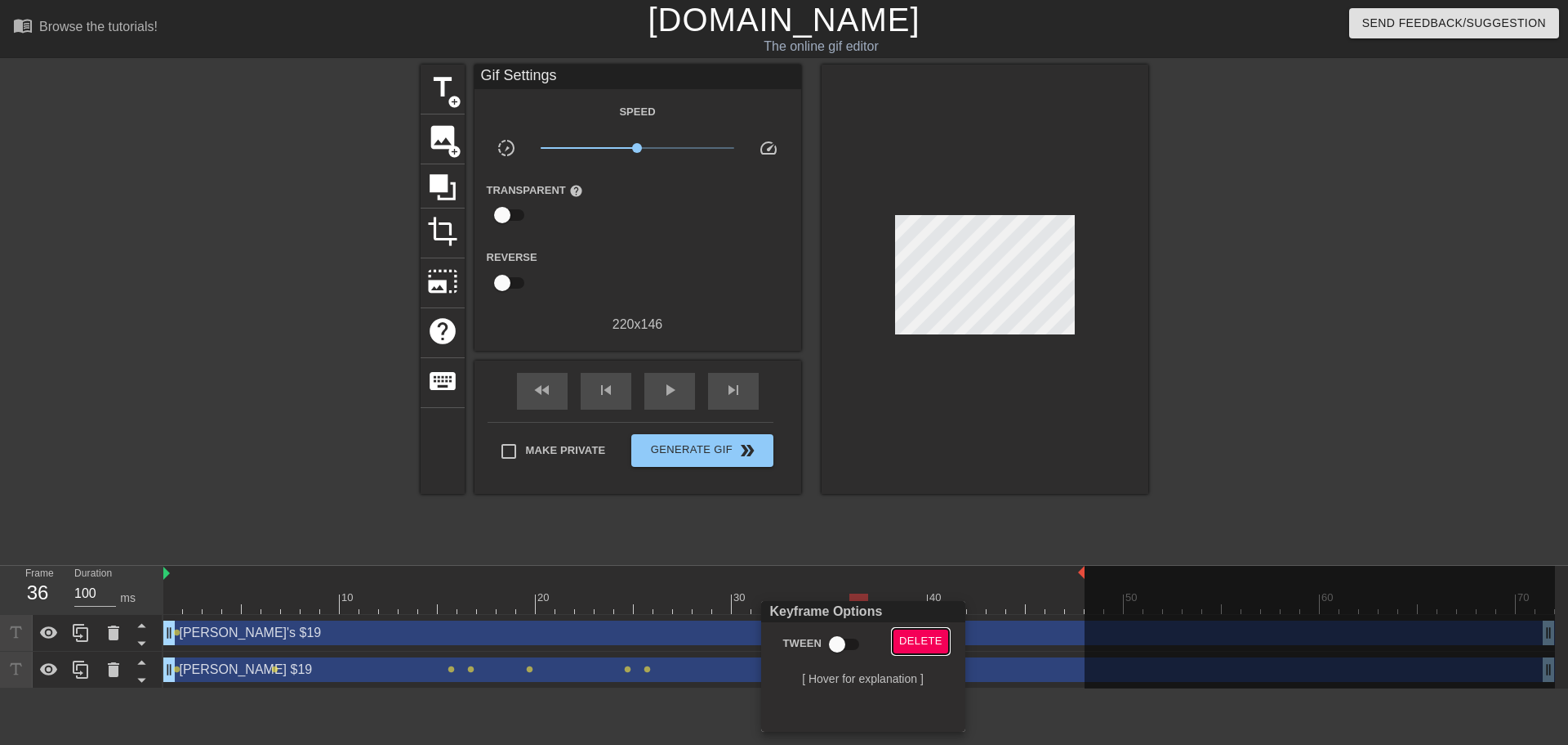
click at [917, 641] on span "Delete" at bounding box center [921, 642] width 43 height 19
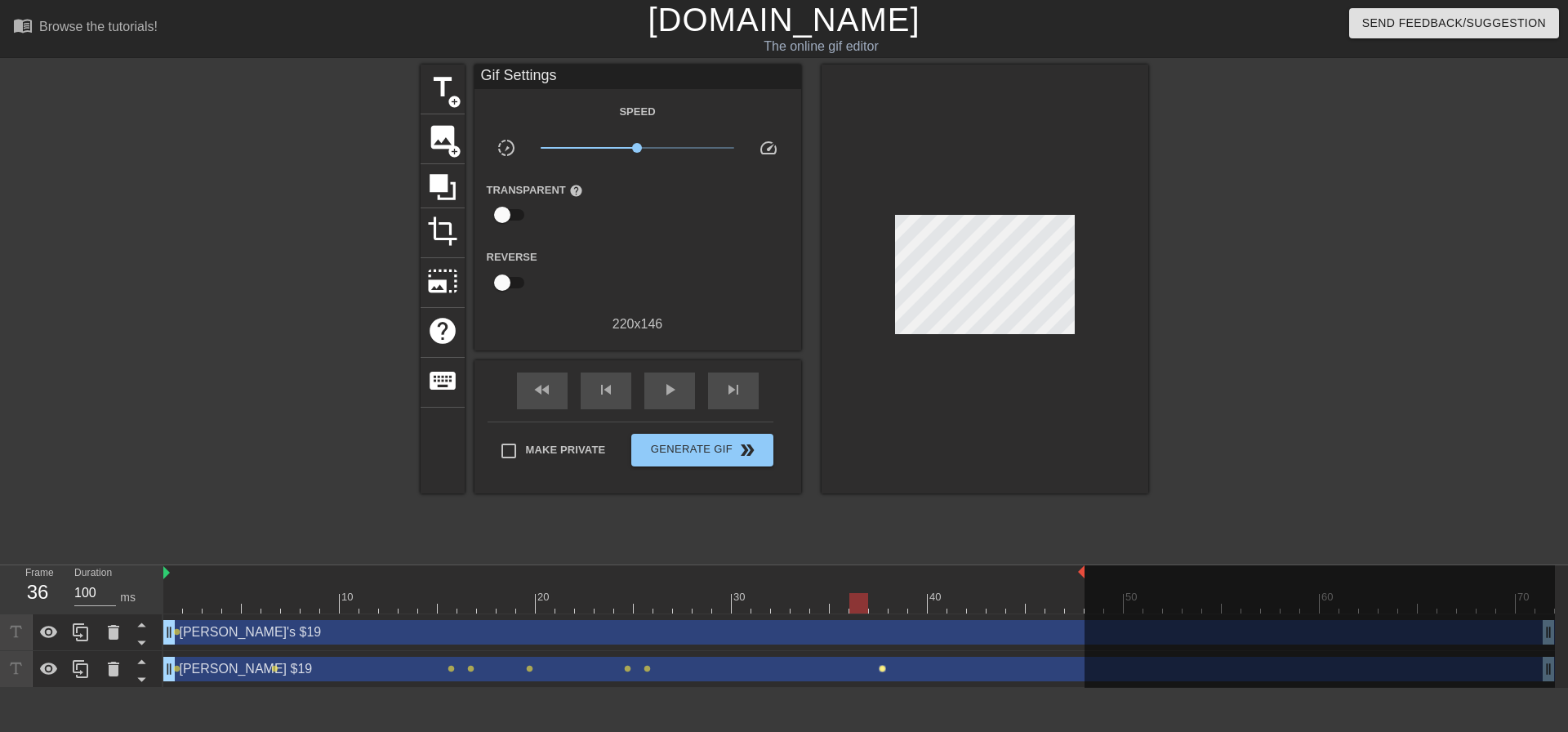
click at [885, 670] on span "lens" at bounding box center [883, 668] width 8 height 8
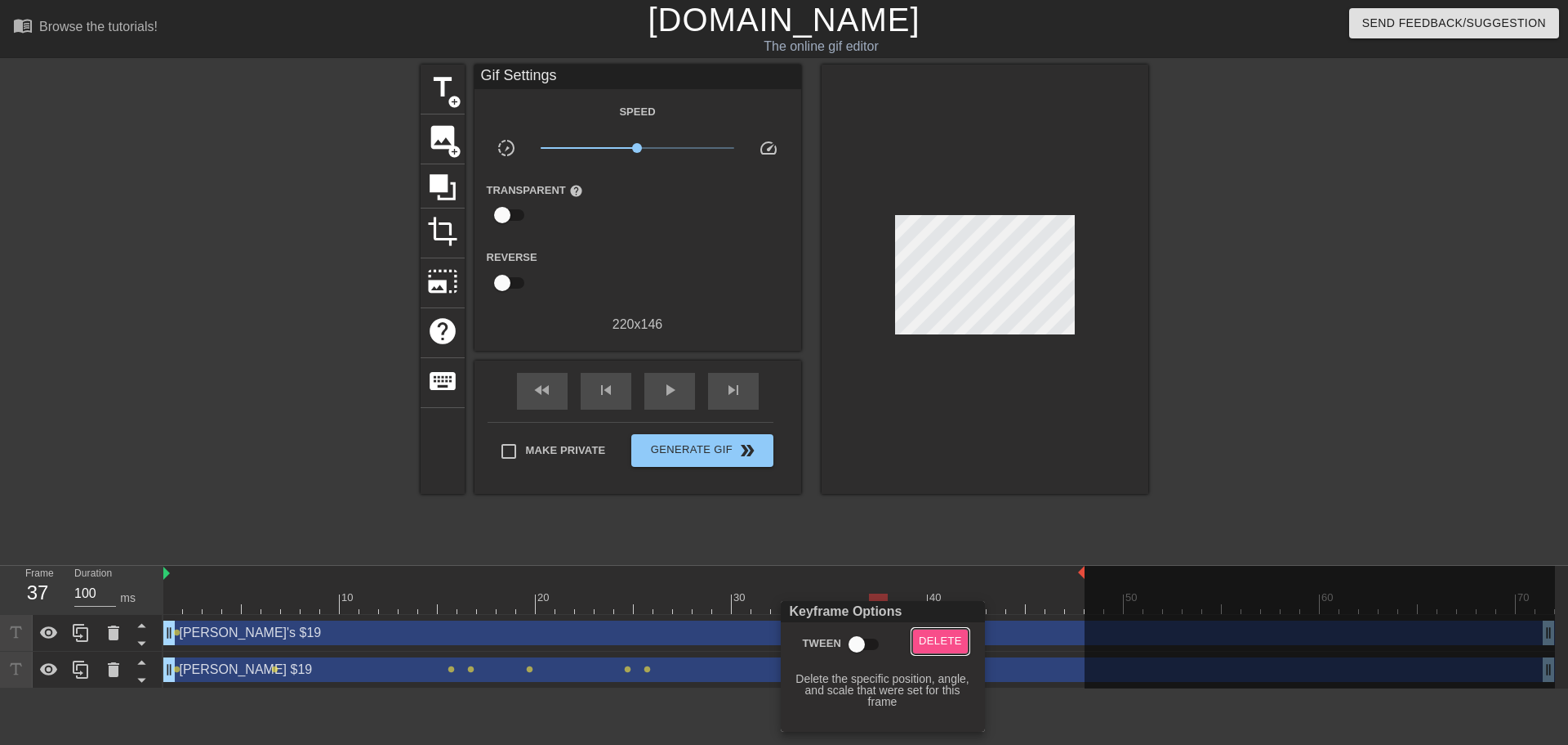
click at [936, 643] on span "Delete" at bounding box center [940, 642] width 43 height 19
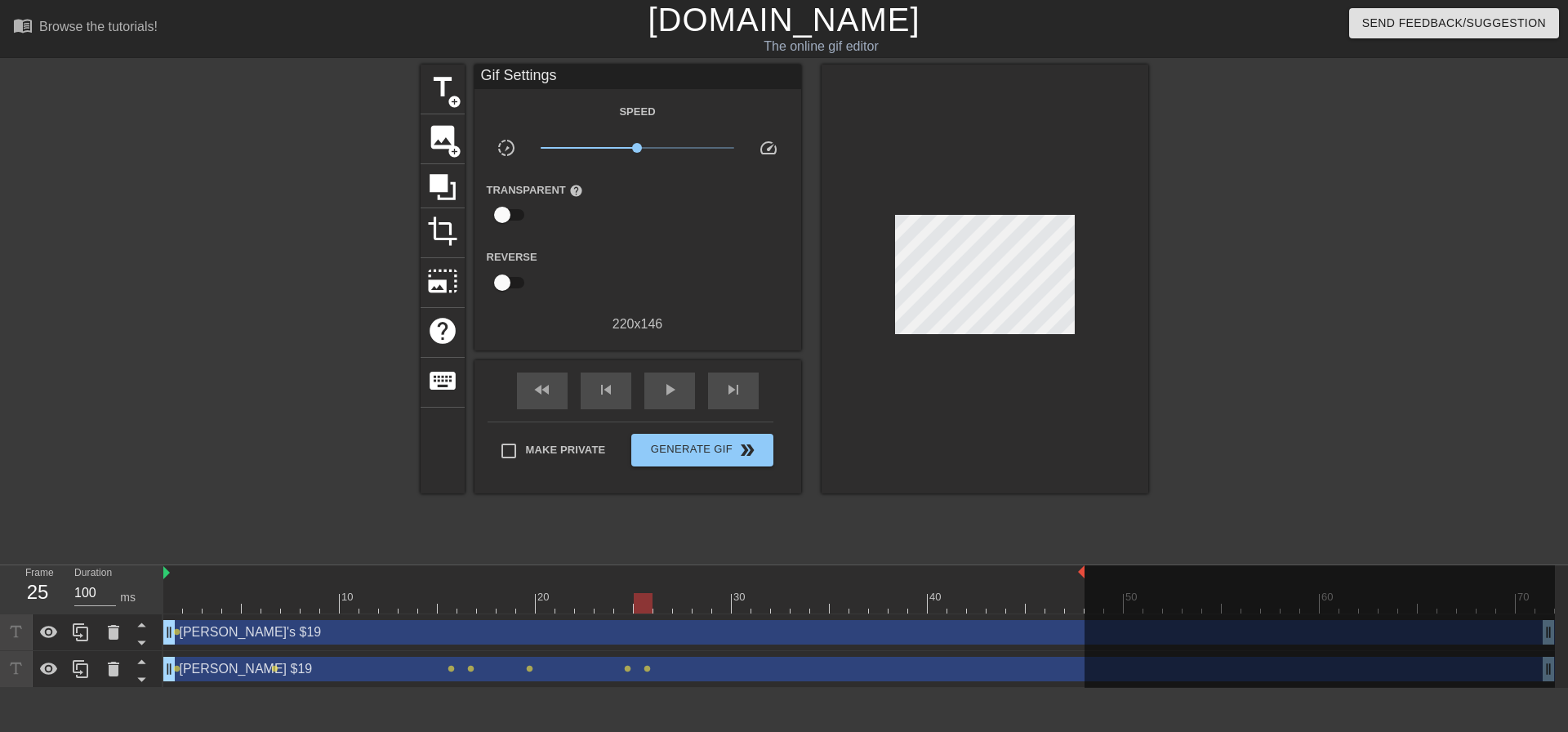
drag, startPoint x: 336, startPoint y: 584, endPoint x: 645, endPoint y: 610, distance: 310.1
click at [645, 610] on div "10 20 30 40 50 60 70" at bounding box center [859, 589] width 1392 height 48
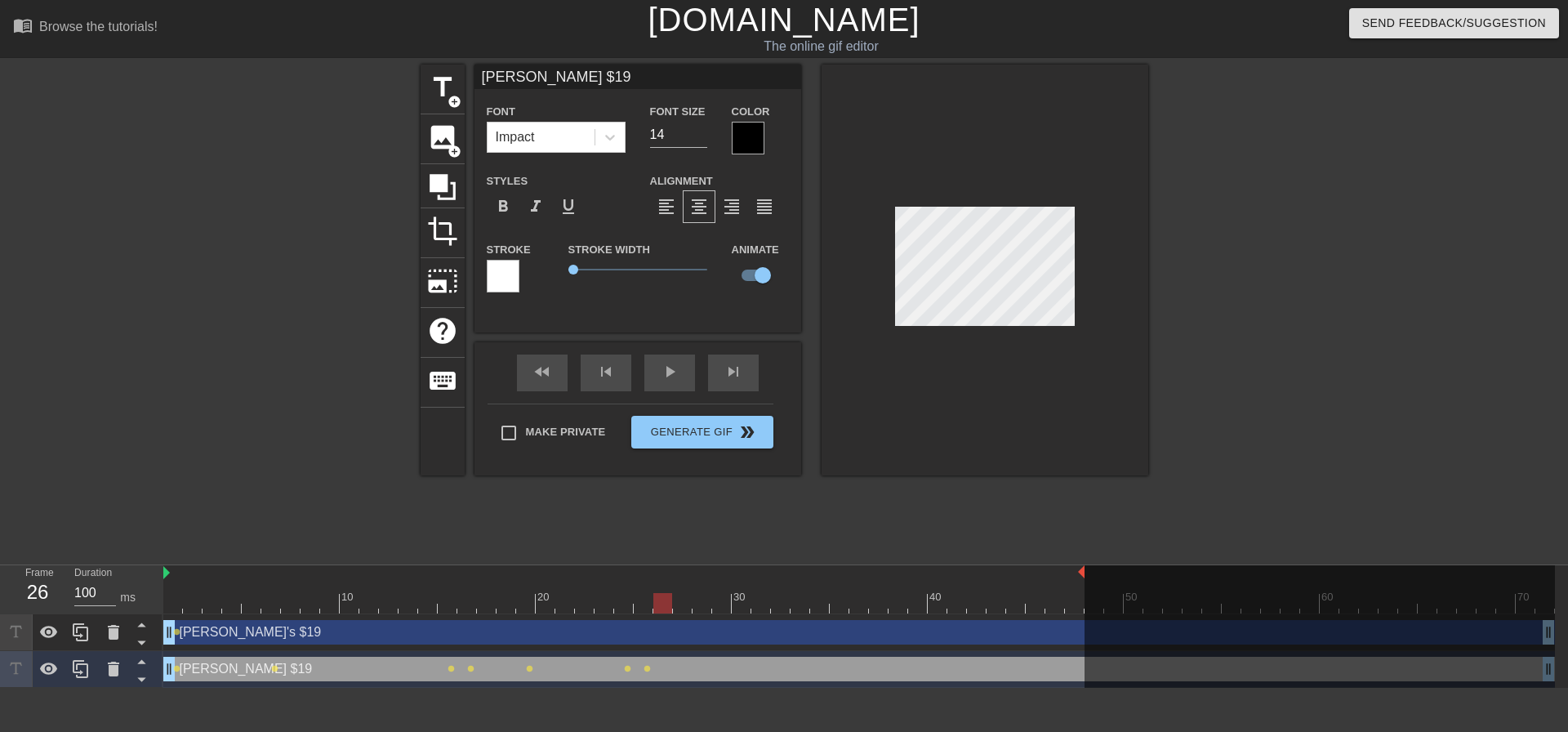
drag, startPoint x: 643, startPoint y: 599, endPoint x: 664, endPoint y: 596, distance: 21.2
click at [664, 596] on div at bounding box center [664, 603] width 19 height 20
drag, startPoint x: 659, startPoint y: 596, endPoint x: 675, endPoint y: 596, distance: 16.0
click at [675, 596] on div at bounding box center [683, 603] width 19 height 20
drag, startPoint x: 681, startPoint y: 601, endPoint x: 758, endPoint y: 595, distance: 77.2
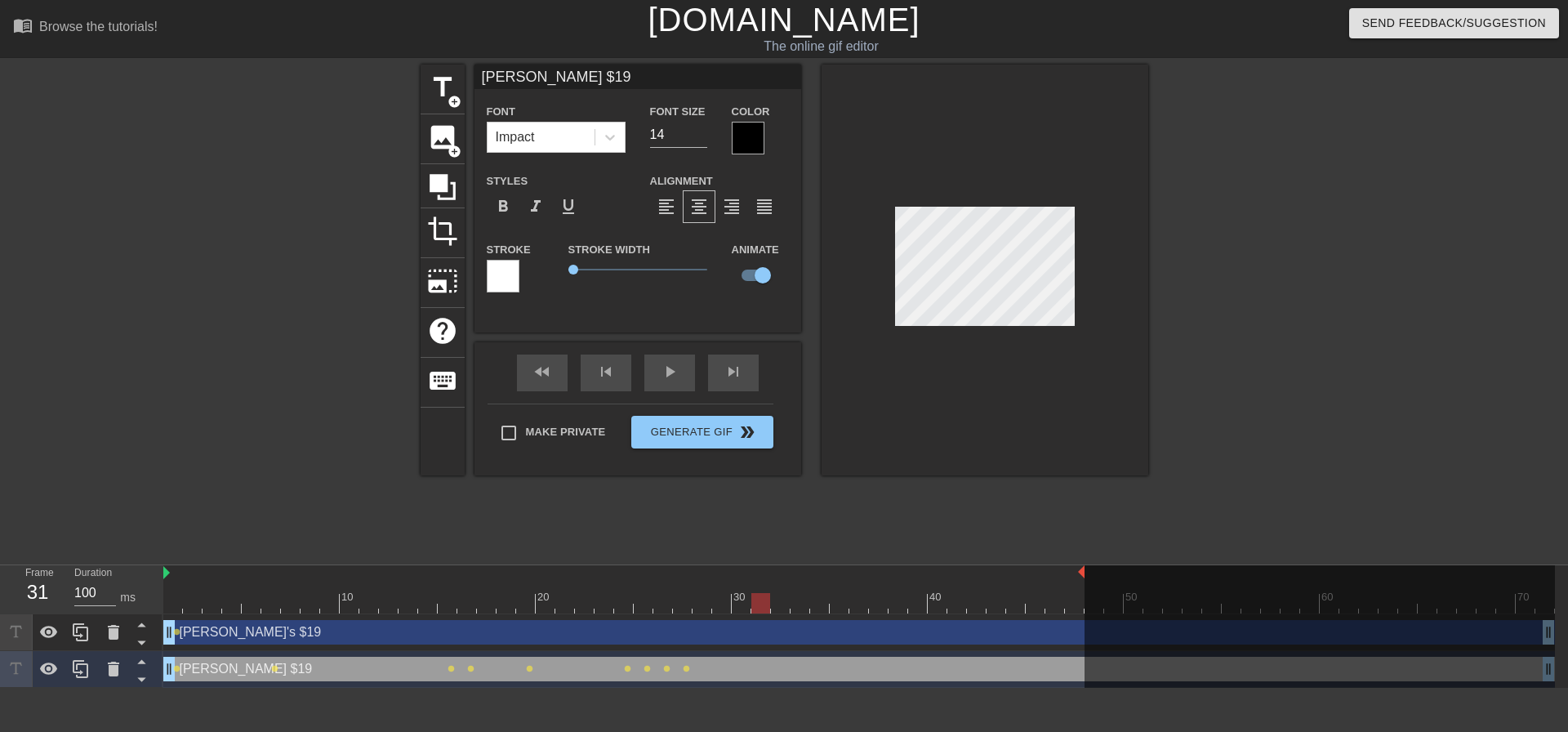
click at [758, 595] on div at bounding box center [761, 603] width 19 height 20
drag, startPoint x: 760, startPoint y: 602, endPoint x: 827, endPoint y: 599, distance: 67.1
click at [827, 599] on div at bounding box center [820, 603] width 19 height 20
drag, startPoint x: 818, startPoint y: 603, endPoint x: 906, endPoint y: 605, distance: 88.0
click at [906, 605] on div at bounding box center [859, 603] width 1392 height 20
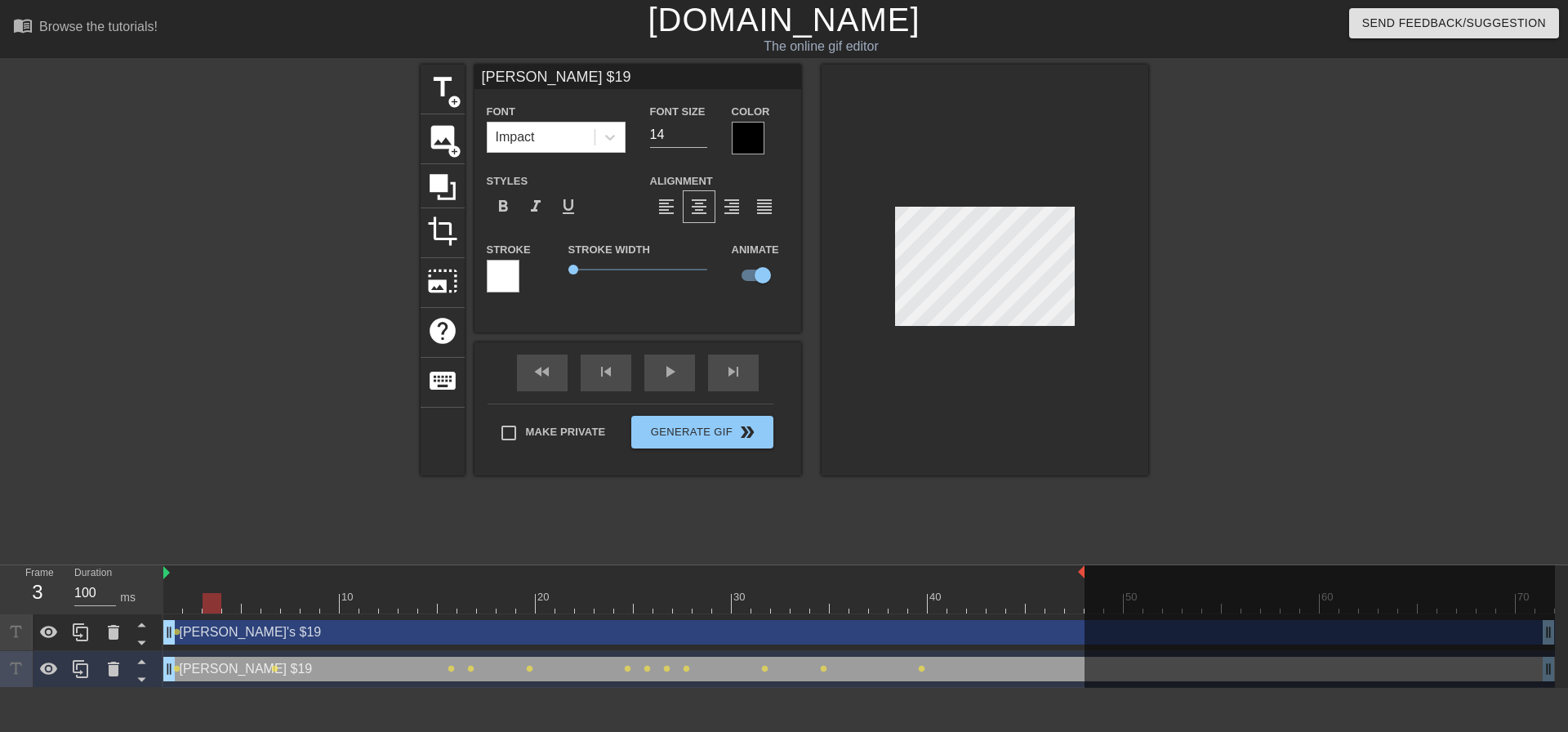
drag, startPoint x: 916, startPoint y: 603, endPoint x: 220, endPoint y: 616, distance: 696.1
click at [220, 616] on div "10 20 30 40 50 60 70 [PERSON_NAME]'s $19 drag_handle drag_handle lens [PERSON_N…" at bounding box center [866, 626] width 1405 height 122
type input "[PERSON_NAME]'s$19"
type input "12"
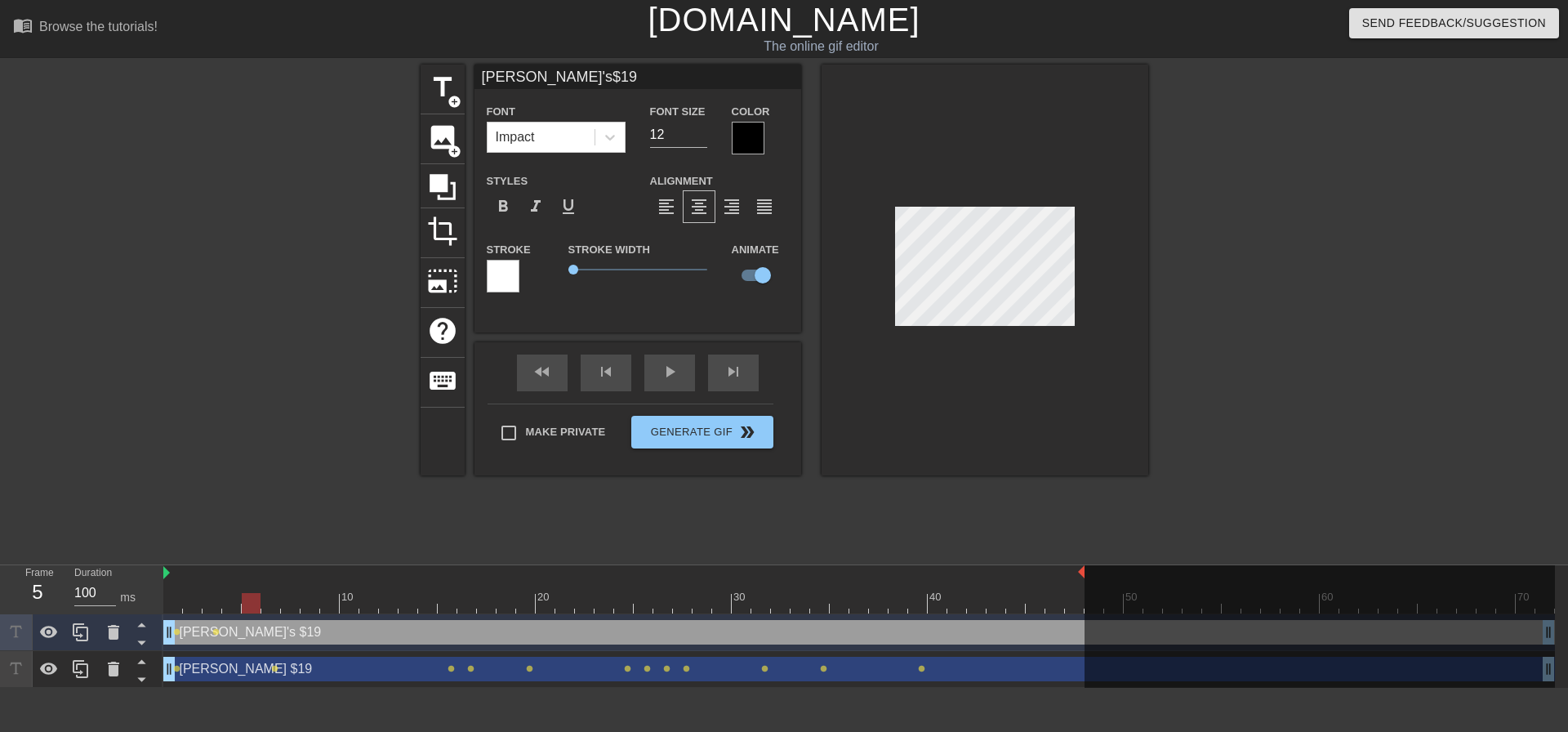
drag, startPoint x: 213, startPoint y: 604, endPoint x: 253, endPoint y: 604, distance: 40.0
click at [253, 604] on div at bounding box center [251, 603] width 19 height 20
drag, startPoint x: 248, startPoint y: 603, endPoint x: 287, endPoint y: 596, distance: 39.6
click at [287, 596] on div at bounding box center [291, 603] width 19 height 20
drag, startPoint x: 290, startPoint y: 601, endPoint x: 393, endPoint y: 588, distance: 103.8
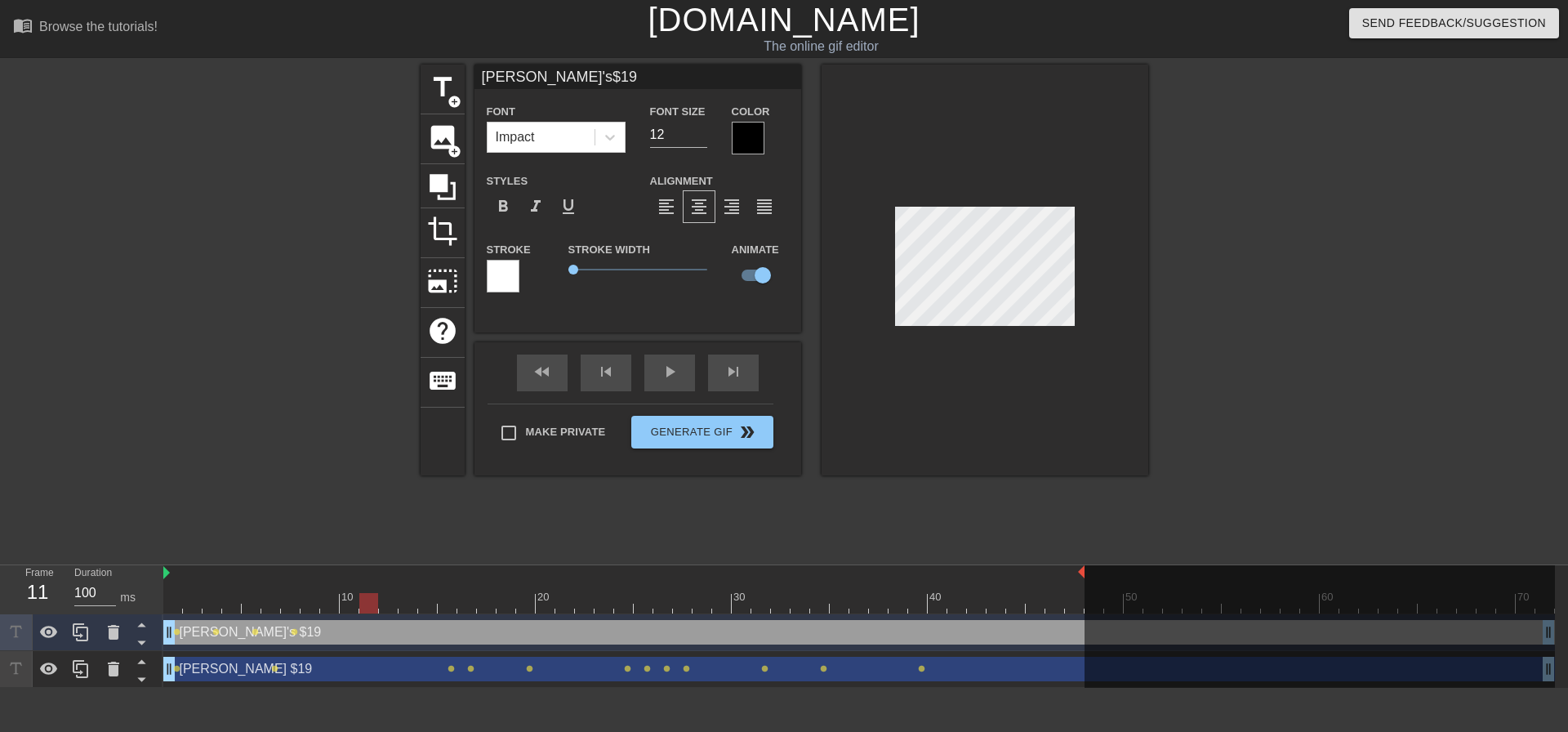
click at [377, 597] on div at bounding box center [369, 603] width 19 height 20
drag, startPoint x: 368, startPoint y: 602, endPoint x: 621, endPoint y: 583, distance: 253.7
click at [614, 590] on div "10 20 30 40 50 60 70" at bounding box center [859, 589] width 1392 height 48
drag, startPoint x: 606, startPoint y: 605, endPoint x: 664, endPoint y: 610, distance: 58.2
click at [664, 610] on div at bounding box center [664, 603] width 19 height 20
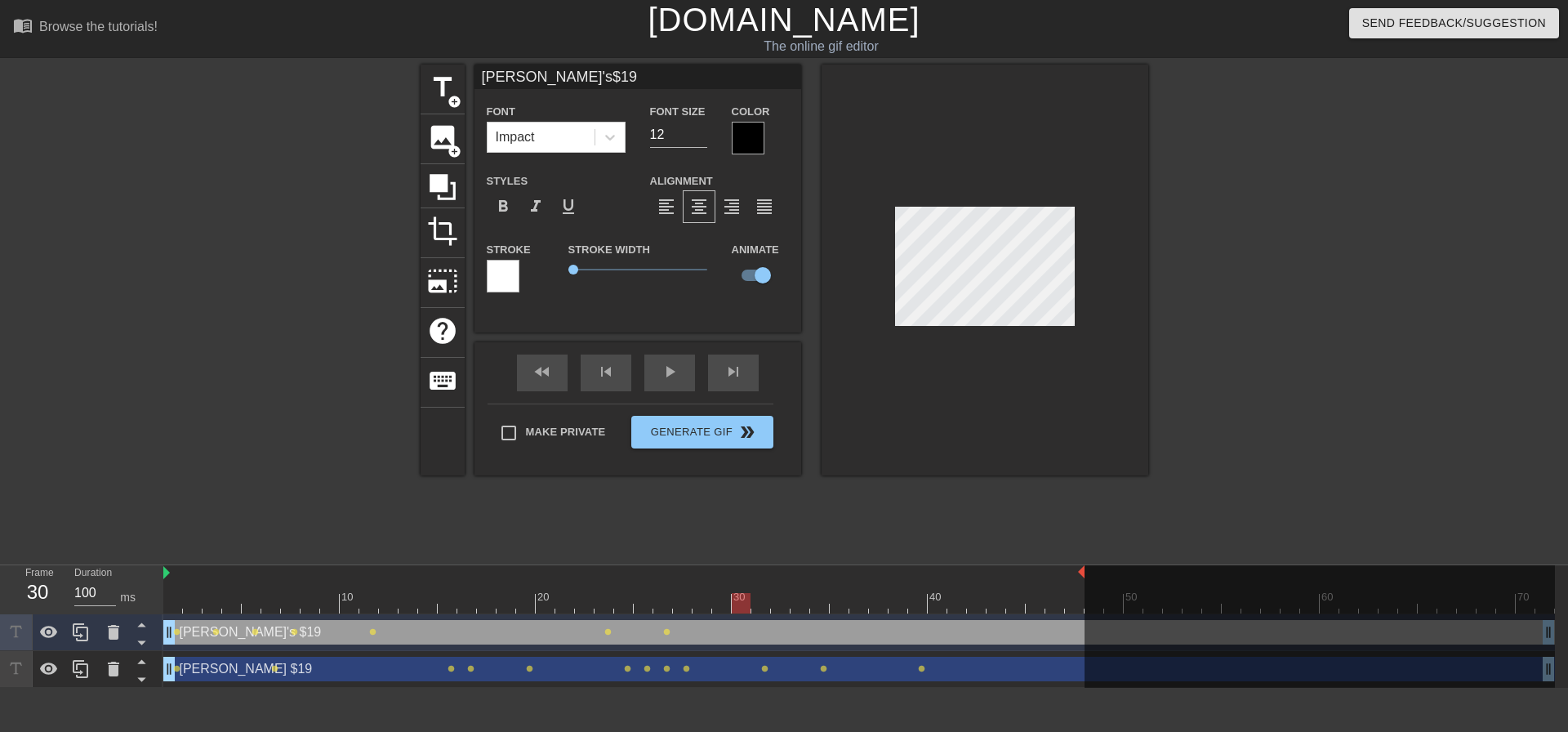
drag, startPoint x: 664, startPoint y: 604, endPoint x: 750, endPoint y: 607, distance: 86.1
click at [750, 607] on div at bounding box center [859, 603] width 1392 height 20
drag, startPoint x: 741, startPoint y: 597, endPoint x: 796, endPoint y: 600, distance: 55.1
click at [796, 600] on div at bounding box center [800, 603] width 19 height 20
drag, startPoint x: 806, startPoint y: 602, endPoint x: 890, endPoint y: 606, distance: 84.1
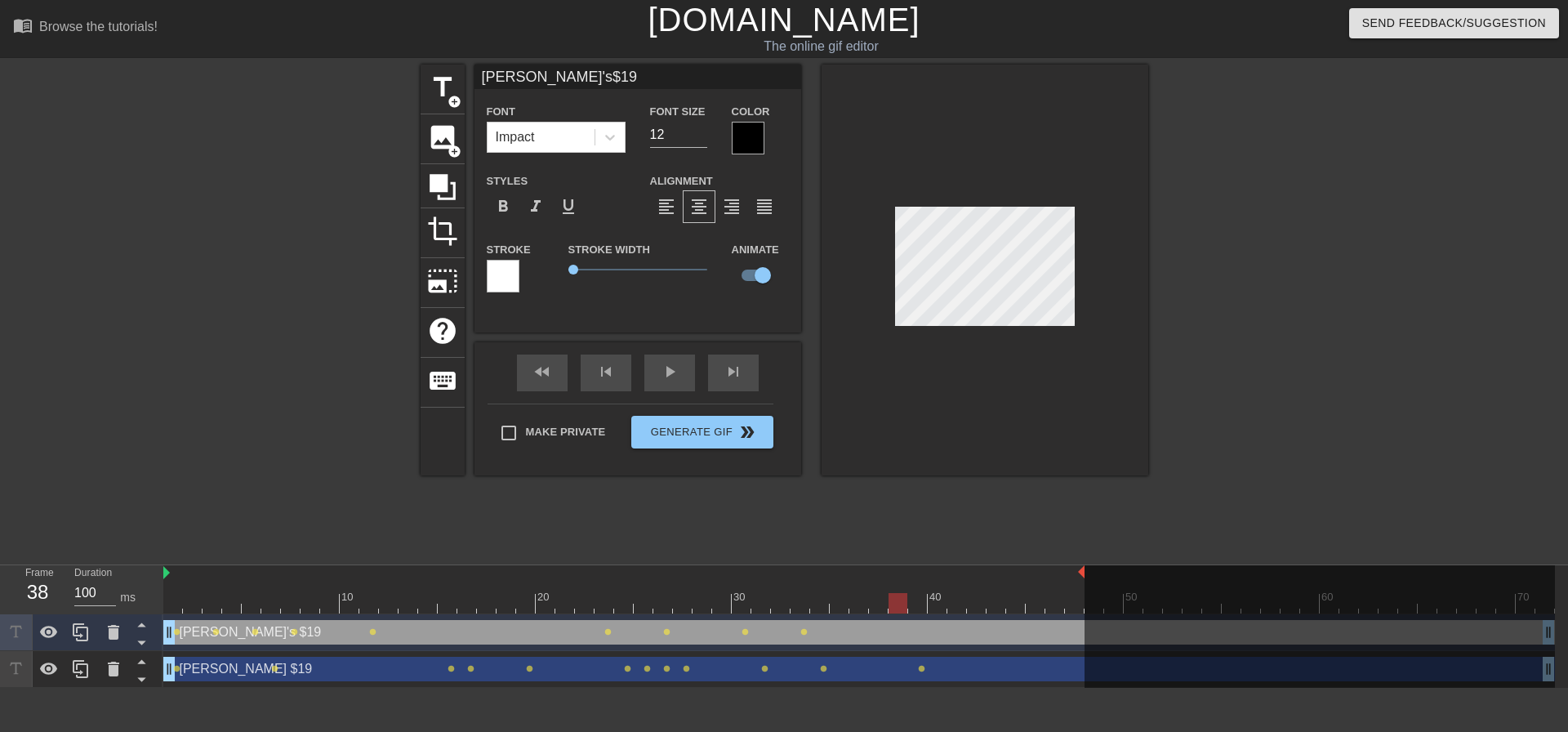
click at [890, 606] on div at bounding box center [899, 603] width 19 height 20
drag, startPoint x: 1541, startPoint y: 632, endPoint x: 1459, endPoint y: 615, distance: 83.7
click at [1293, 639] on div at bounding box center [1320, 628] width 471 height 126
drag, startPoint x: 1546, startPoint y: 633, endPoint x: 1524, endPoint y: 635, distance: 22.1
click at [1524, 635] on div at bounding box center [1320, 628] width 471 height 126
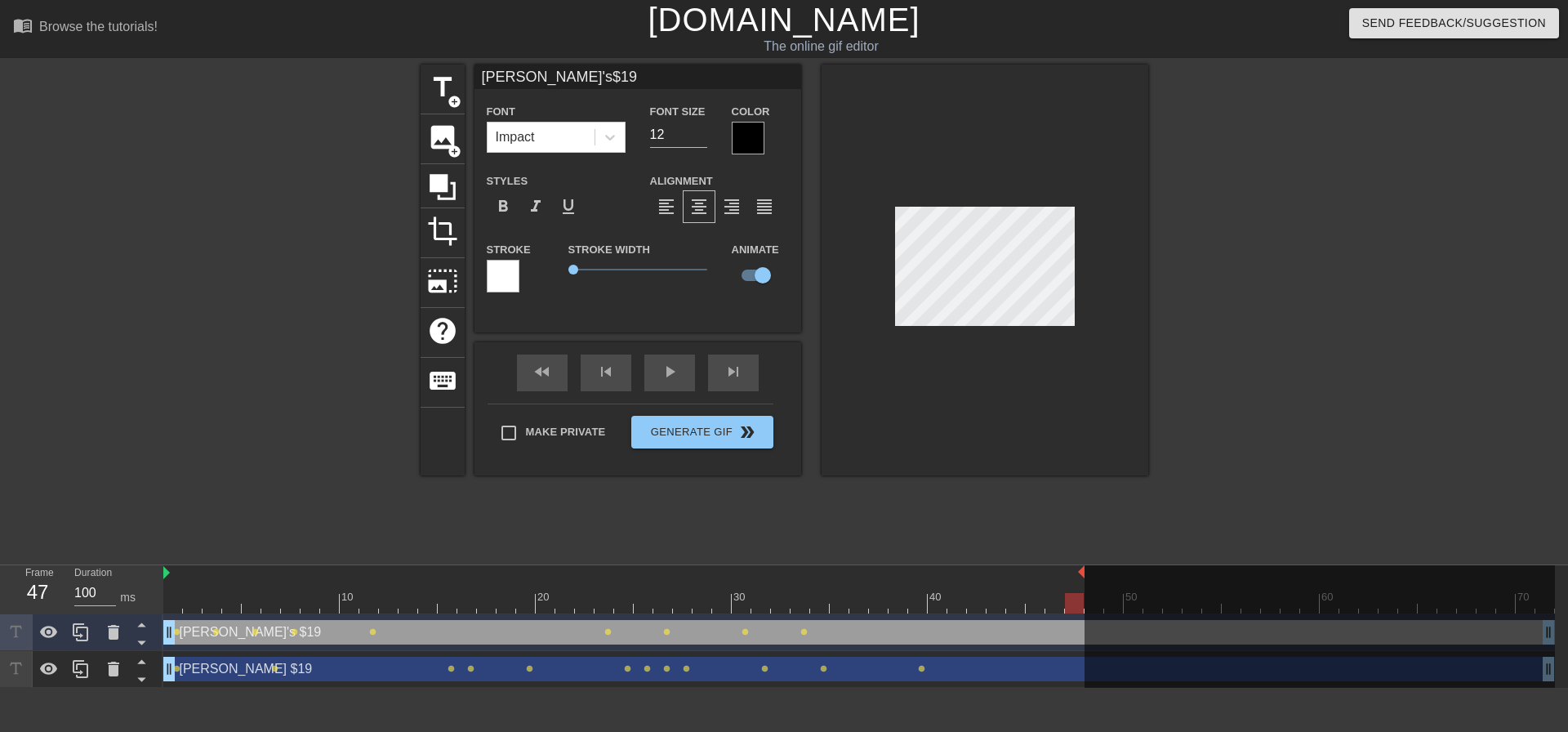
click at [883, 451] on div at bounding box center [984, 270] width 327 height 411
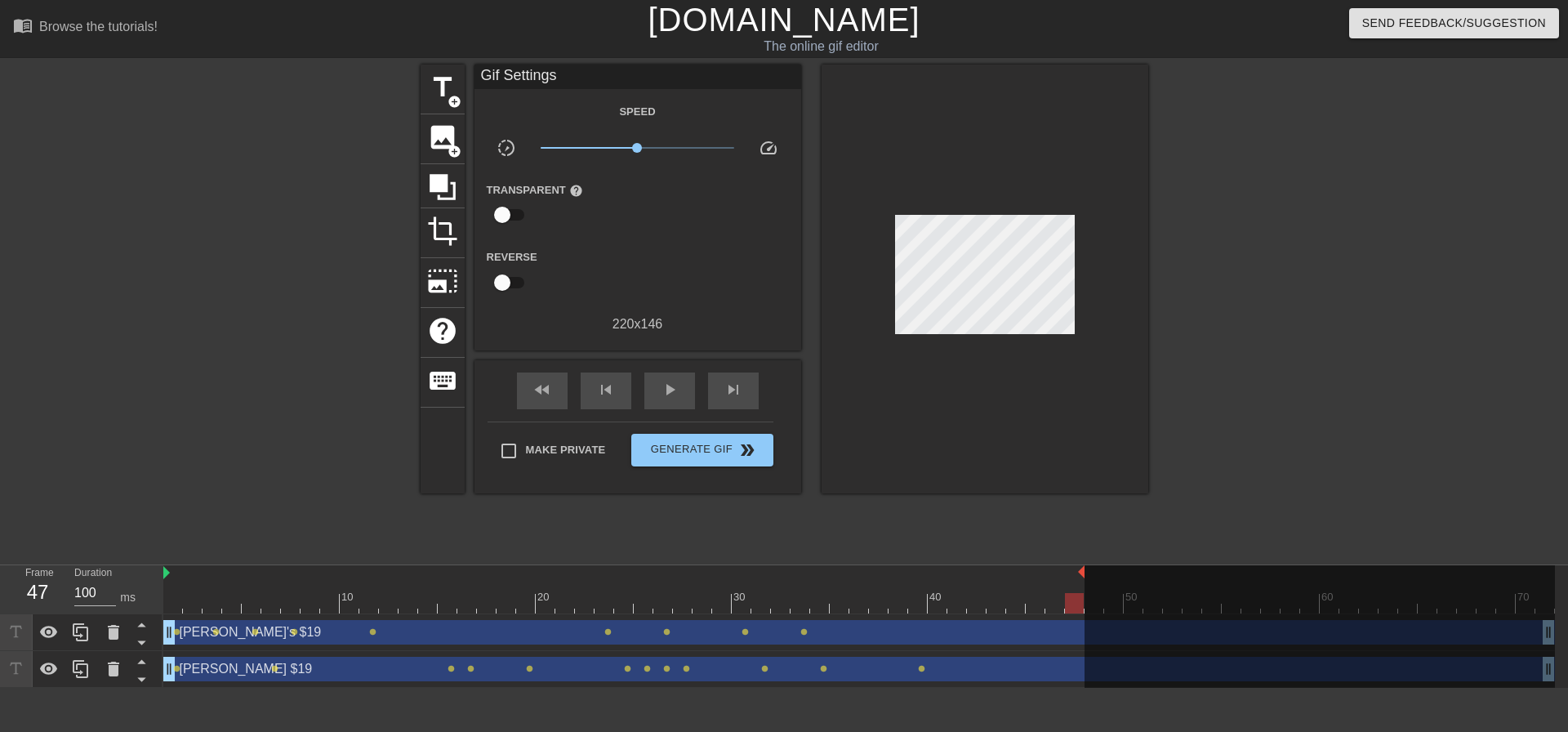
drag, startPoint x: 1547, startPoint y: 635, endPoint x: 1401, endPoint y: 623, distance: 146.5
click at [1175, 627] on div at bounding box center [1320, 628] width 471 height 126
click at [1544, 632] on div at bounding box center [1320, 628] width 471 height 126
click at [875, 628] on div "[PERSON_NAME]'s $19 drag_handle drag_handle" at bounding box center [859, 632] width 1392 height 24
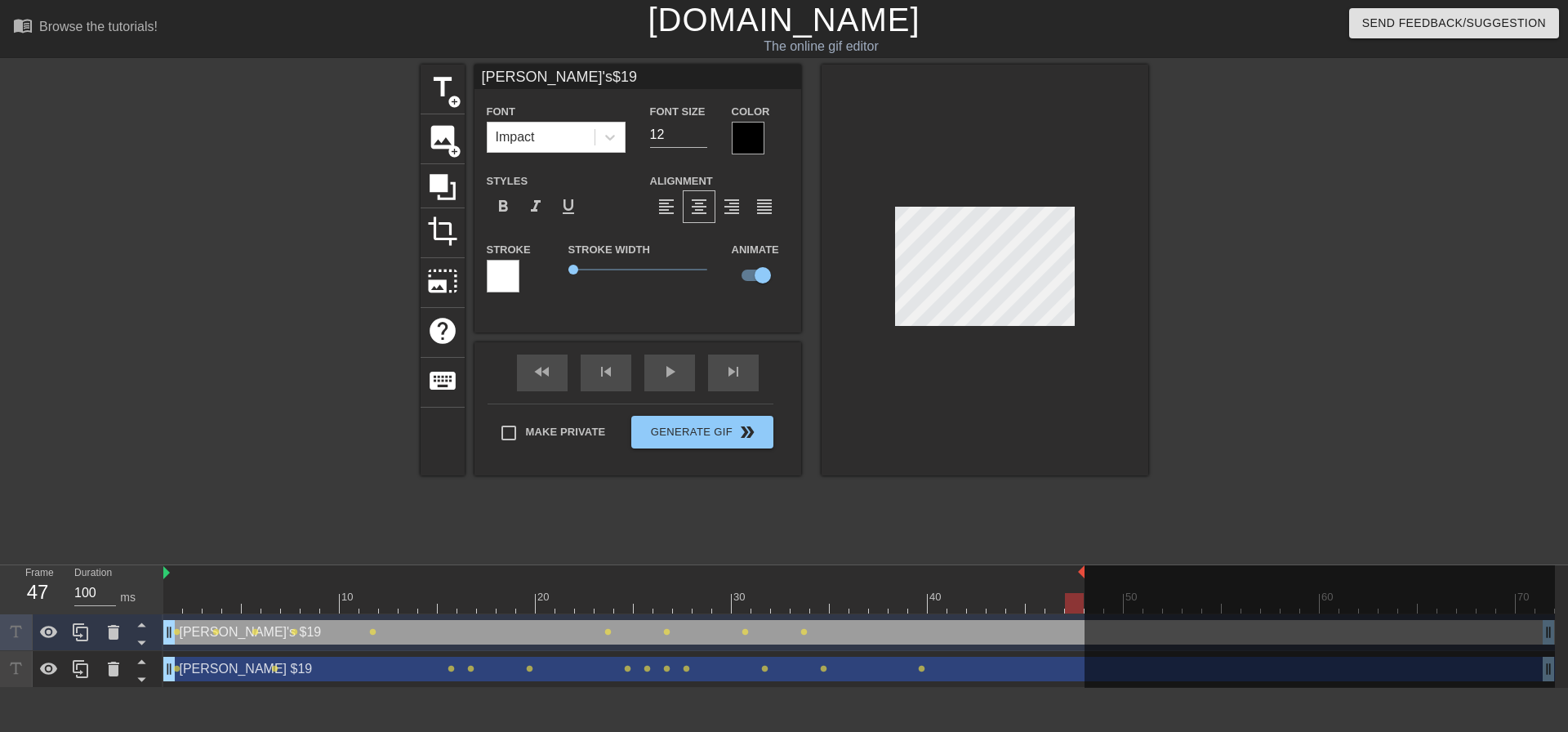
drag, startPoint x: 1550, startPoint y: 632, endPoint x: 1447, endPoint y: 627, distance: 103.1
click at [1447, 627] on div at bounding box center [1320, 628] width 471 height 126
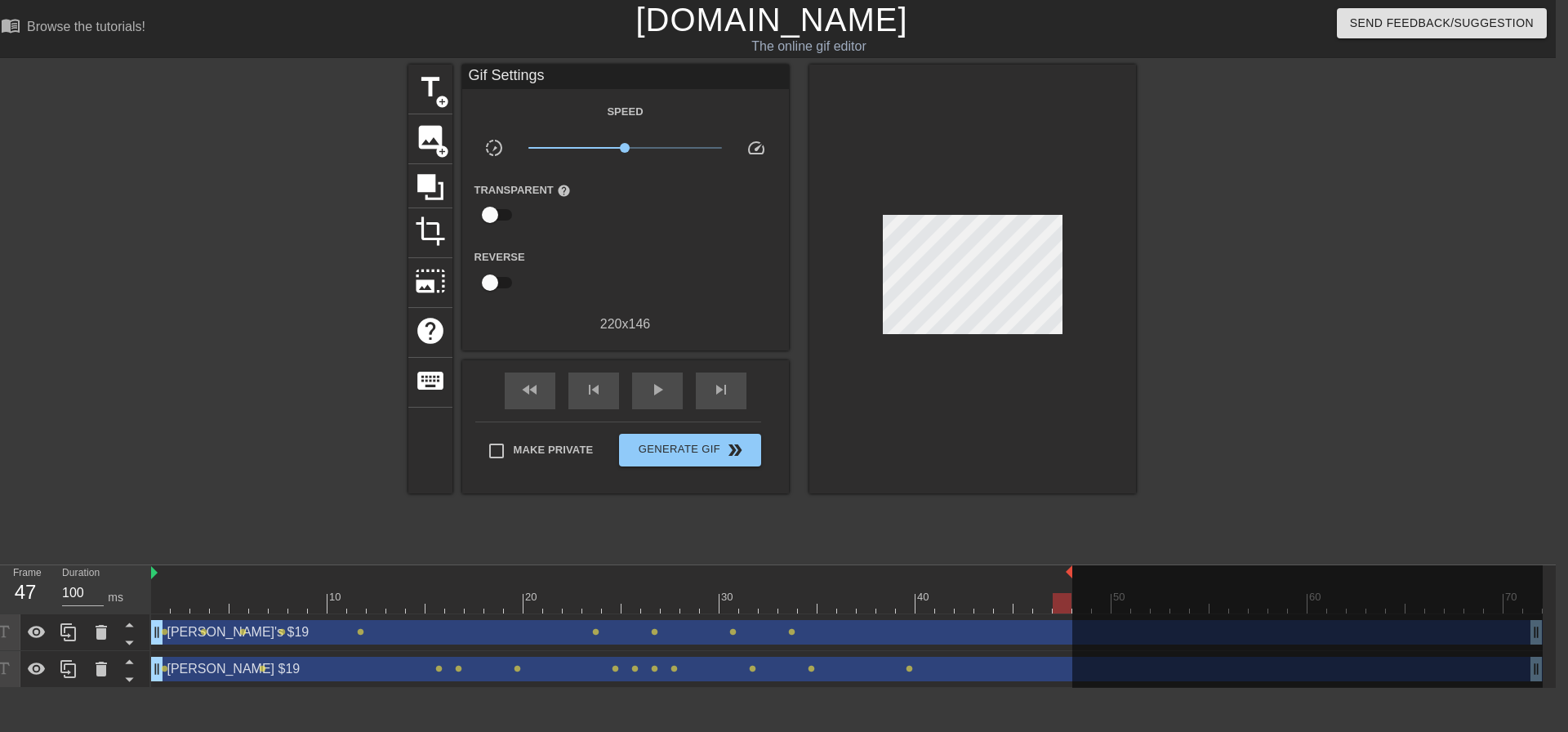
scroll to position [0, 0]
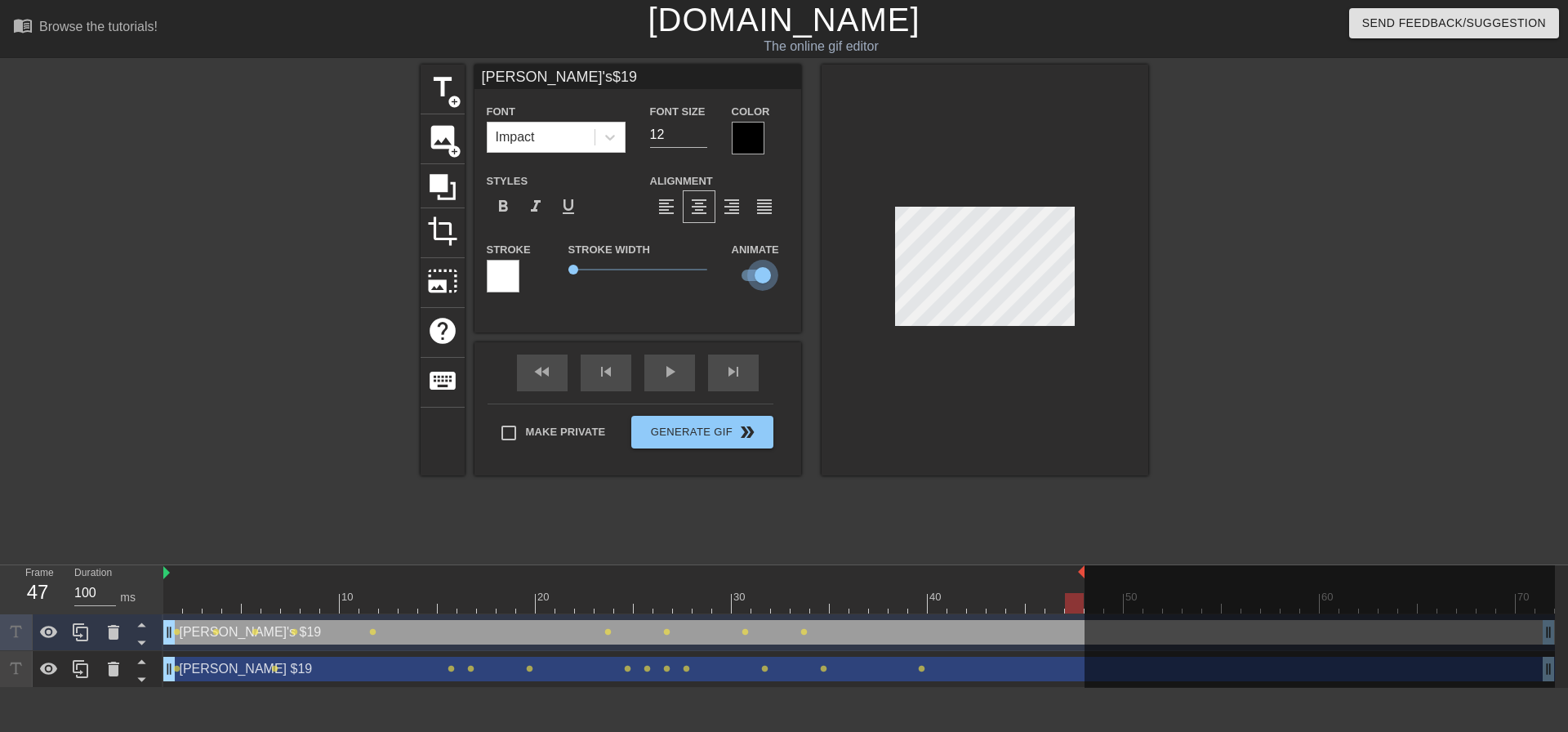
click at [767, 278] on input "checkbox" at bounding box center [763, 275] width 93 height 31
checkbox input "false"
type input "[PERSON_NAME]'s$19"
click at [752, 275] on input "checkbox" at bounding box center [747, 275] width 93 height 31
checkbox input "true"
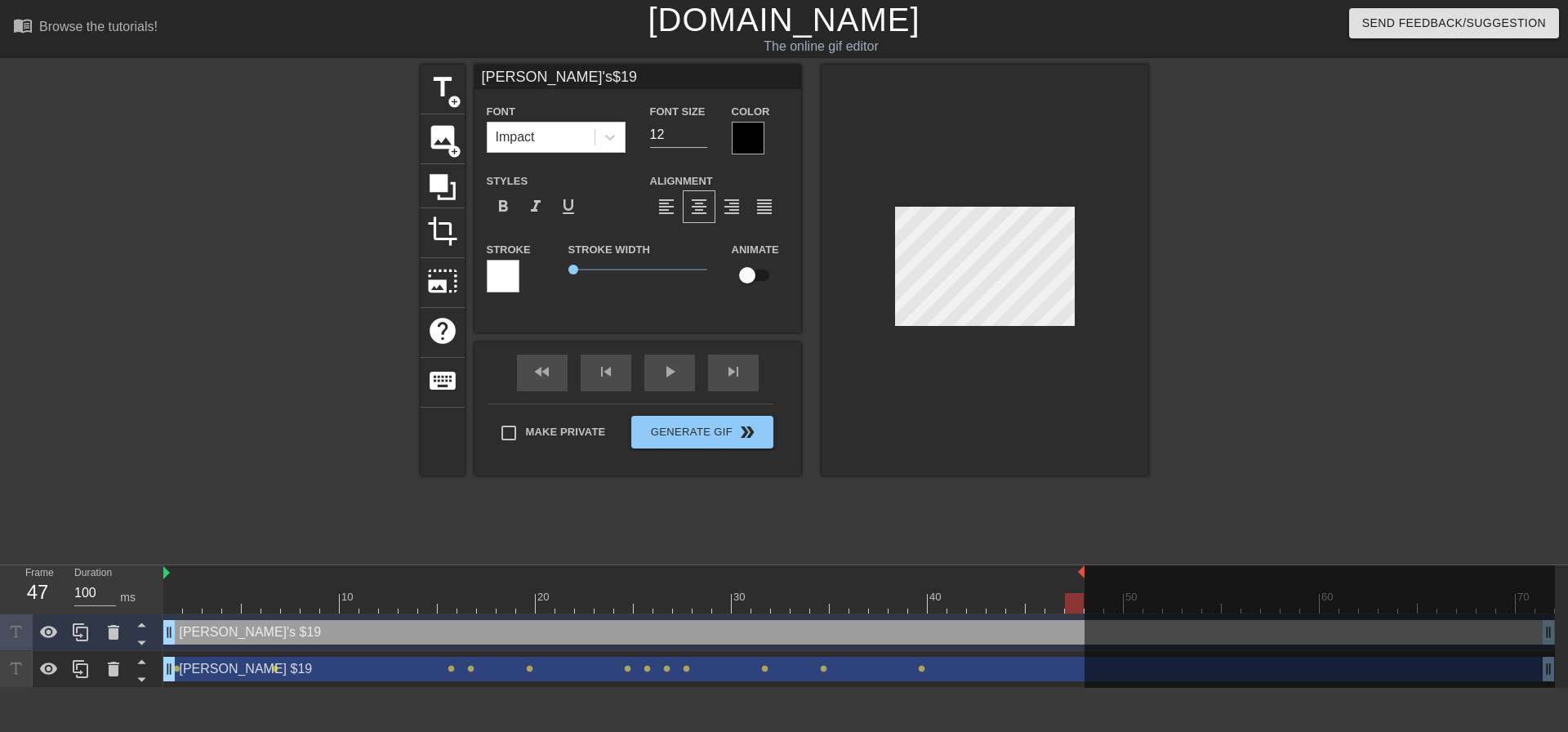
type input "[PERSON_NAME]'s$19"
click at [1544, 632] on div at bounding box center [1320, 628] width 471 height 126
click at [1546, 631] on div at bounding box center [1320, 628] width 471 height 126
click at [1047, 636] on div "[PERSON_NAME]'s $19 drag_handle drag_handle" at bounding box center [859, 632] width 1392 height 24
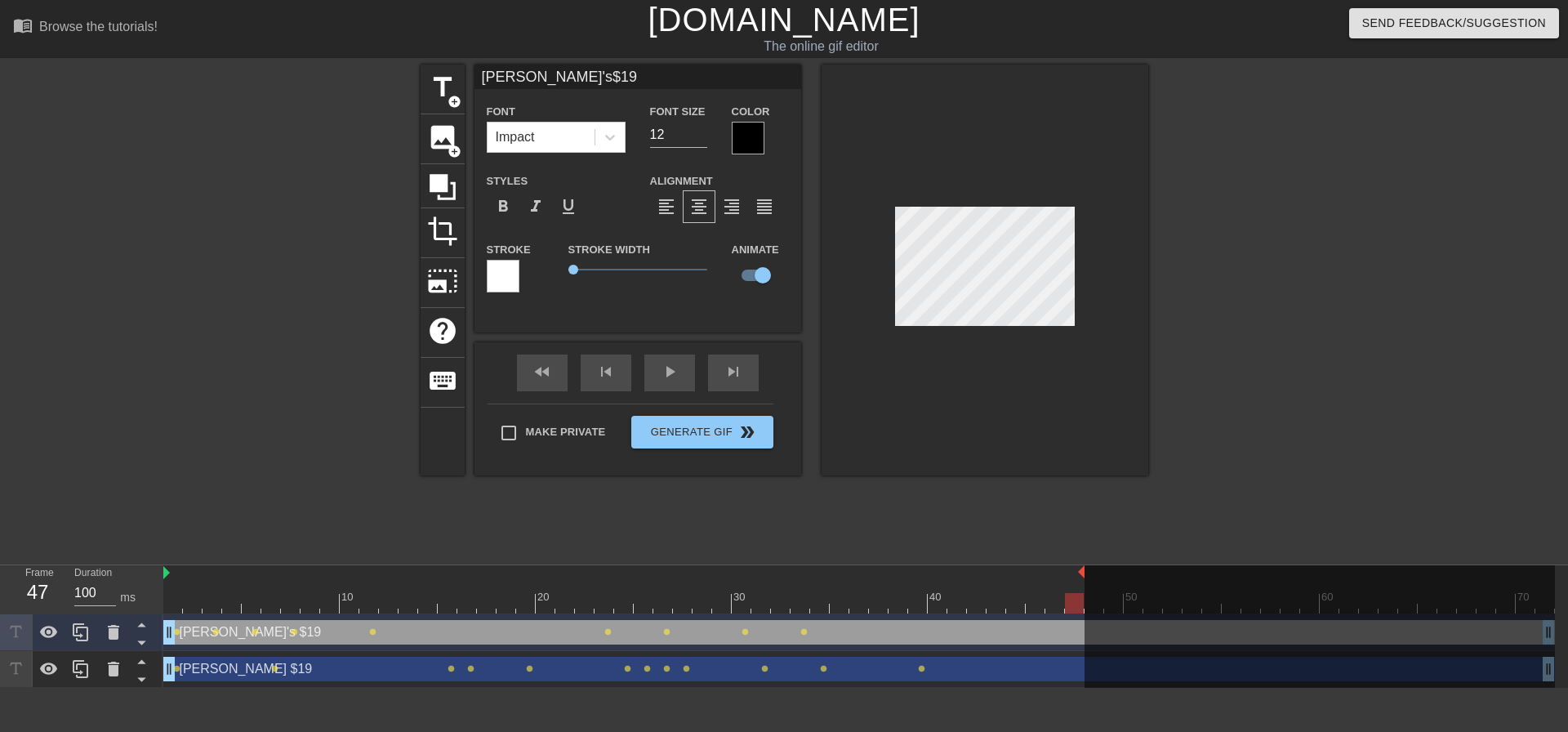
click at [1047, 636] on div "[PERSON_NAME]'s $19 drag_handle drag_handle" at bounding box center [859, 632] width 1392 height 24
click at [656, 374] on div "play_arrow" at bounding box center [669, 373] width 51 height 37
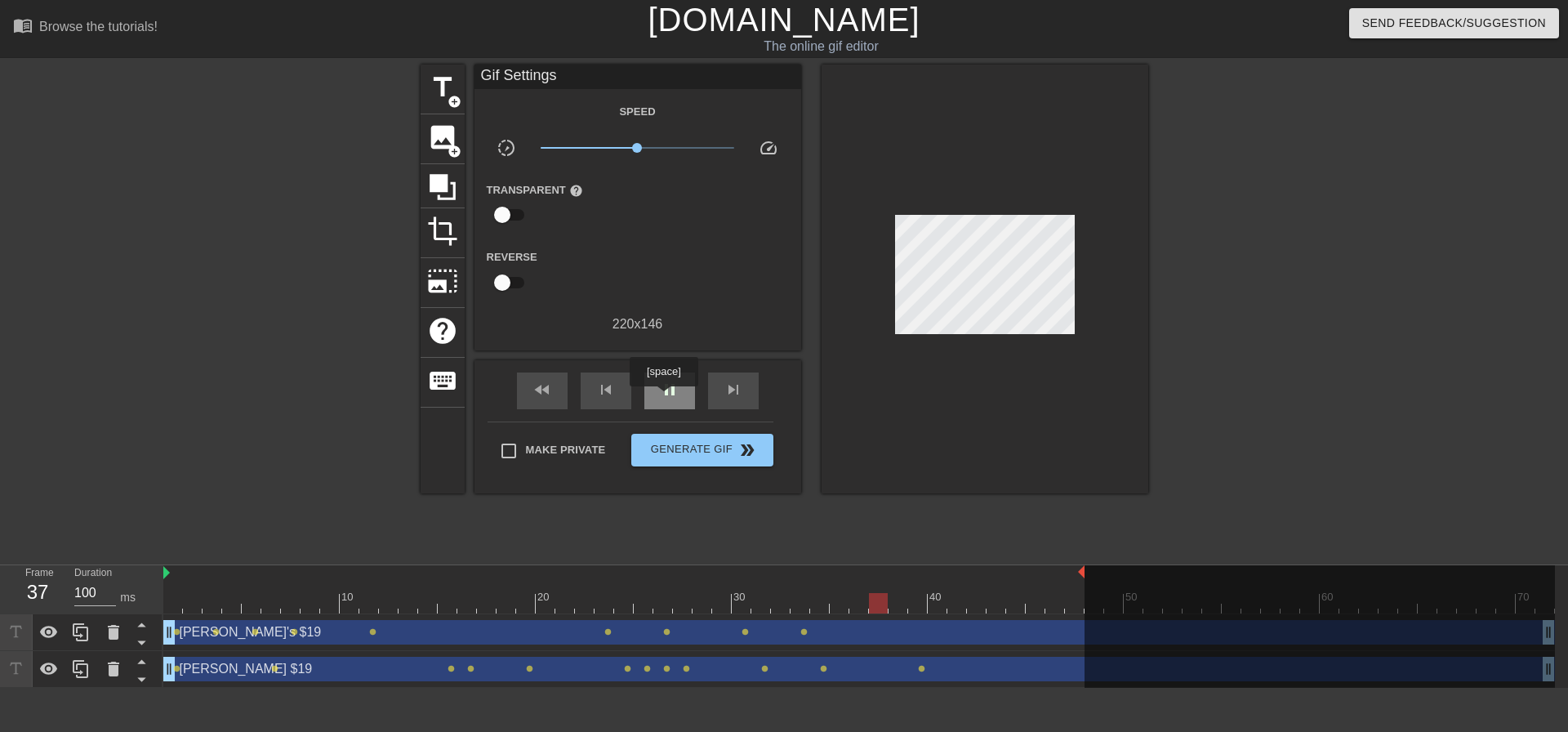
click at [666, 396] on span "pause" at bounding box center [669, 389] width 19 height 19
drag, startPoint x: 1549, startPoint y: 631, endPoint x: 1455, endPoint y: 644, distance: 94.9
click at [1455, 644] on div at bounding box center [1320, 628] width 471 height 126
click at [865, 634] on div "[PERSON_NAME]'s $19 drag_handle drag_handle" at bounding box center [859, 632] width 1392 height 24
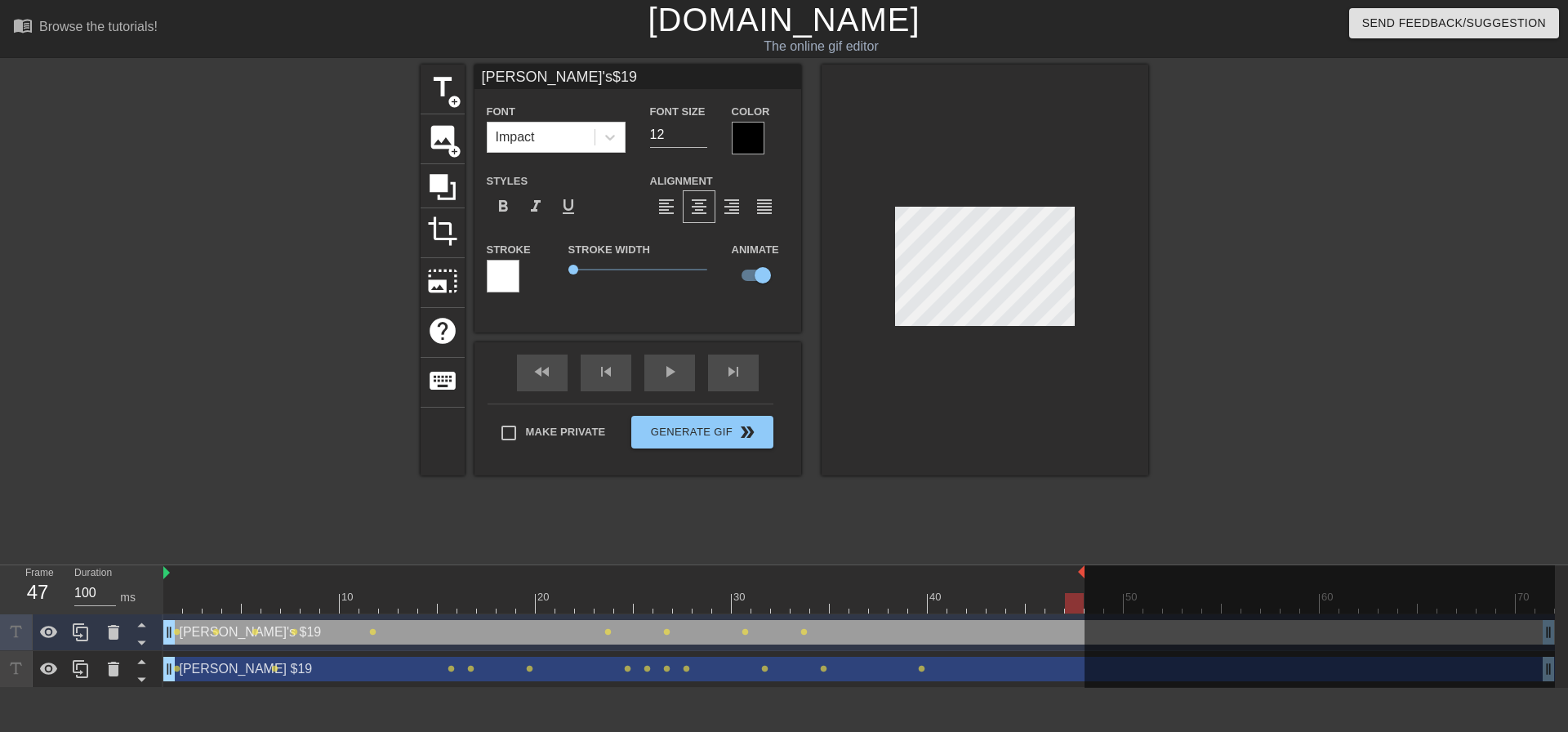
drag, startPoint x: 1513, startPoint y: 637, endPoint x: 1488, endPoint y: 635, distance: 25.1
click at [1487, 635] on div at bounding box center [1320, 628] width 471 height 126
drag, startPoint x: 1547, startPoint y: 635, endPoint x: 1048, endPoint y: 632, distance: 499.0
drag, startPoint x: 1048, startPoint y: 632, endPoint x: 997, endPoint y: 638, distance: 51.4
click at [997, 638] on div "[PERSON_NAME]'s $19 drag_handle drag_handle" at bounding box center [859, 632] width 1392 height 24
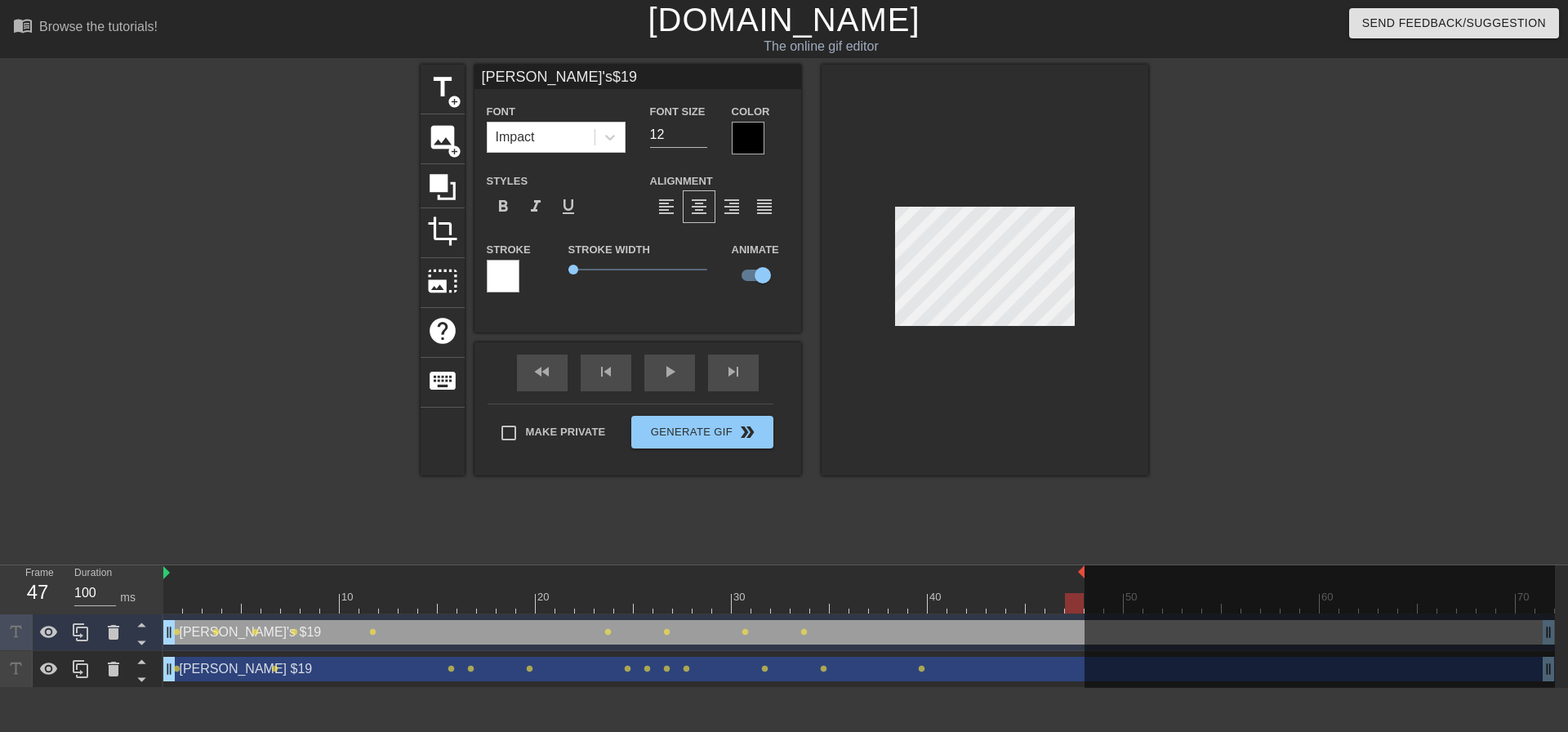
click at [992, 667] on div "[PERSON_NAME] $19 drag_handle drag_handle" at bounding box center [859, 668] width 1392 height 24
type input "[PERSON_NAME] $19"
type input "14"
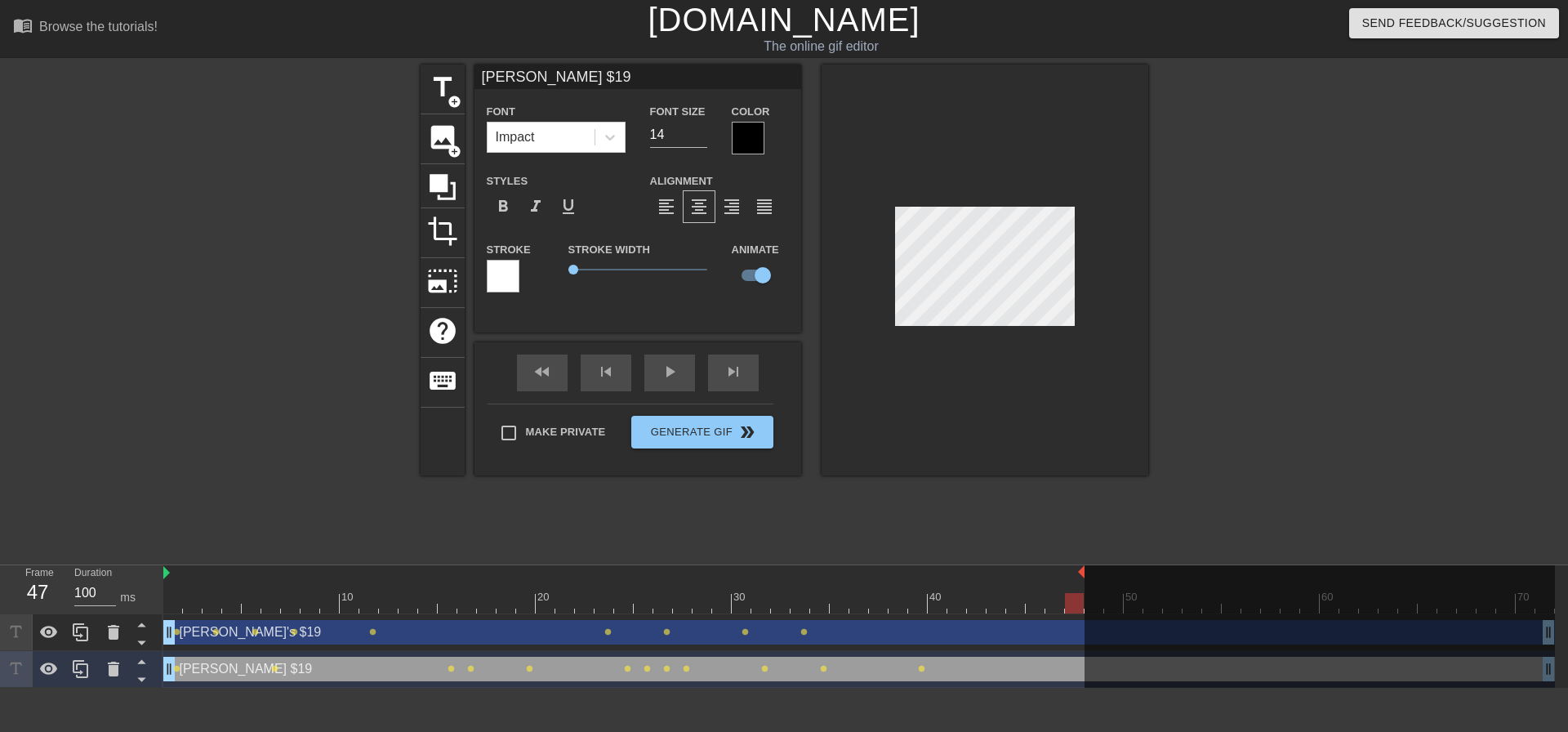
drag, startPoint x: 1546, startPoint y: 671, endPoint x: 1479, endPoint y: 675, distance: 67.1
click at [1479, 675] on div at bounding box center [1320, 628] width 471 height 126
click at [1320, 629] on div at bounding box center [1320, 628] width 471 height 126
click at [1003, 632] on div "[PERSON_NAME]'s $19 drag_handle drag_handle" at bounding box center [859, 632] width 1392 height 24
type input "[PERSON_NAME]'s$19"
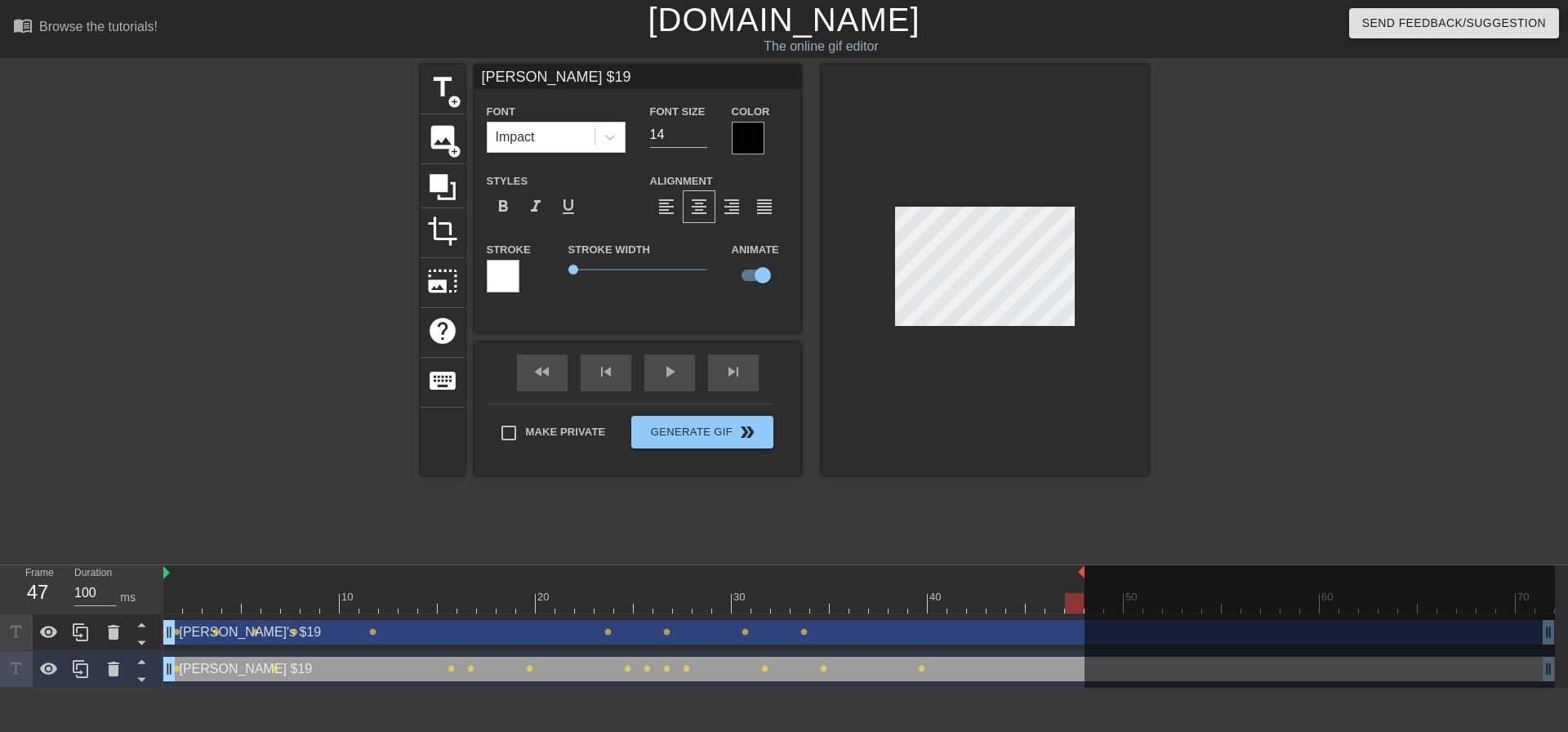
type input "12"
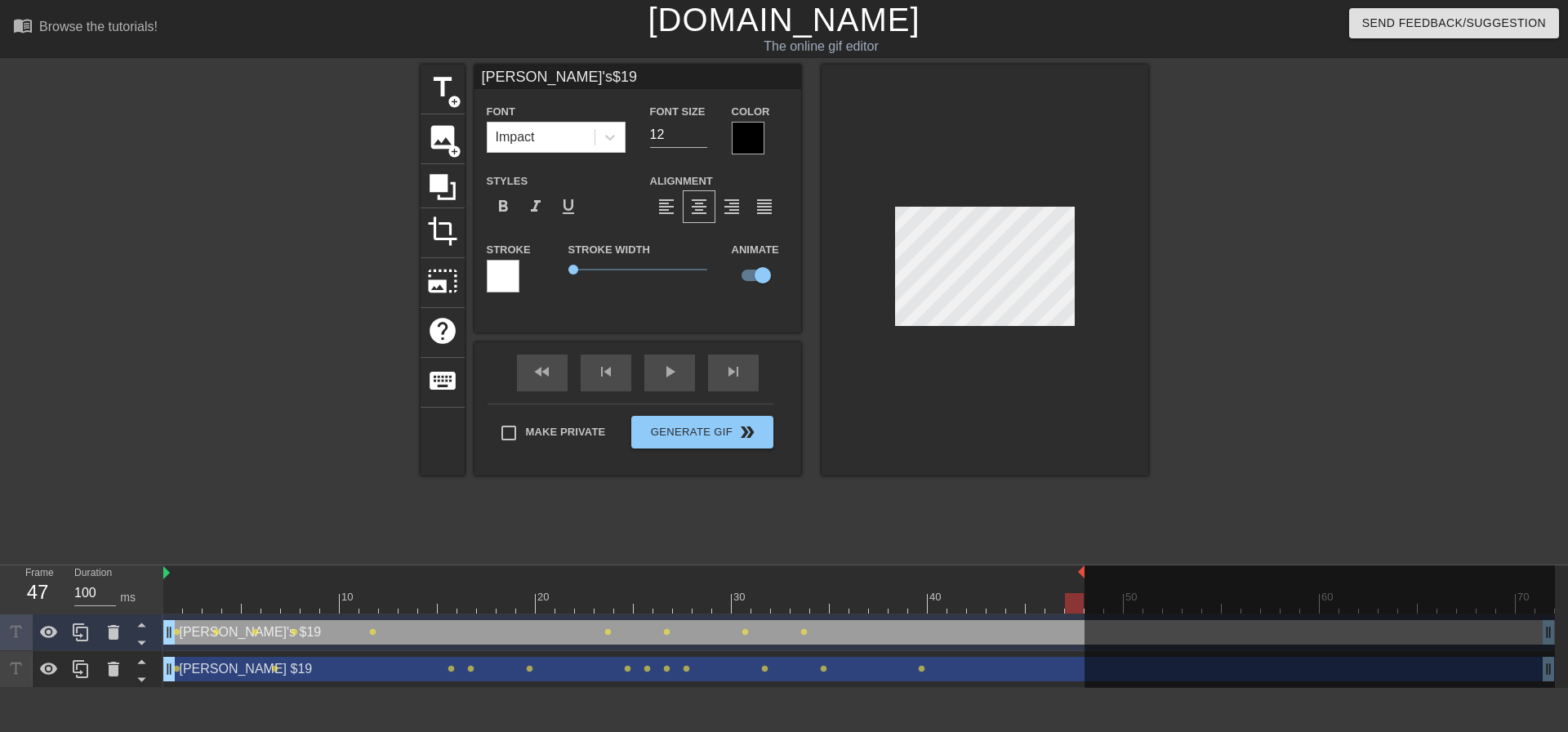
scroll to position [0, 2]
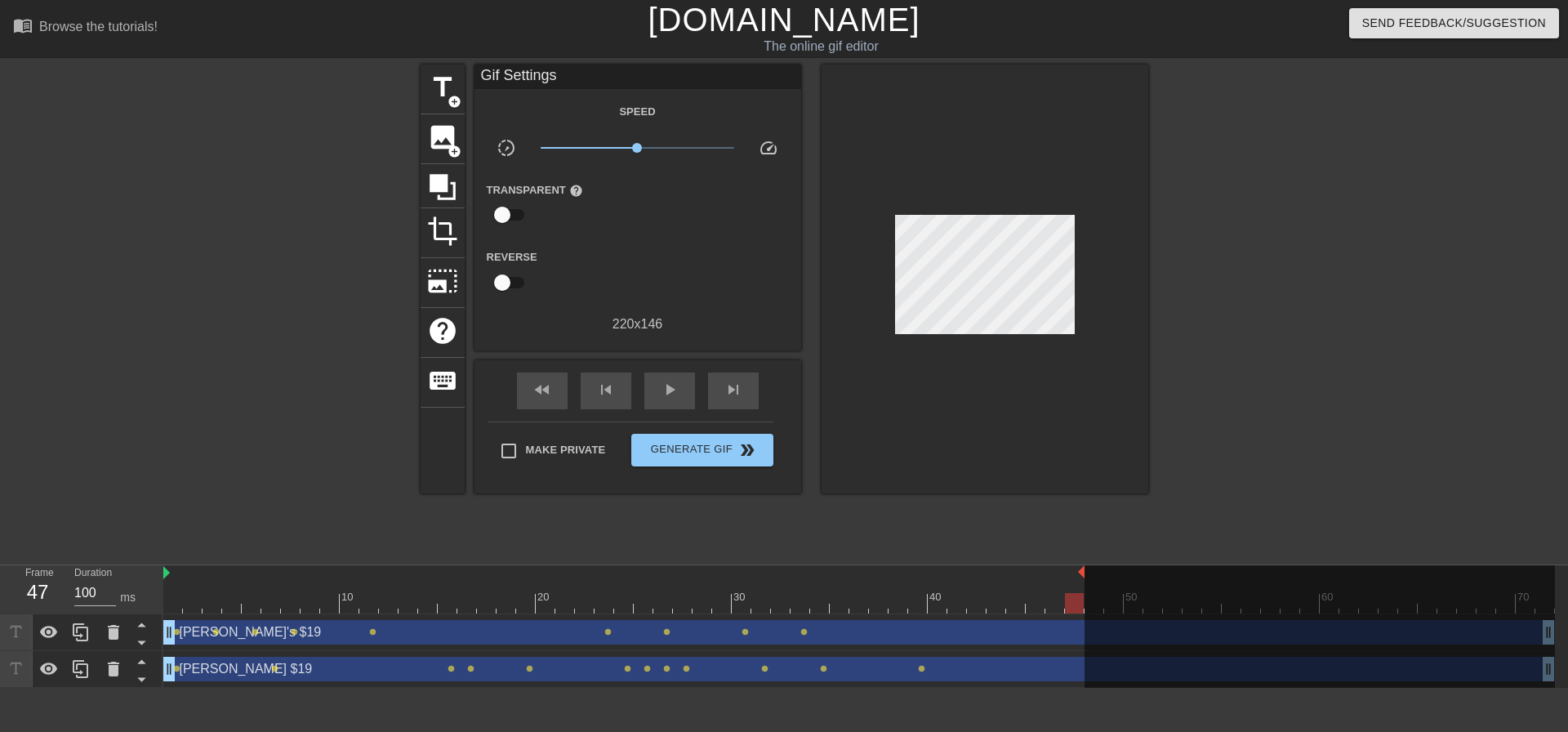
drag, startPoint x: 1543, startPoint y: 632, endPoint x: 1473, endPoint y: 632, distance: 70.0
click at [1473, 632] on div at bounding box center [1320, 628] width 471 height 126
click at [988, 637] on div "[PERSON_NAME]'s $19 drag_handle drag_handle" at bounding box center [859, 632] width 1392 height 24
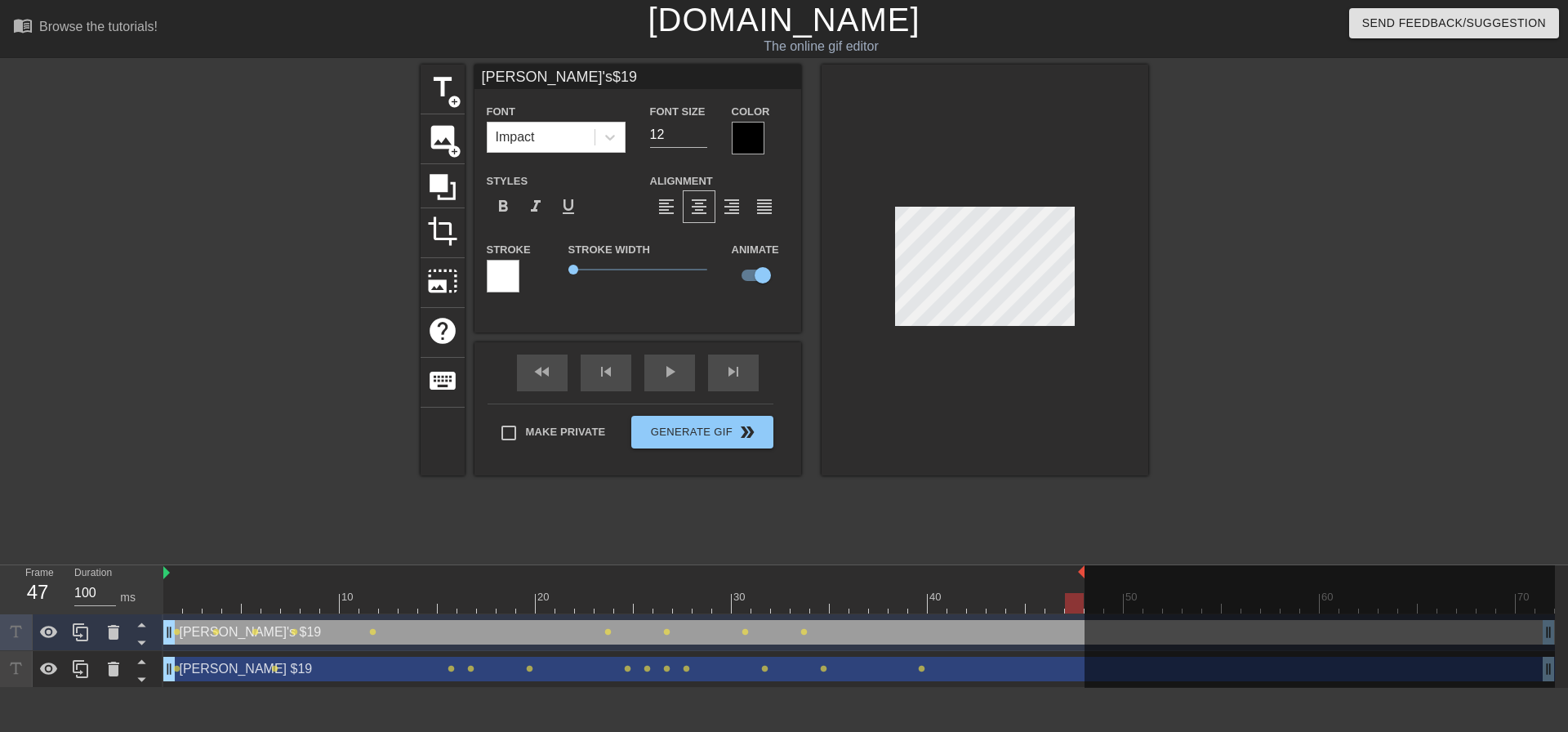
click at [987, 637] on div "[PERSON_NAME]'s $19 drag_handle drag_handle" at bounding box center [859, 632] width 1392 height 24
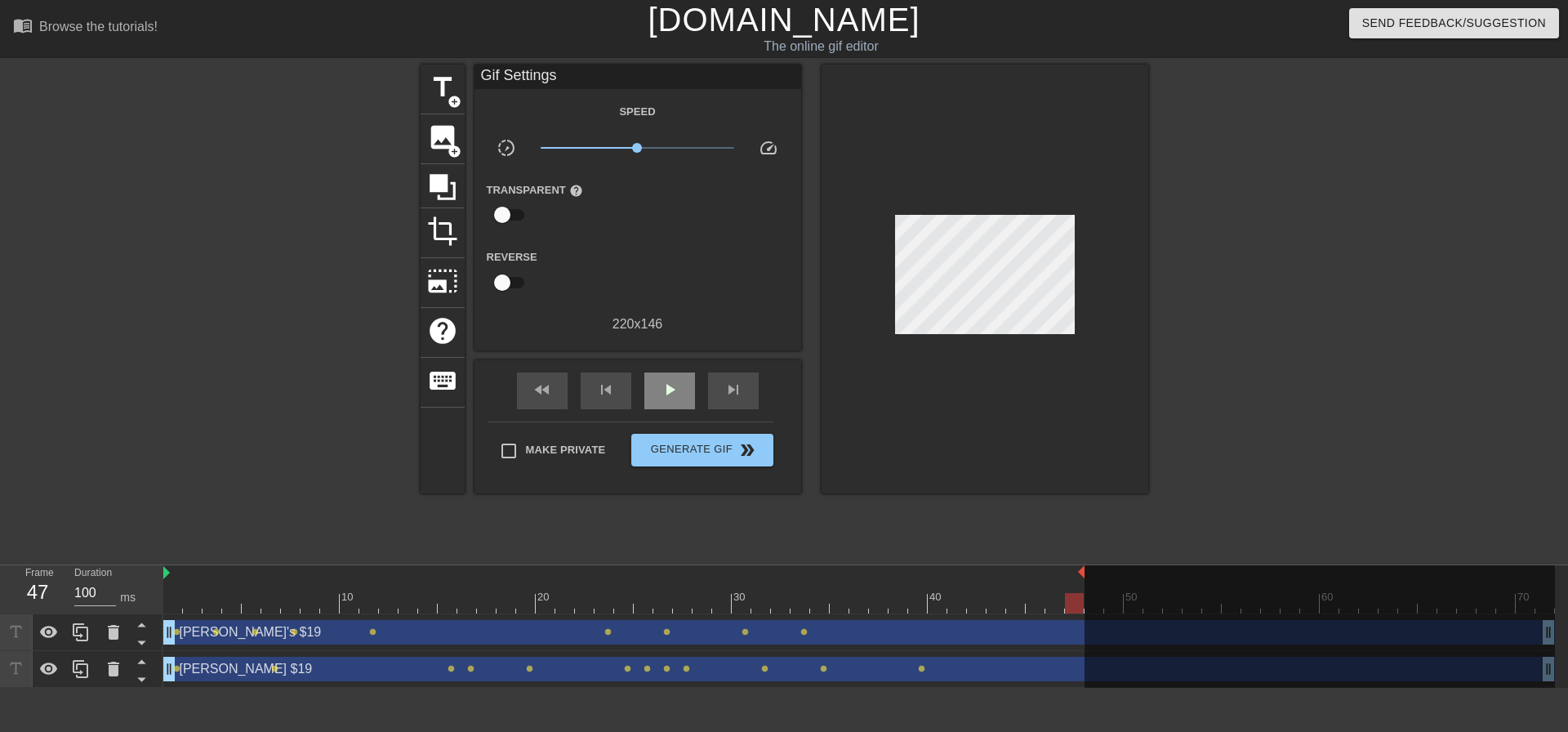
click at [673, 366] on div "fast_rewind skip_previous play_arrow skip_next" at bounding box center [638, 391] width 266 height 62
click at [673, 395] on span "play_arrow" at bounding box center [669, 389] width 19 height 19
click at [725, 448] on span "Generate Gif double_arrow" at bounding box center [701, 450] width 128 height 19
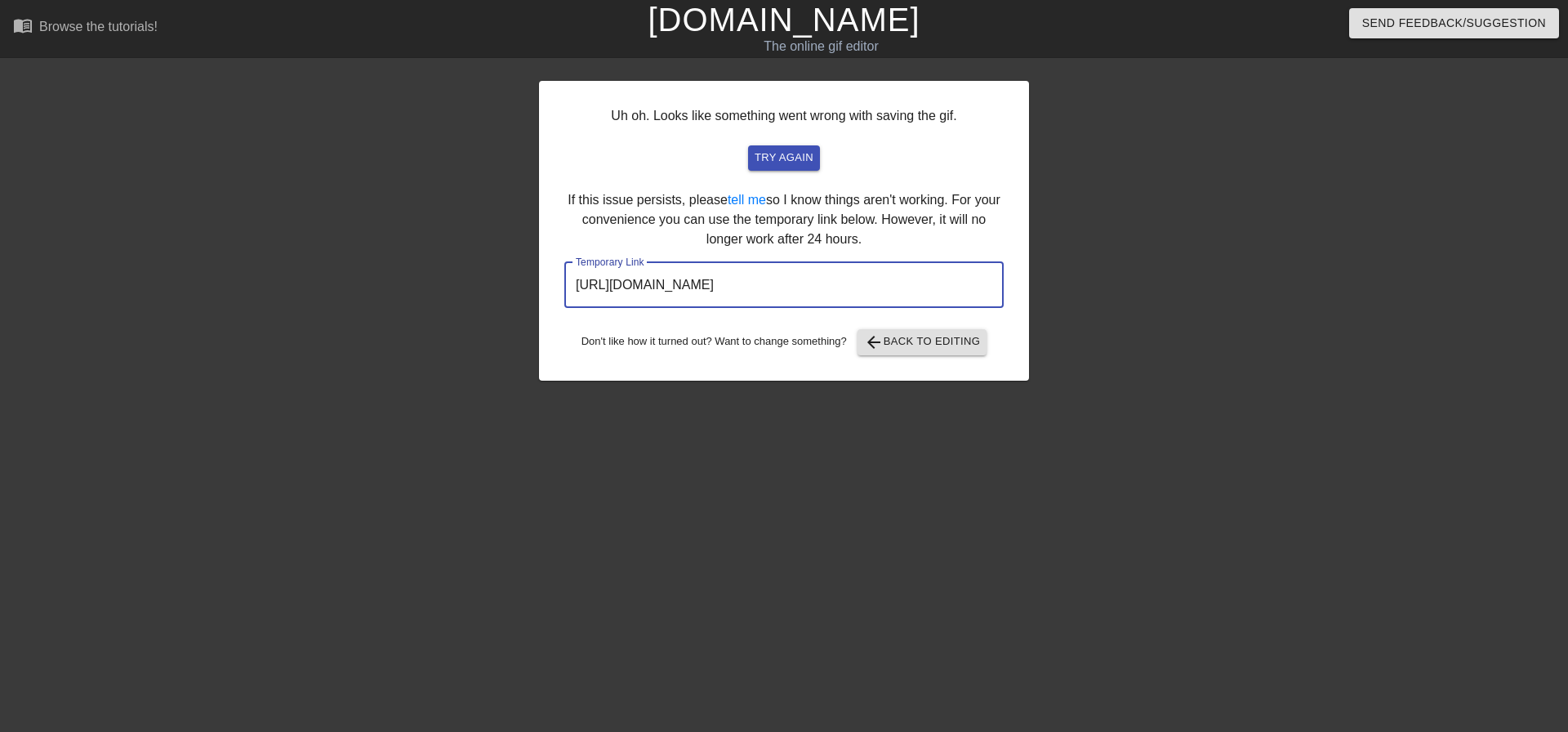
drag, startPoint x: 960, startPoint y: 286, endPoint x: 950, endPoint y: 289, distance: 10.4
click at [950, 289] on input "[URL][DOMAIN_NAME]" at bounding box center [784, 284] width 439 height 45
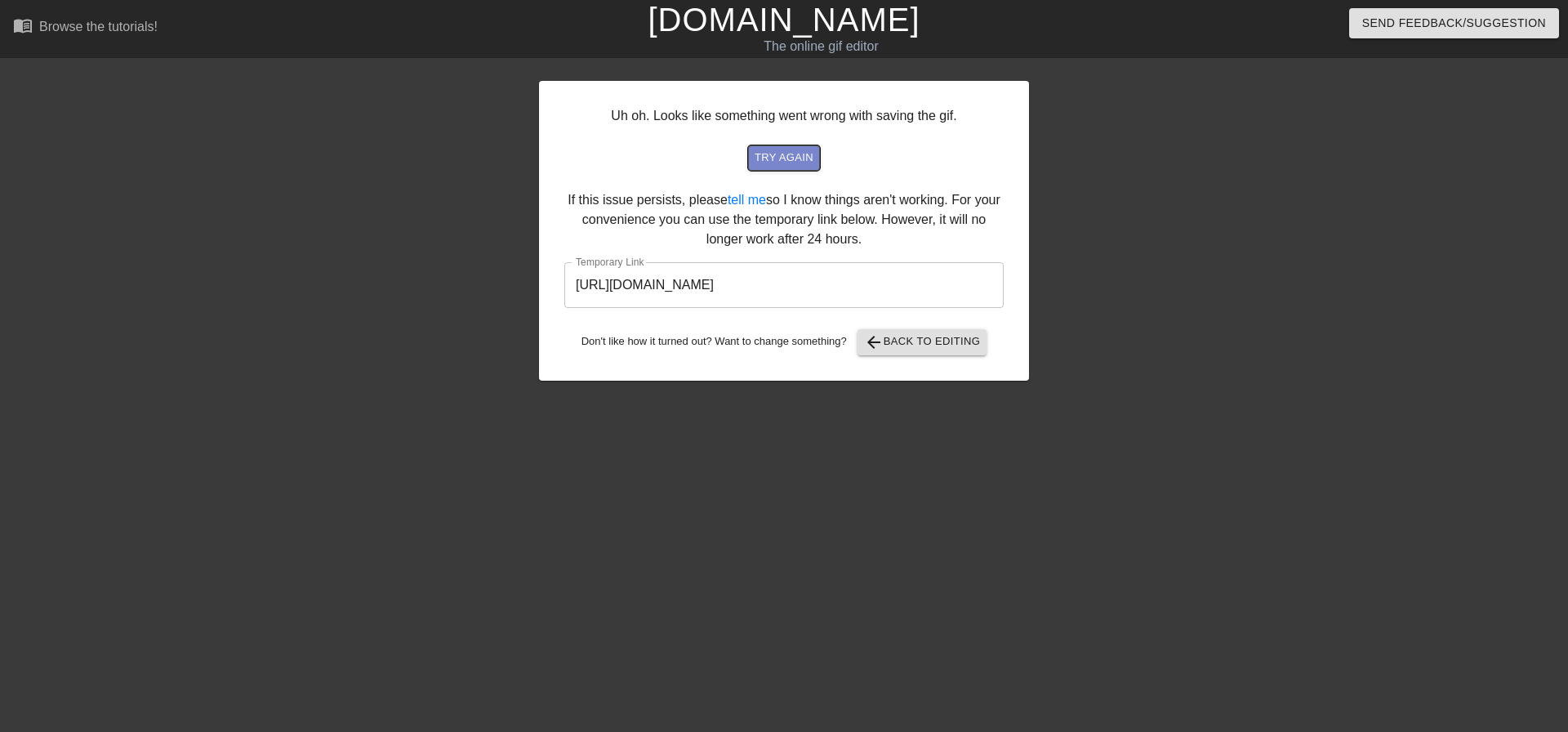
click at [785, 153] on span "try again" at bounding box center [784, 158] width 59 height 19
